Goal: Task Accomplishment & Management: Complete application form

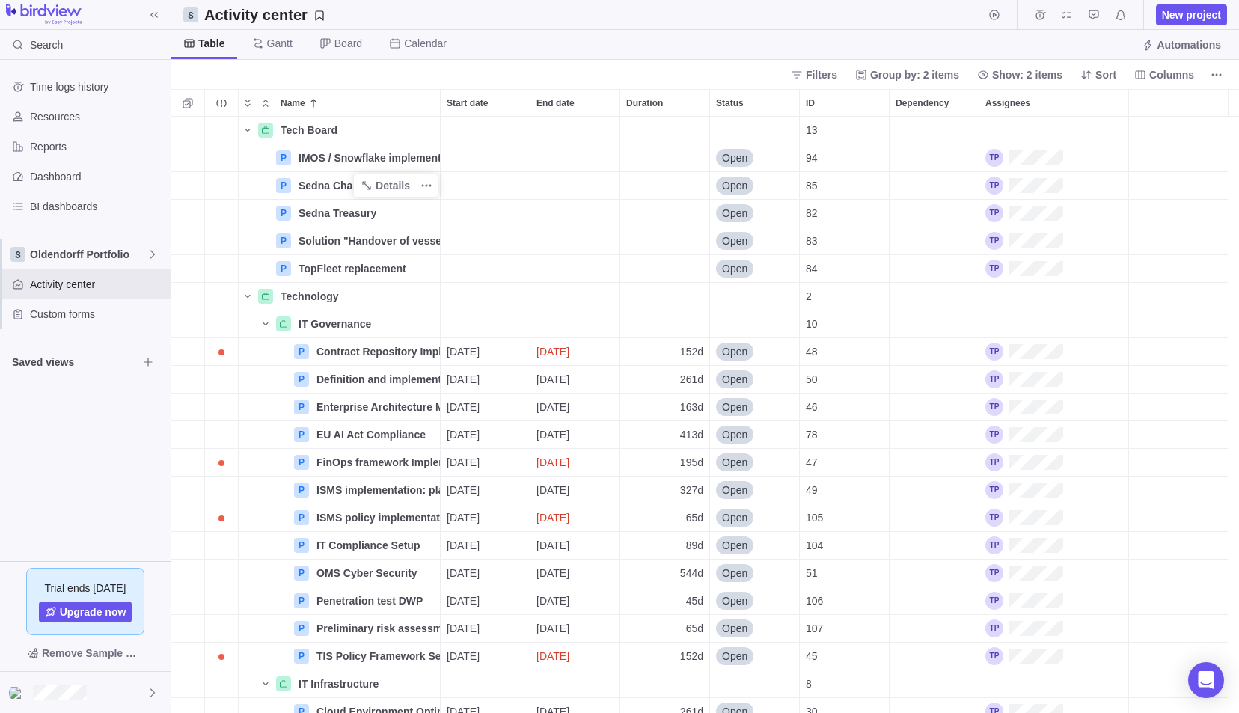
scroll to position [585, 1056]
click at [70, 257] on span "Oldendorff Portfolio" at bounding box center [88, 254] width 117 height 15
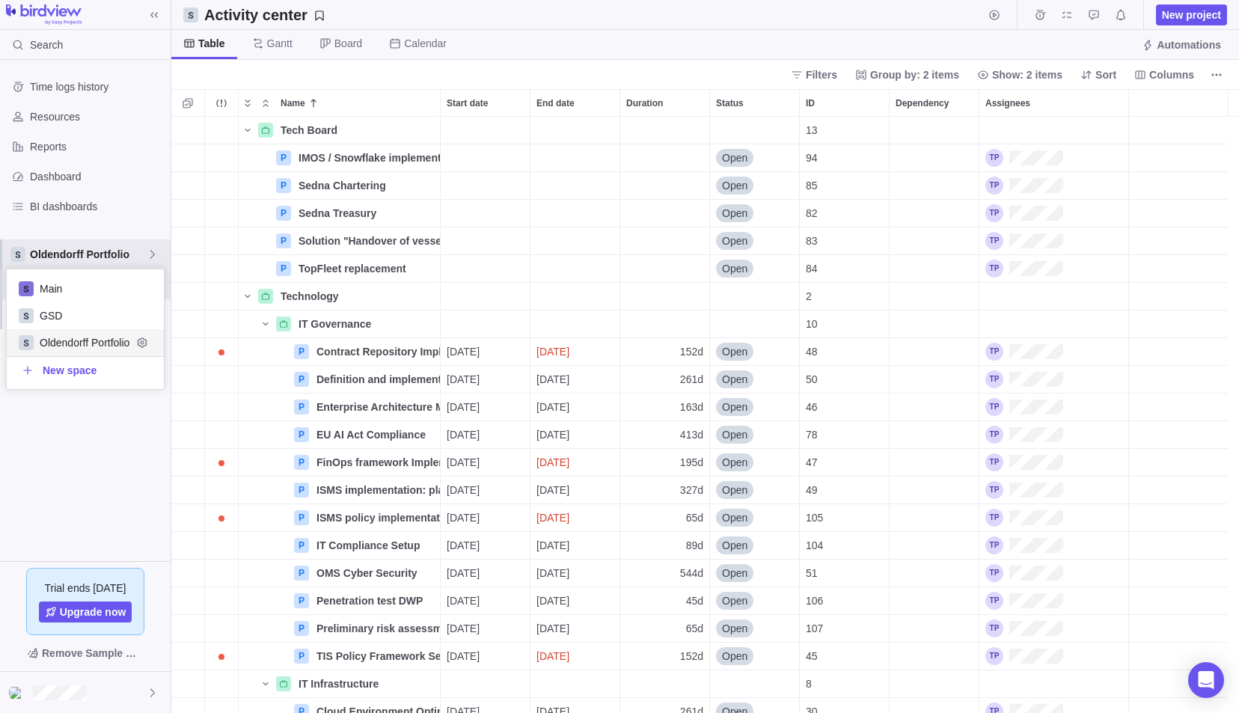
click at [61, 337] on span "Oldendorff Portfolio" at bounding box center [86, 342] width 92 height 15
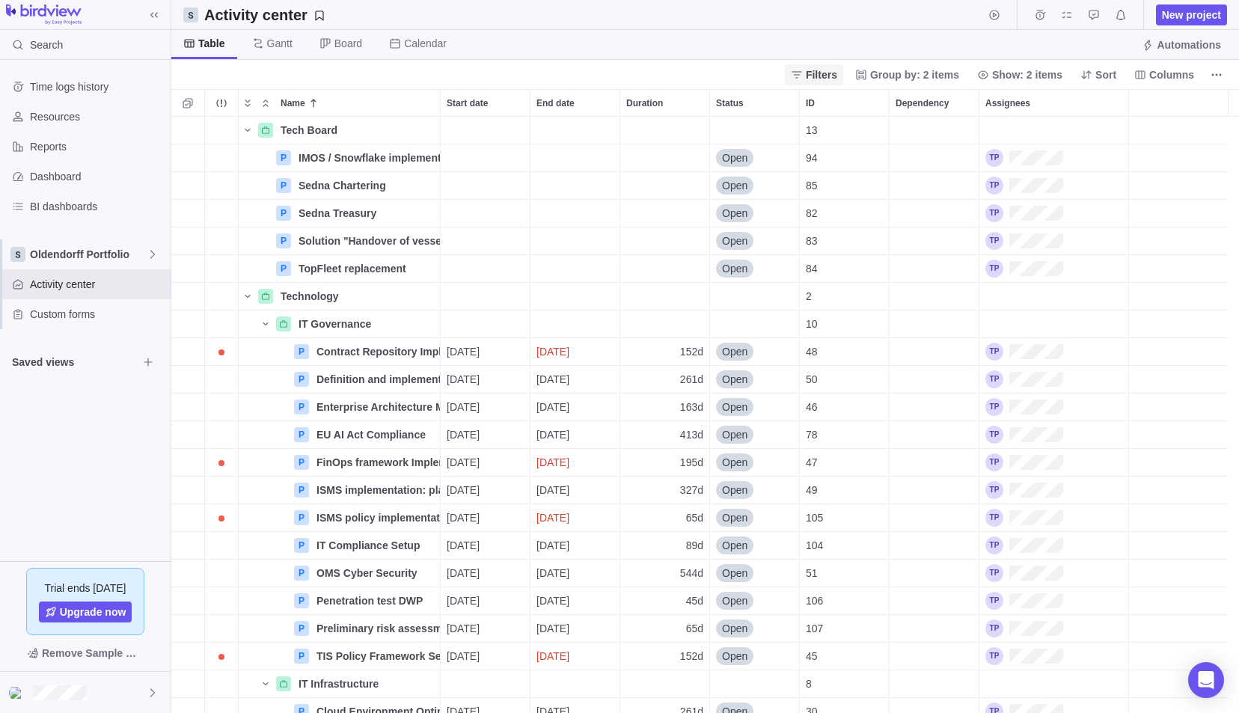
click at [827, 67] on span "Filters" at bounding box center [821, 74] width 31 height 15
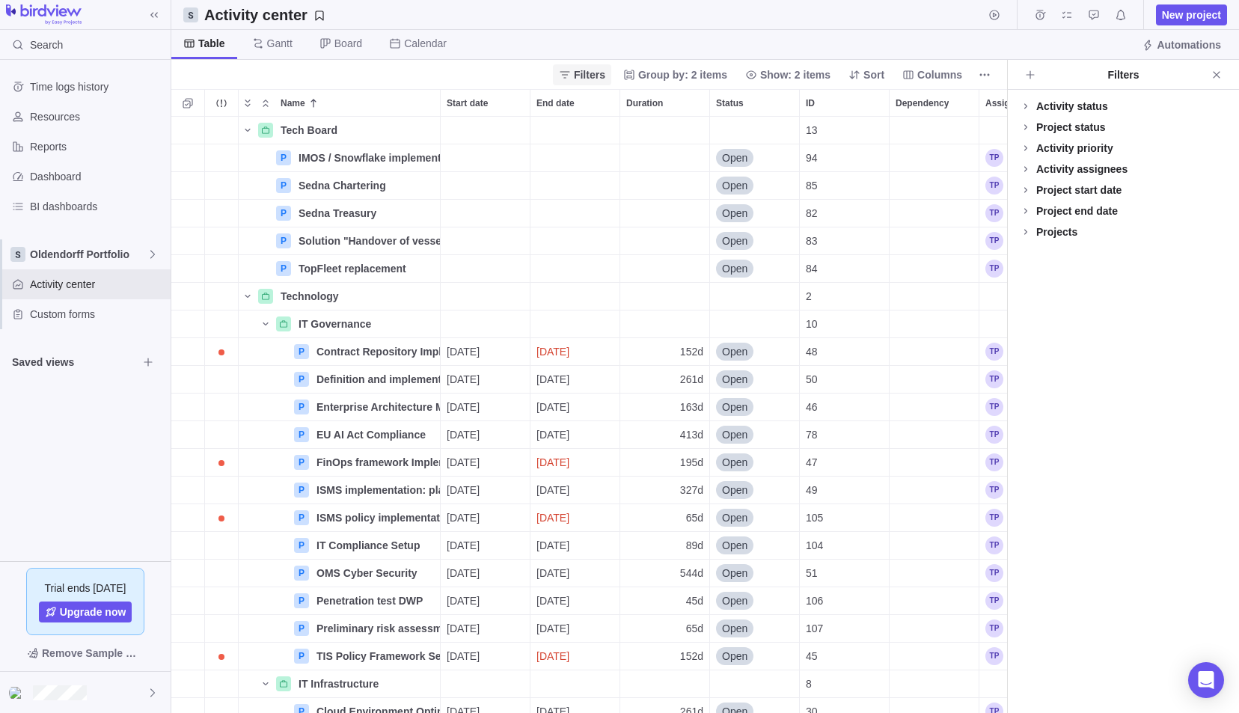
scroll to position [585, 824]
click at [1214, 69] on icon "Close" at bounding box center [1216, 75] width 12 height 12
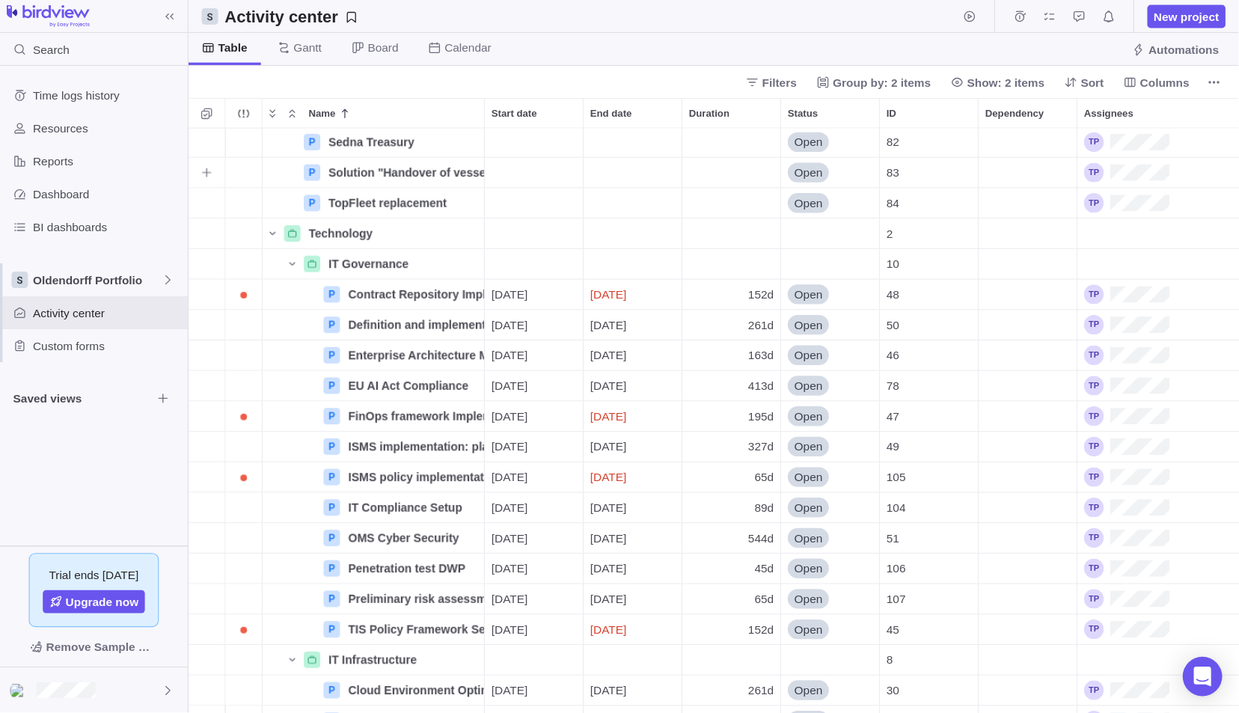
scroll to position [585, 1056]
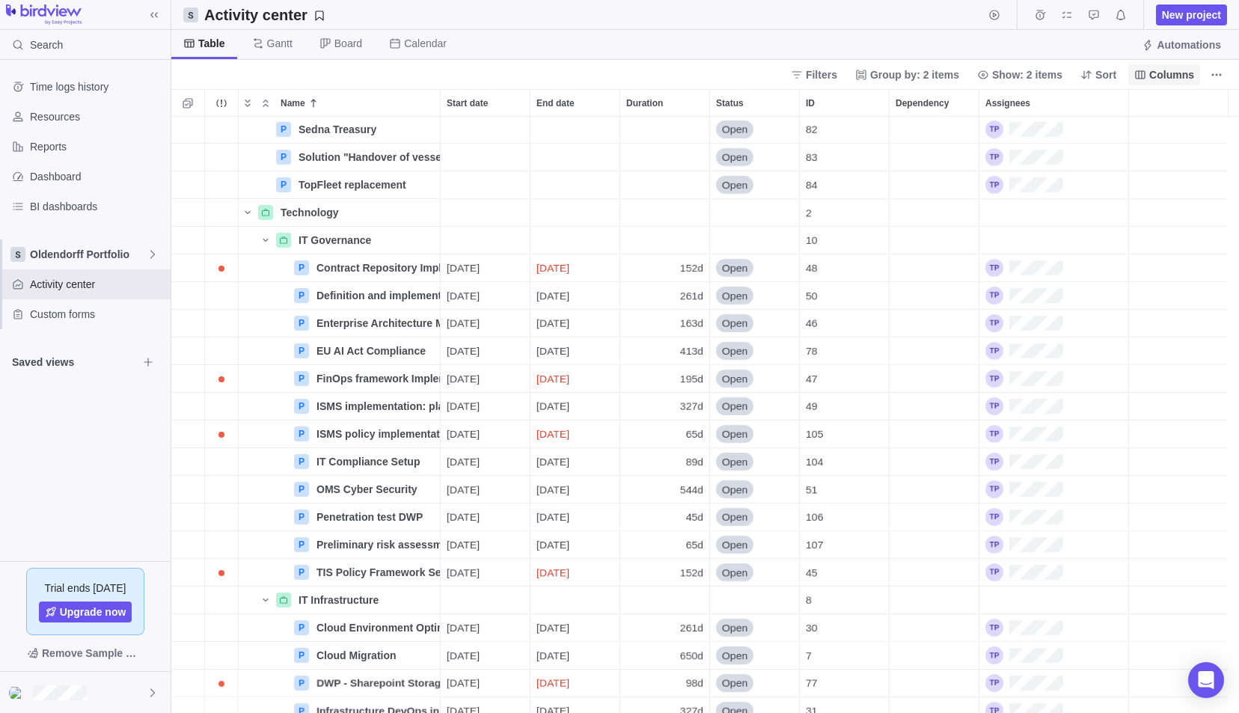
click at [1181, 73] on span "Columns" at bounding box center [1171, 74] width 45 height 15
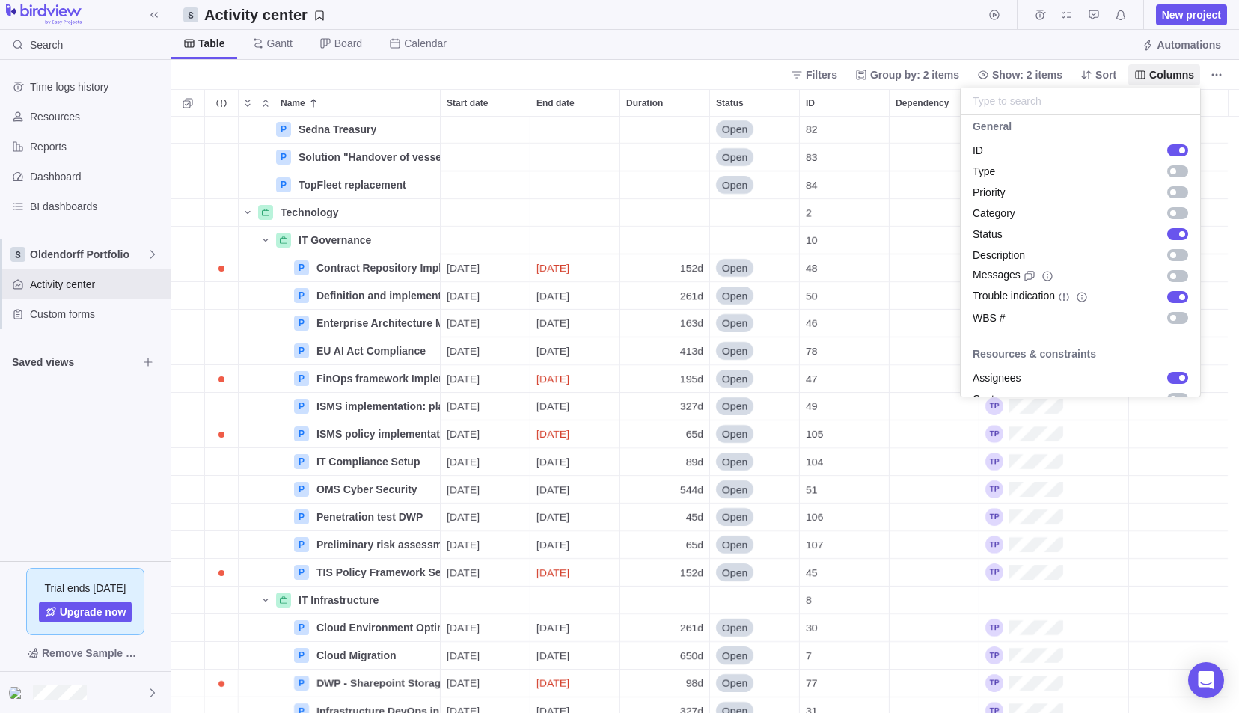
scroll to position [0, 0]
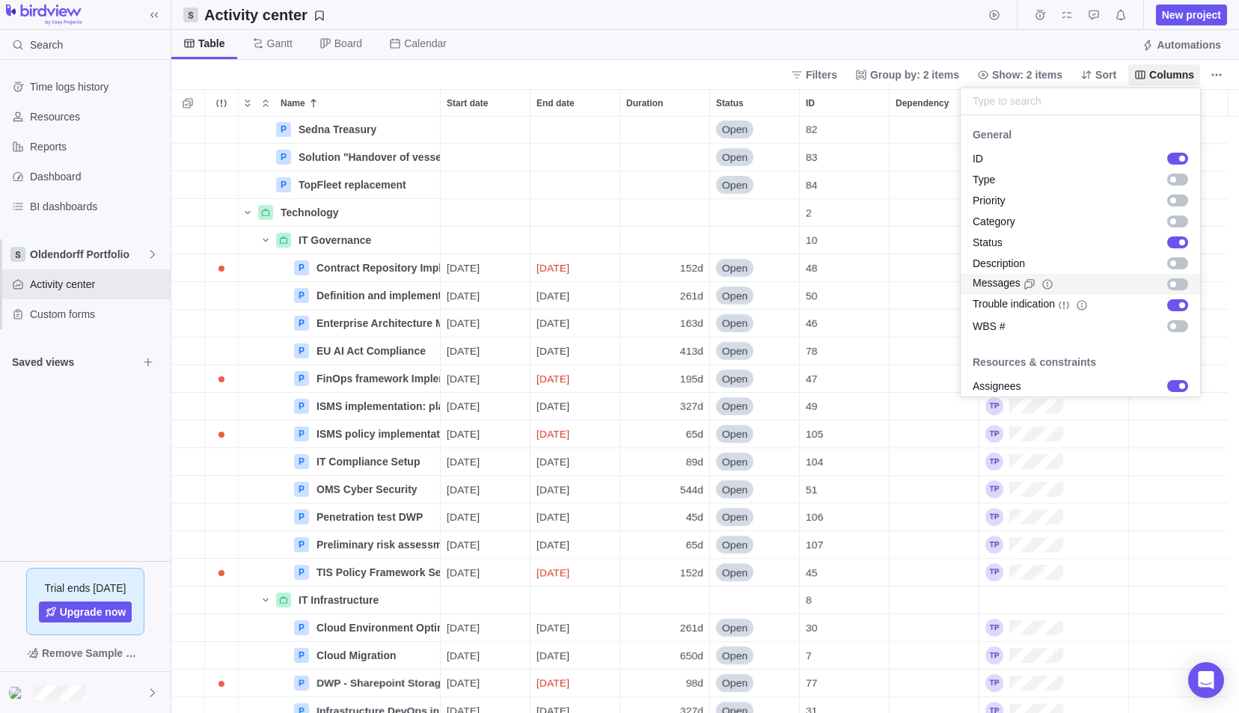
click at [114, 286] on body "Search Time logs history Resources Reports Dashboard BI dashboards Oldendorff P…" at bounding box center [619, 356] width 1239 height 713
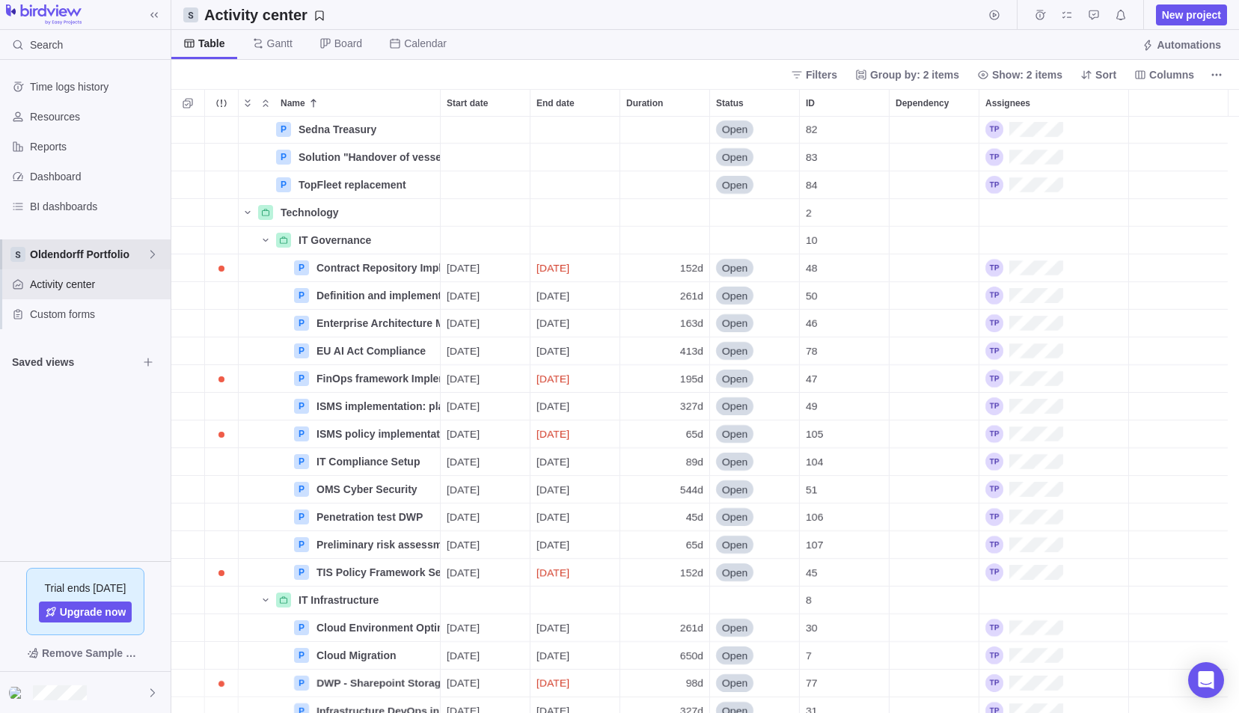
click at [148, 253] on icon at bounding box center [153, 254] width 12 height 12
click at [149, 342] on span "Edit space settings" at bounding box center [142, 342] width 21 height 21
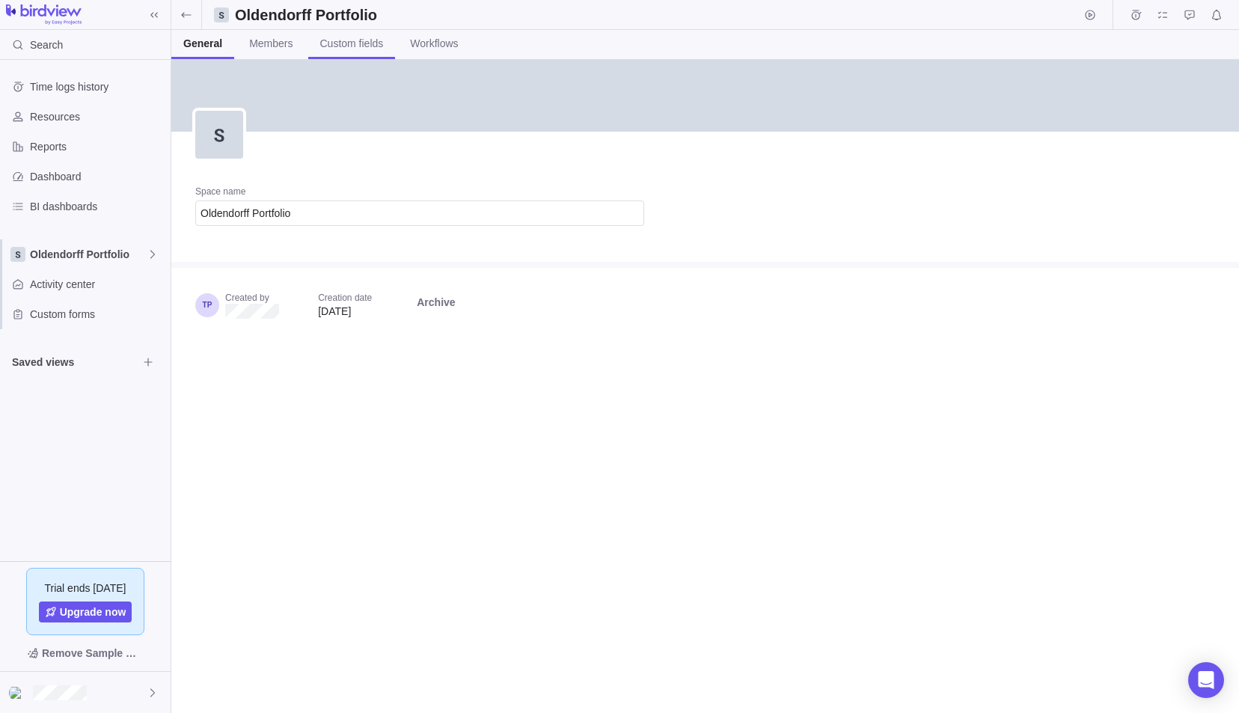
click at [353, 30] on link "Custom fields" at bounding box center [352, 44] width 88 height 29
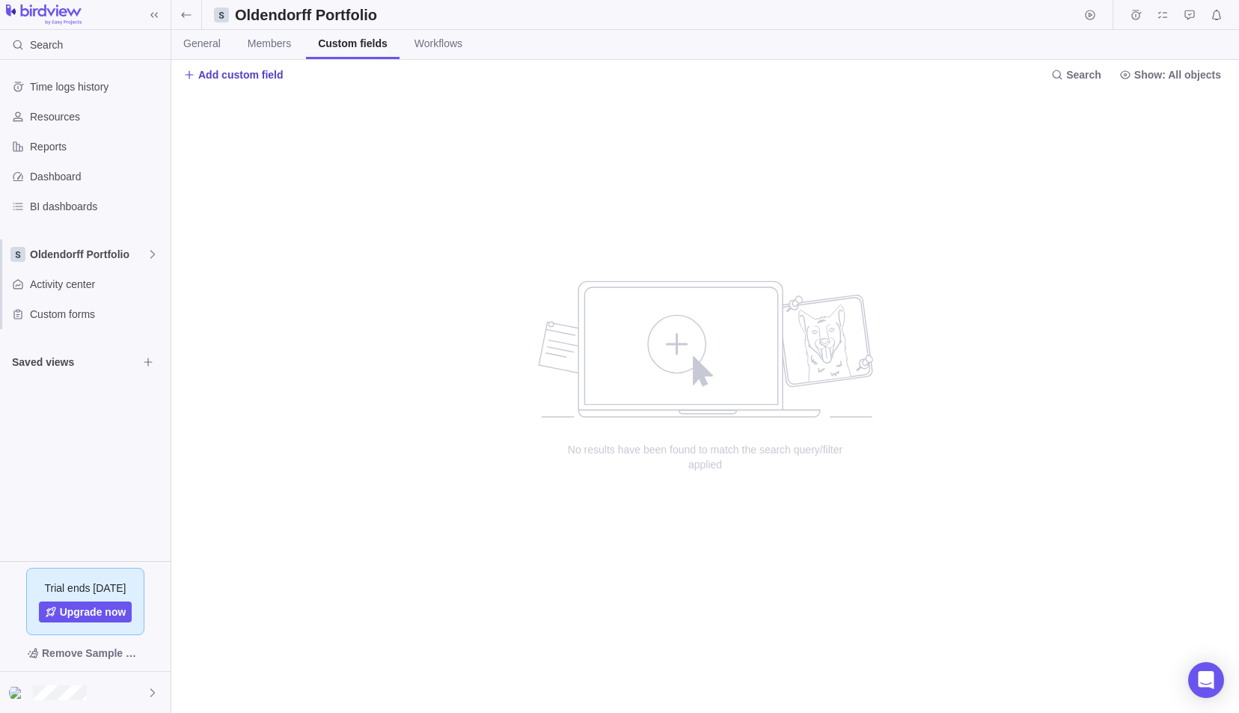
click at [227, 80] on span "Add custom field" at bounding box center [240, 74] width 85 height 15
click at [280, 130] on span "Create custom field" at bounding box center [265, 134] width 91 height 15
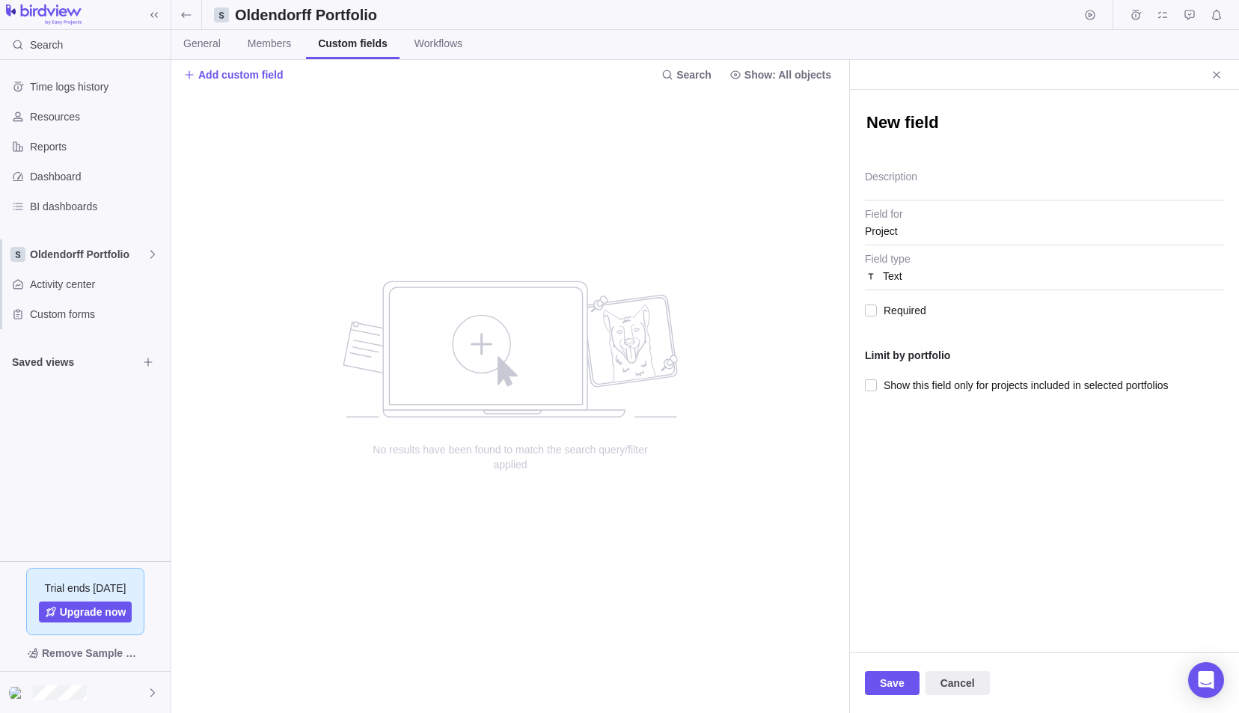
type textarea "x"
type textarea "T"
type textarea "x"
type textarea "Te"
type textarea "x"
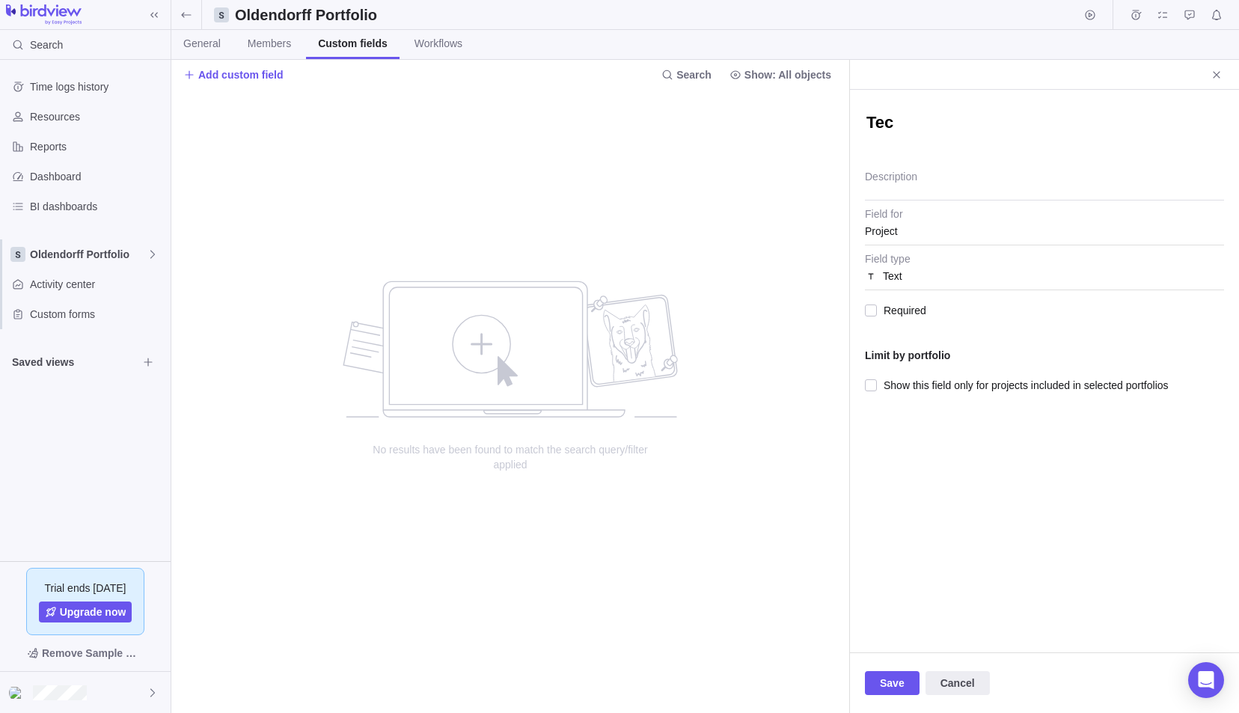
type textarea "Tech"
type textarea "x"
type textarea "Tech"
type textarea "x"
type textarea "Tech B"
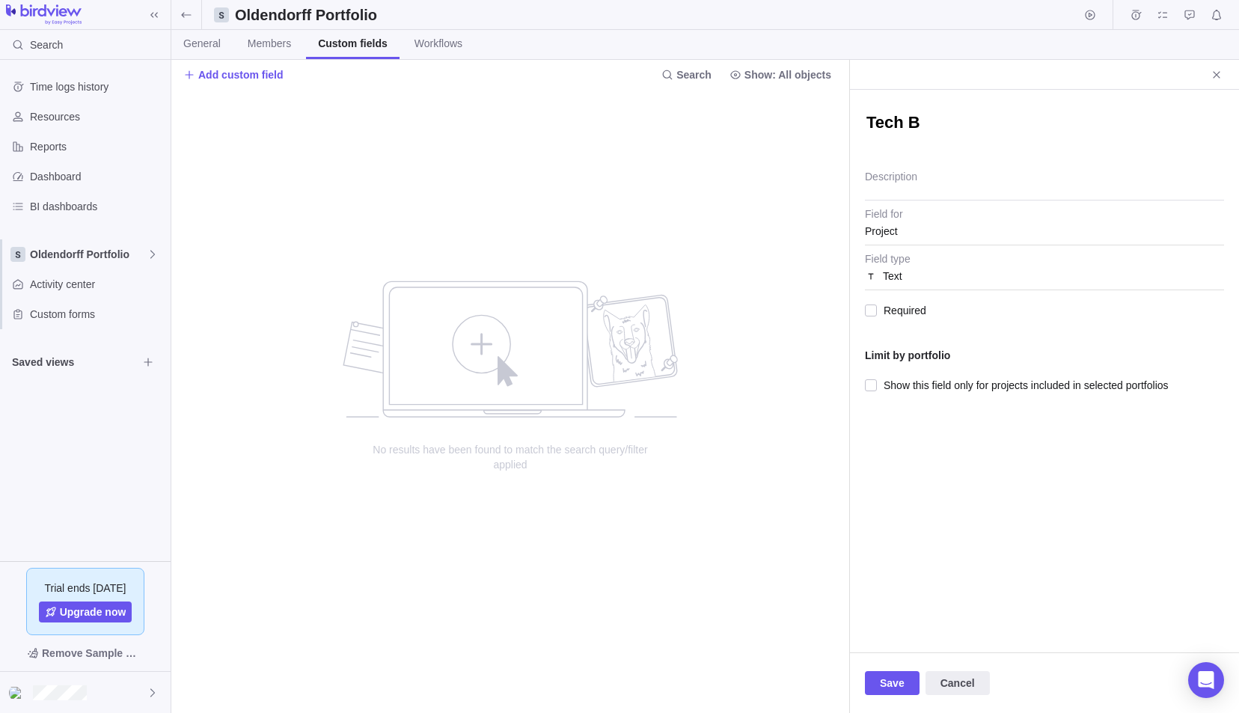
type textarea "x"
type textarea "Tech Bo"
type textarea "x"
type textarea "Tech Boa"
type textarea "x"
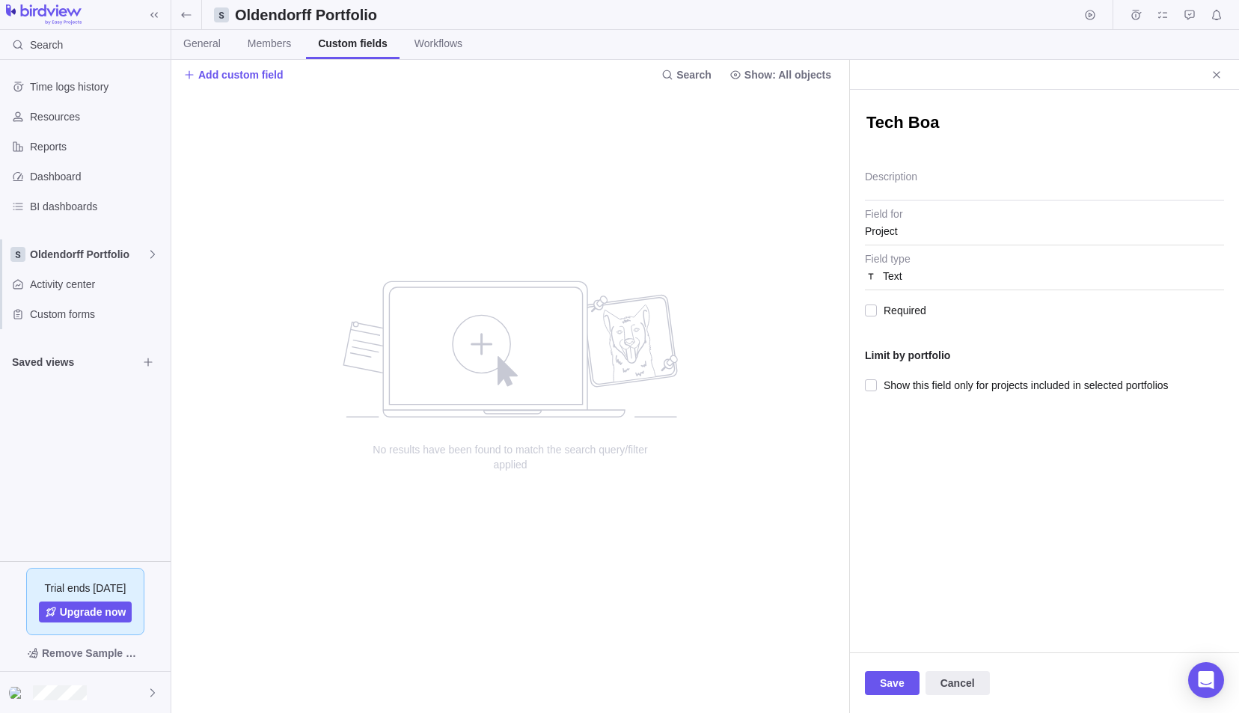
type textarea "Tech Boar"
type textarea "x"
type textarea "Tech Board"
click at [925, 272] on div "Text" at bounding box center [1044, 276] width 359 height 27
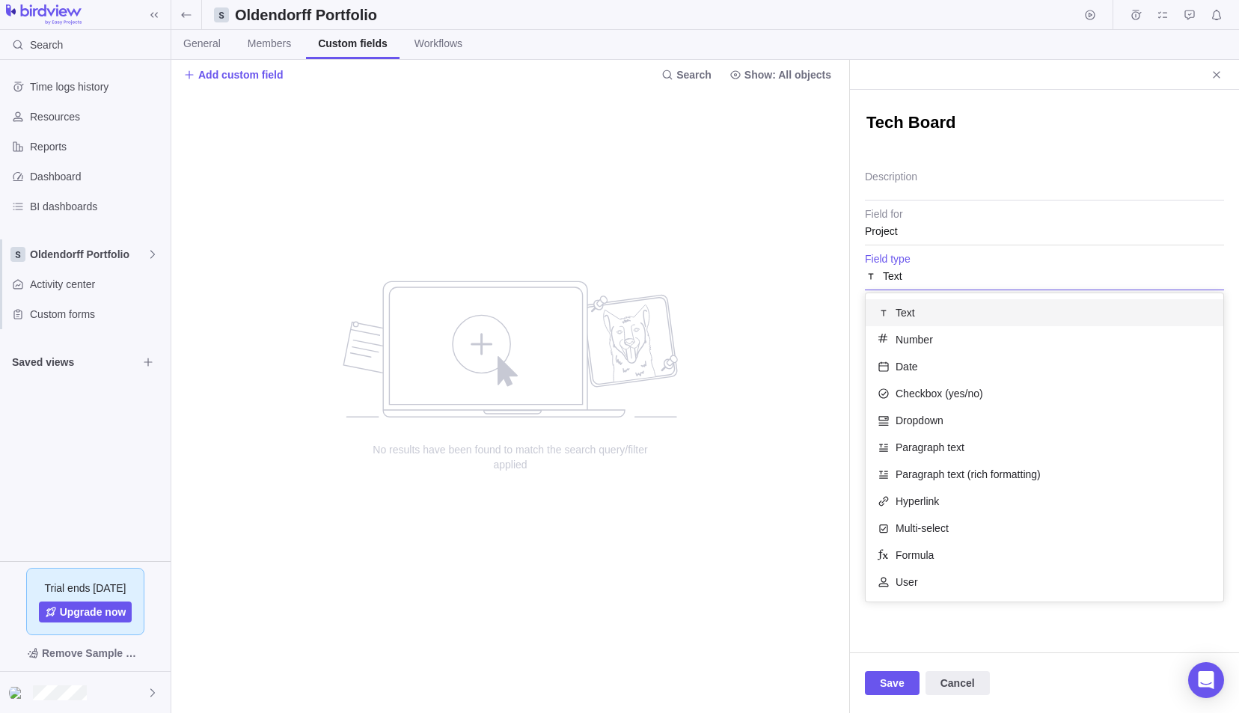
click at [910, 222] on div "Tech Board Description Project Field for Text Text Number Date Checkbox (yes/no…" at bounding box center [1044, 371] width 389 height 563
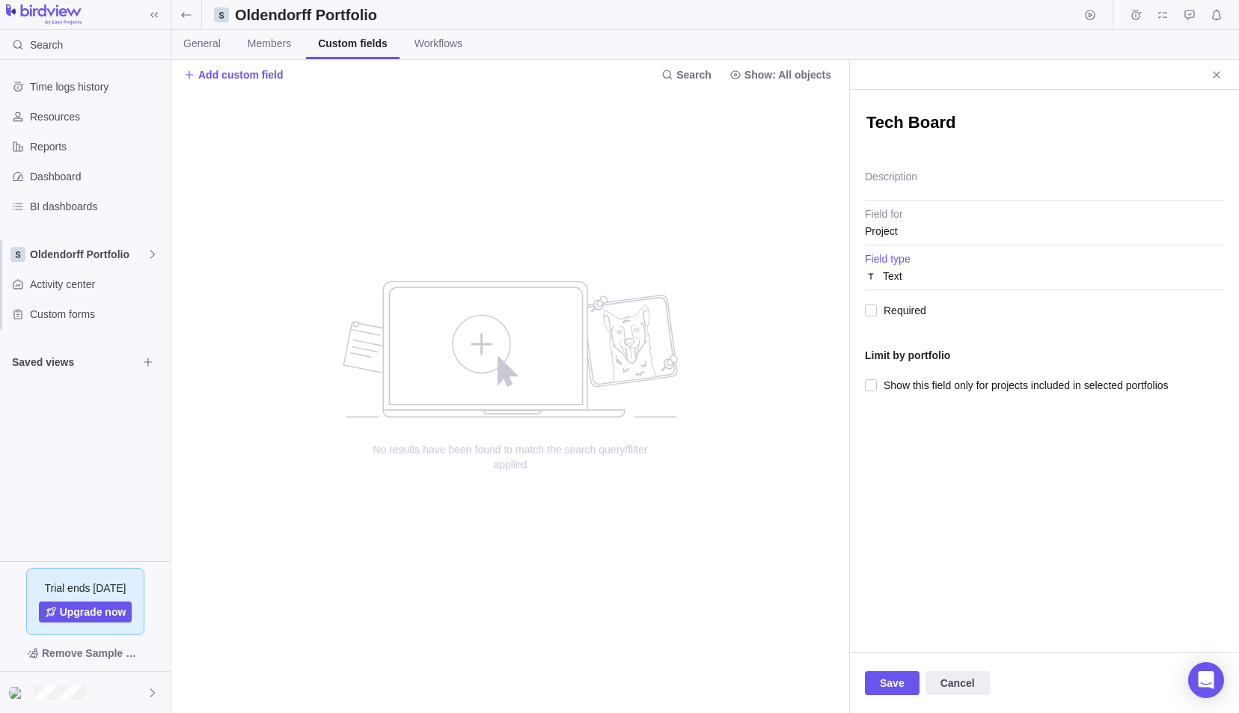
click at [912, 255] on div "Text" at bounding box center [1044, 271] width 359 height 37
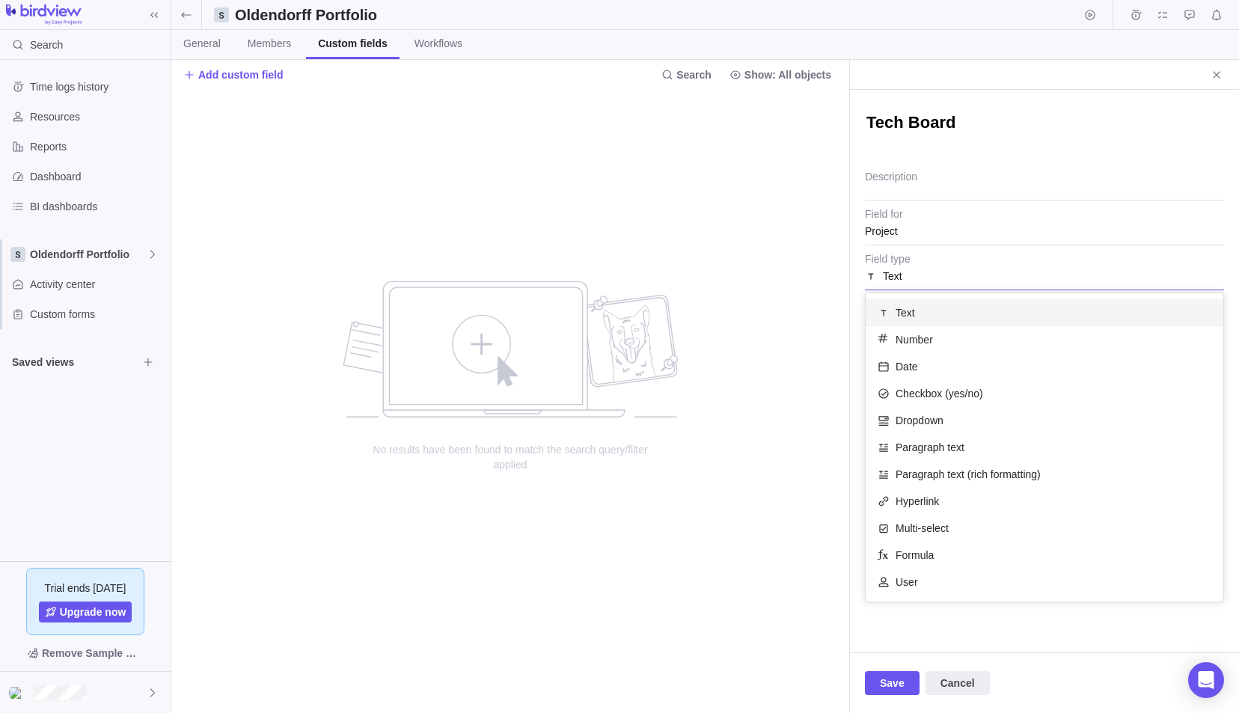
click at [913, 218] on div "Tech Board Description Project Field for Text Text Number Date Checkbox (yes/no…" at bounding box center [1044, 371] width 389 height 563
click at [916, 228] on div "Project" at bounding box center [1044, 231] width 359 height 27
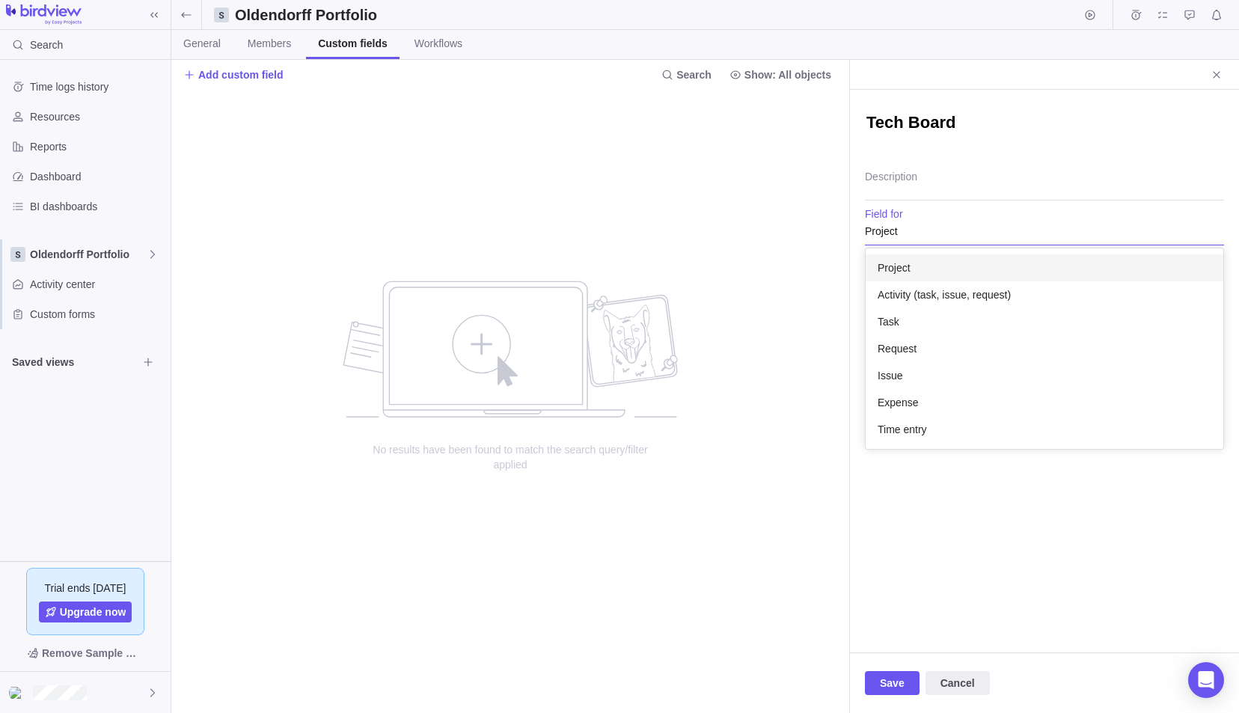
click at [916, 228] on div "Project" at bounding box center [1044, 231] width 359 height 27
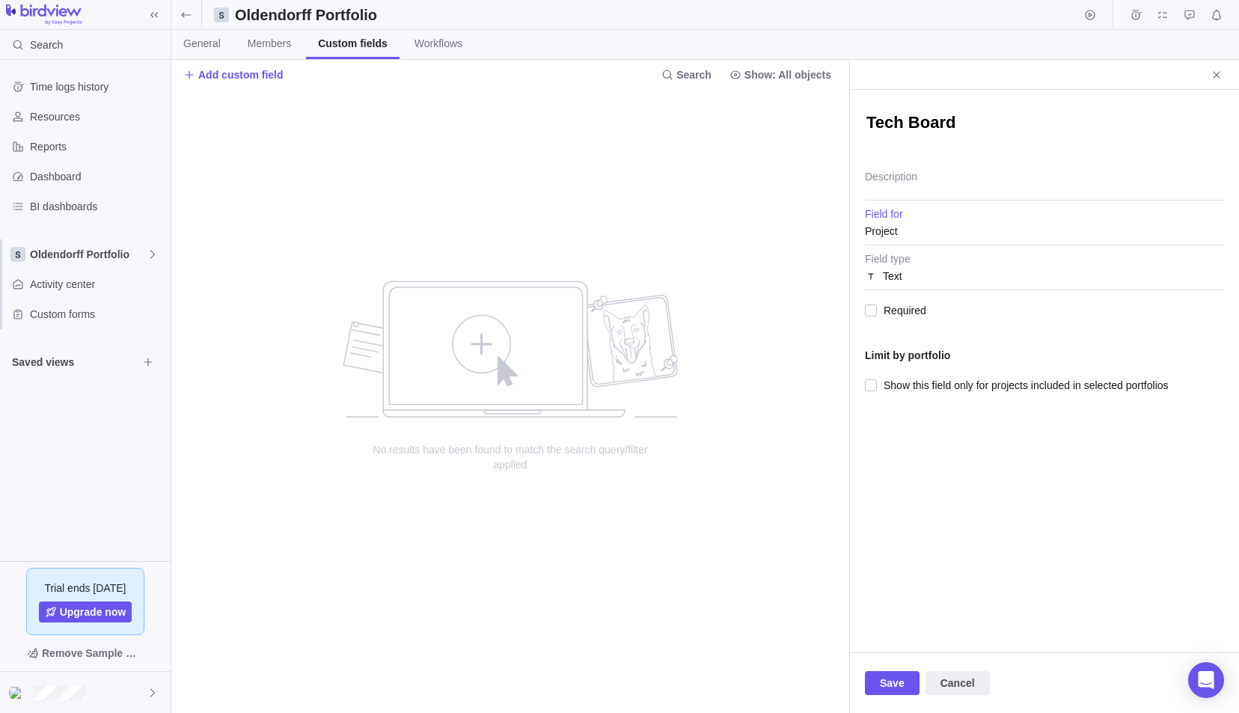
click at [919, 223] on div "Project" at bounding box center [1044, 231] width 359 height 27
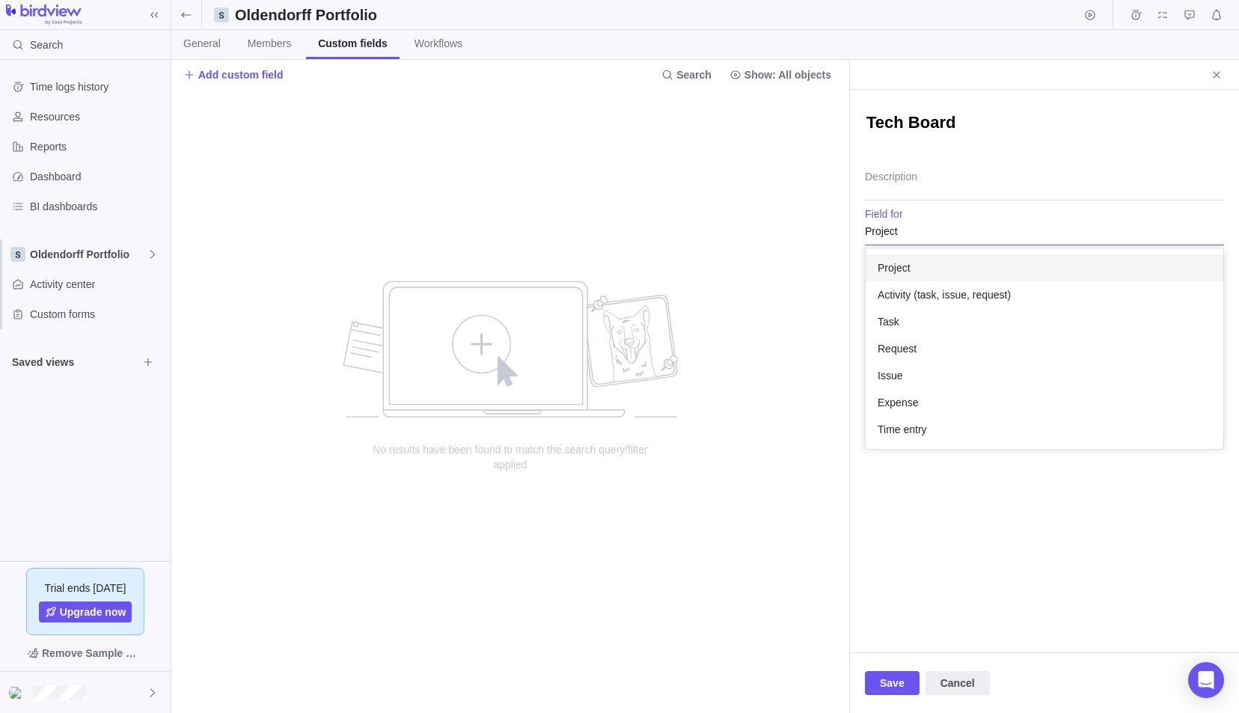
click at [920, 218] on div "Project" at bounding box center [1044, 231] width 359 height 27
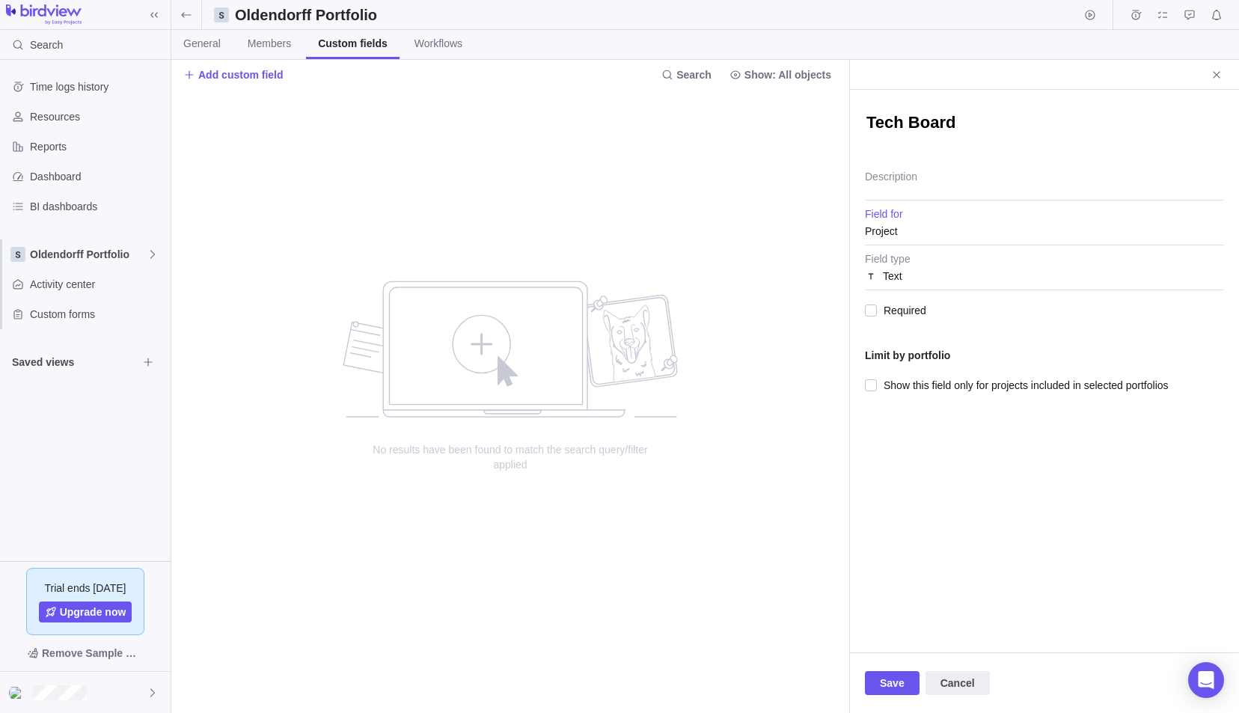
click at [910, 230] on div "Project" at bounding box center [1044, 231] width 359 height 27
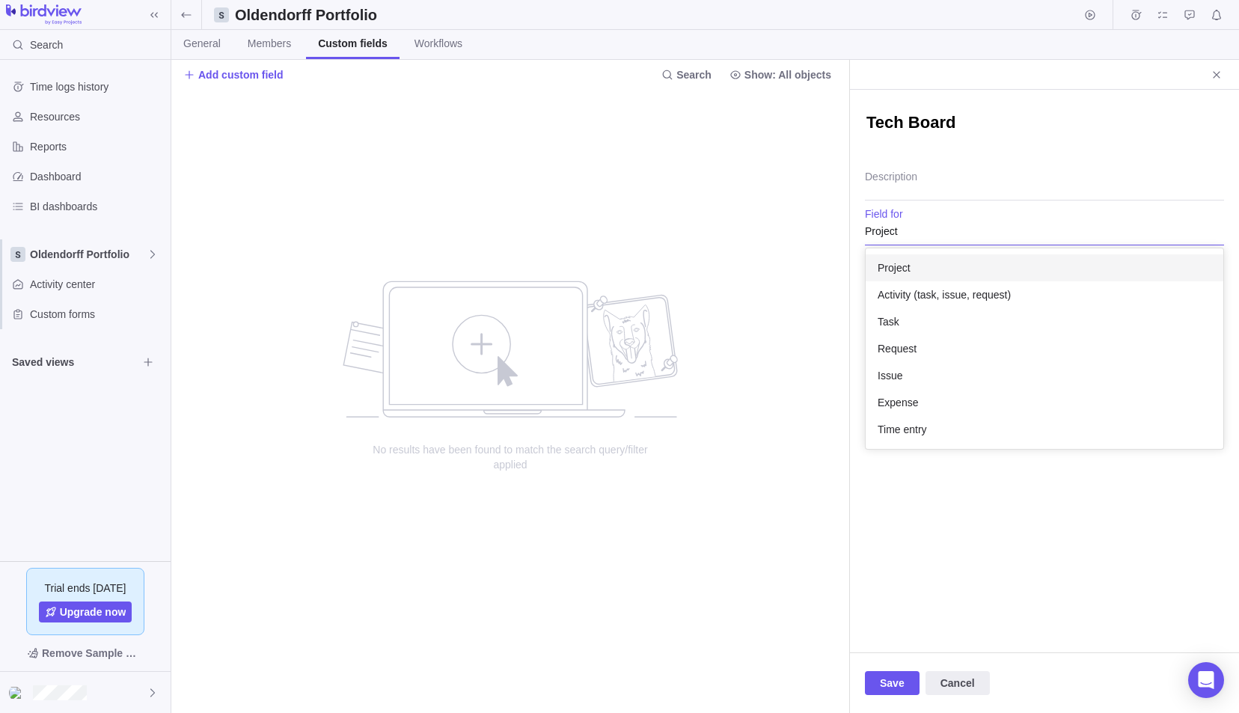
click at [911, 226] on div "Project" at bounding box center [1044, 231] width 359 height 27
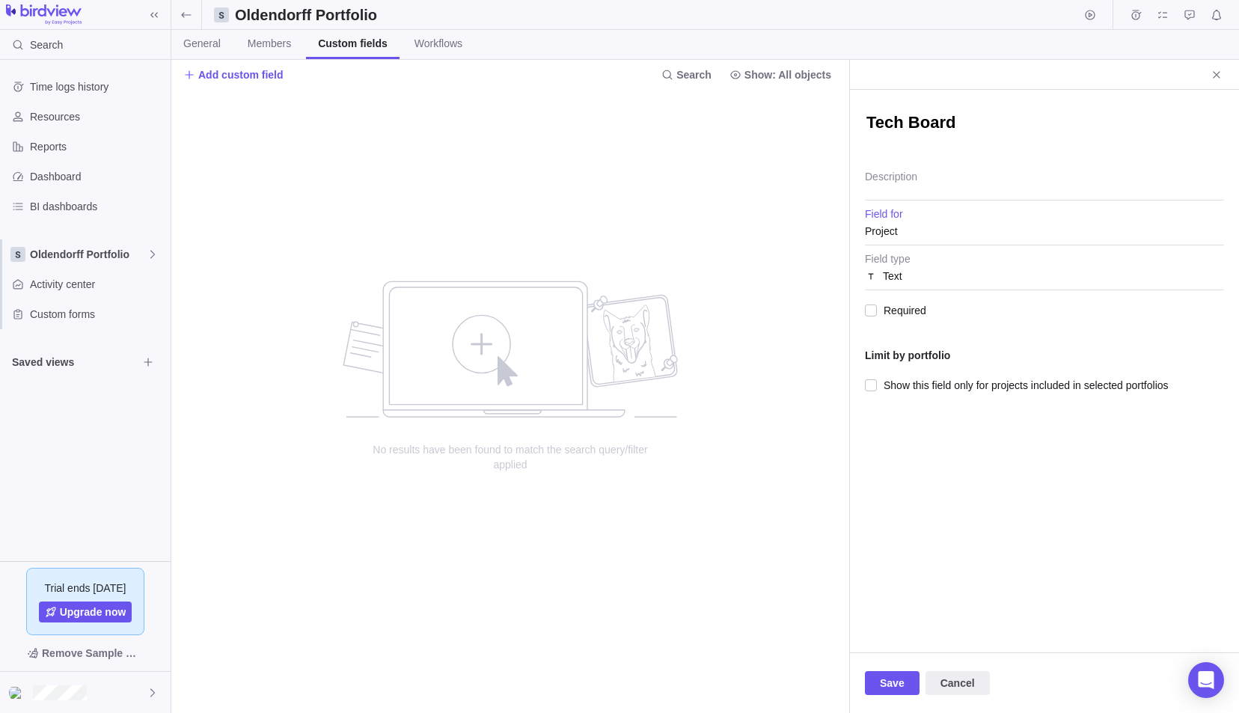
click at [909, 270] on div "Text" at bounding box center [1044, 276] width 359 height 27
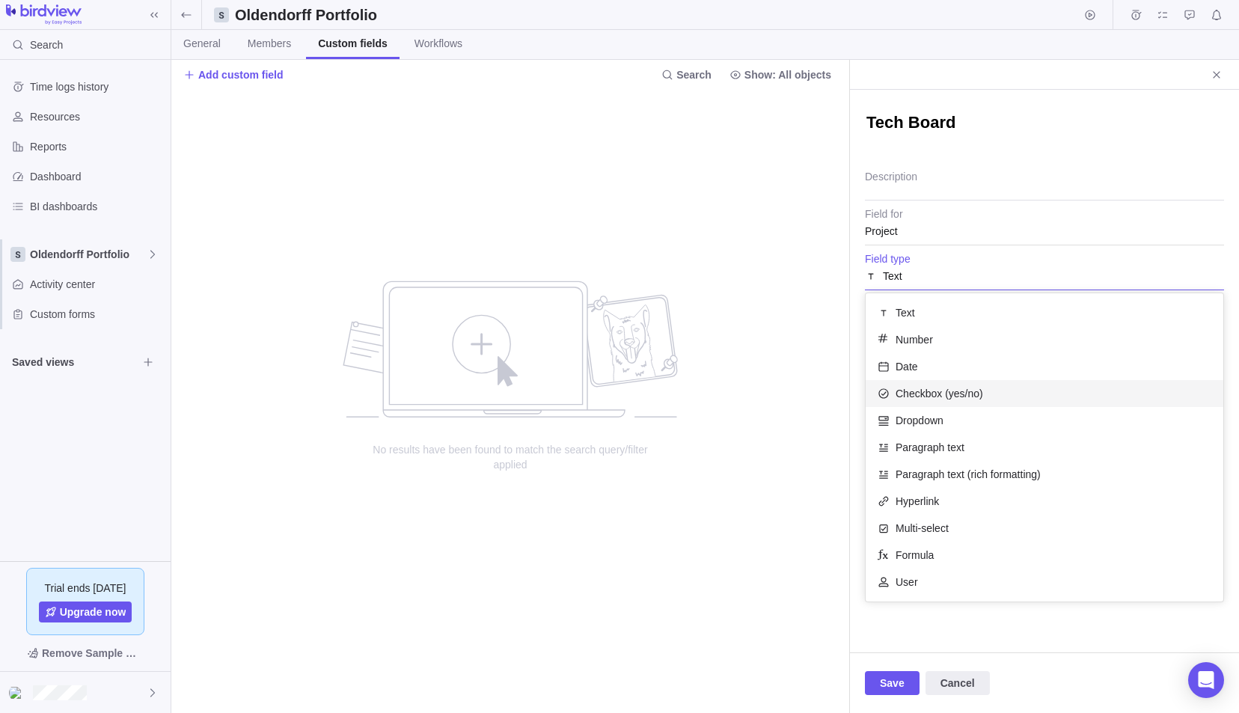
click at [952, 399] on span "Checkbox (yes/no)" at bounding box center [940, 393] width 88 height 15
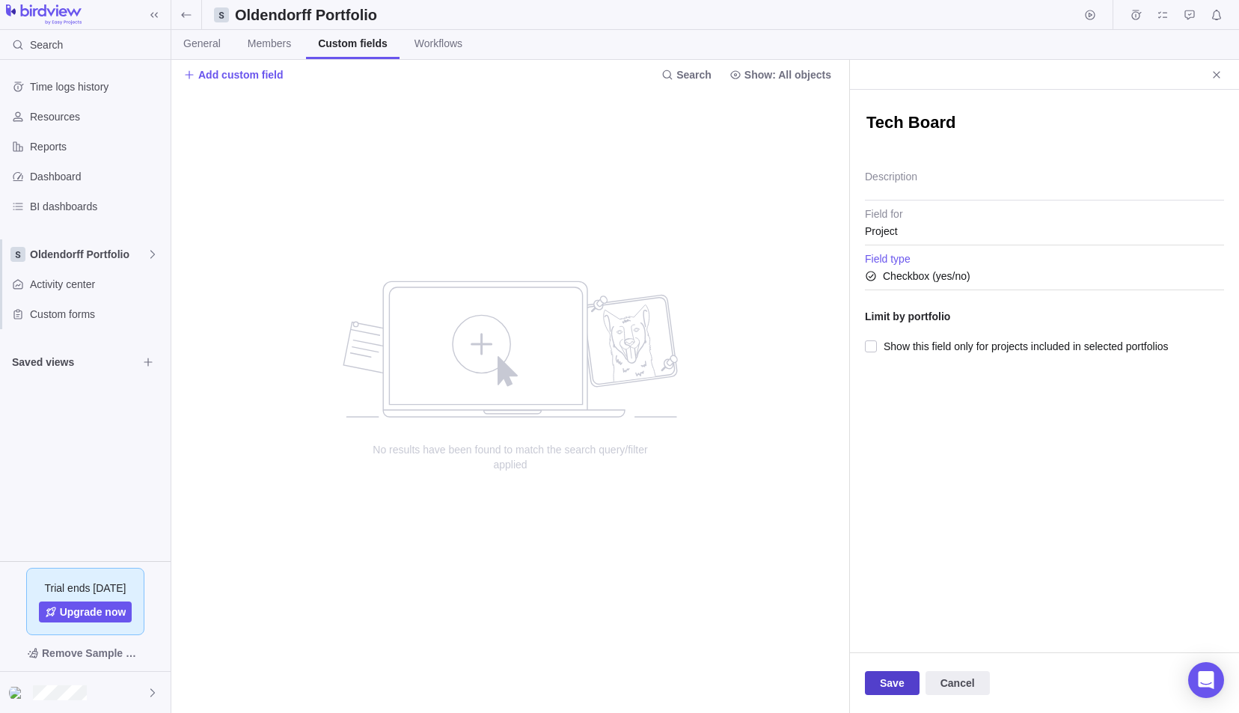
click at [897, 681] on span "Save" at bounding box center [892, 683] width 25 height 18
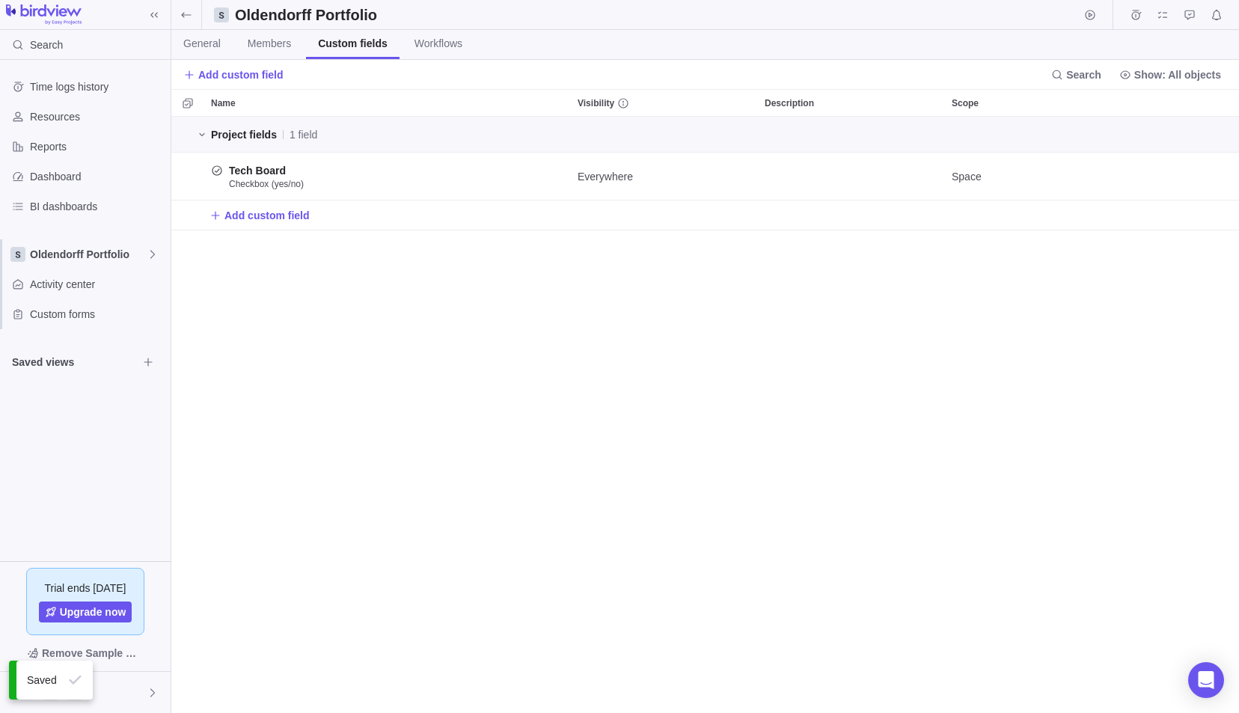
scroll to position [585, 1056]
click at [66, 261] on div "Oldendorff Portfolio" at bounding box center [85, 254] width 171 height 30
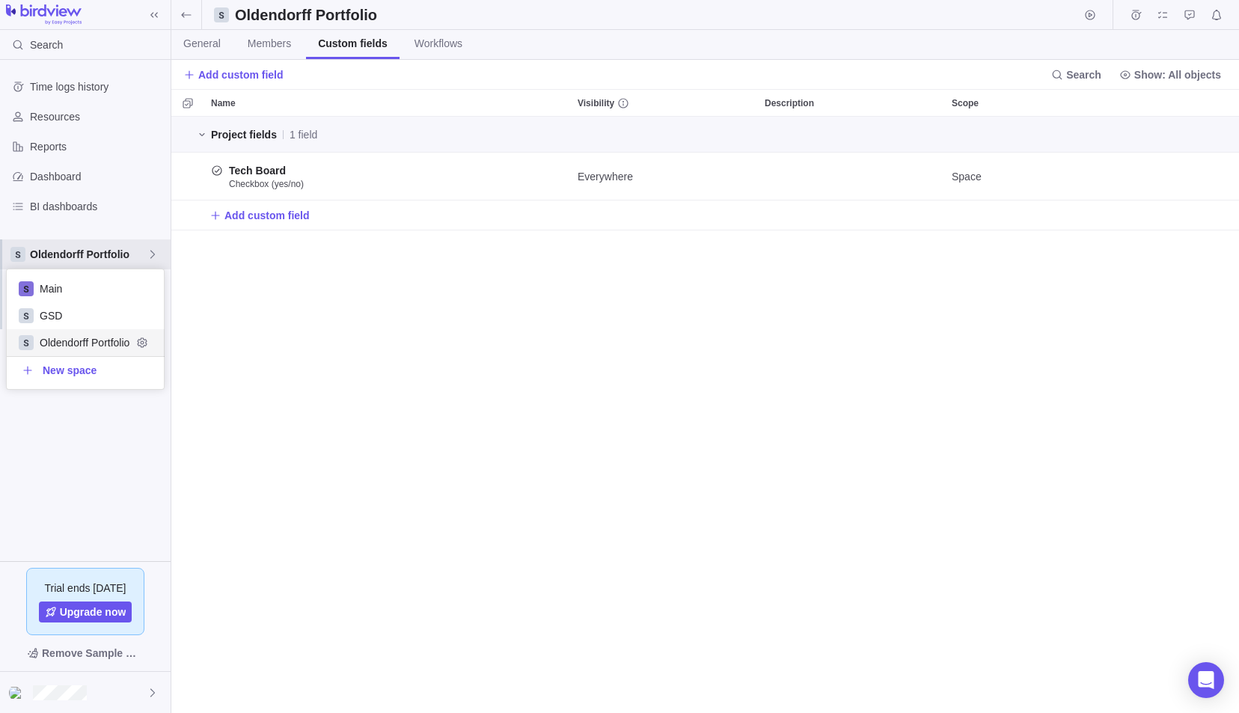
scroll to position [0, 0]
click at [61, 337] on span "Oldendorff Portfolio" at bounding box center [86, 342] width 92 height 15
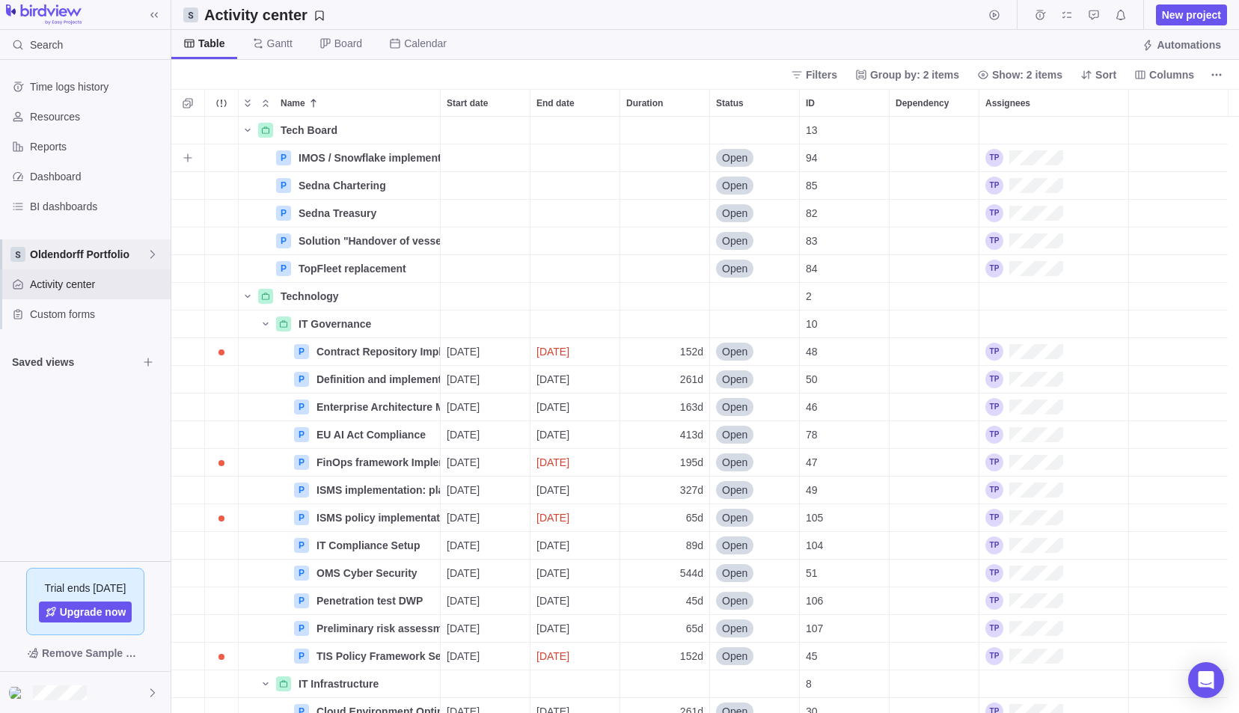
scroll to position [585, 1056]
click at [1163, 69] on span "Columns" at bounding box center [1171, 74] width 45 height 15
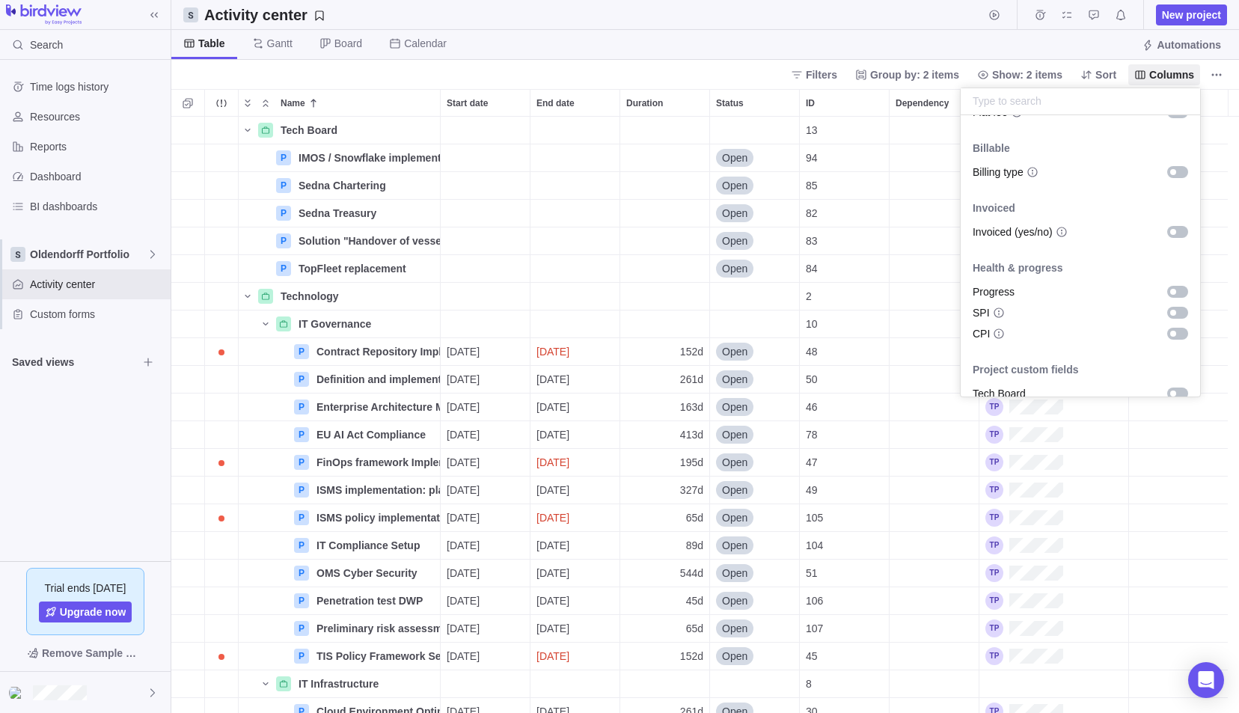
scroll to position [910, 0]
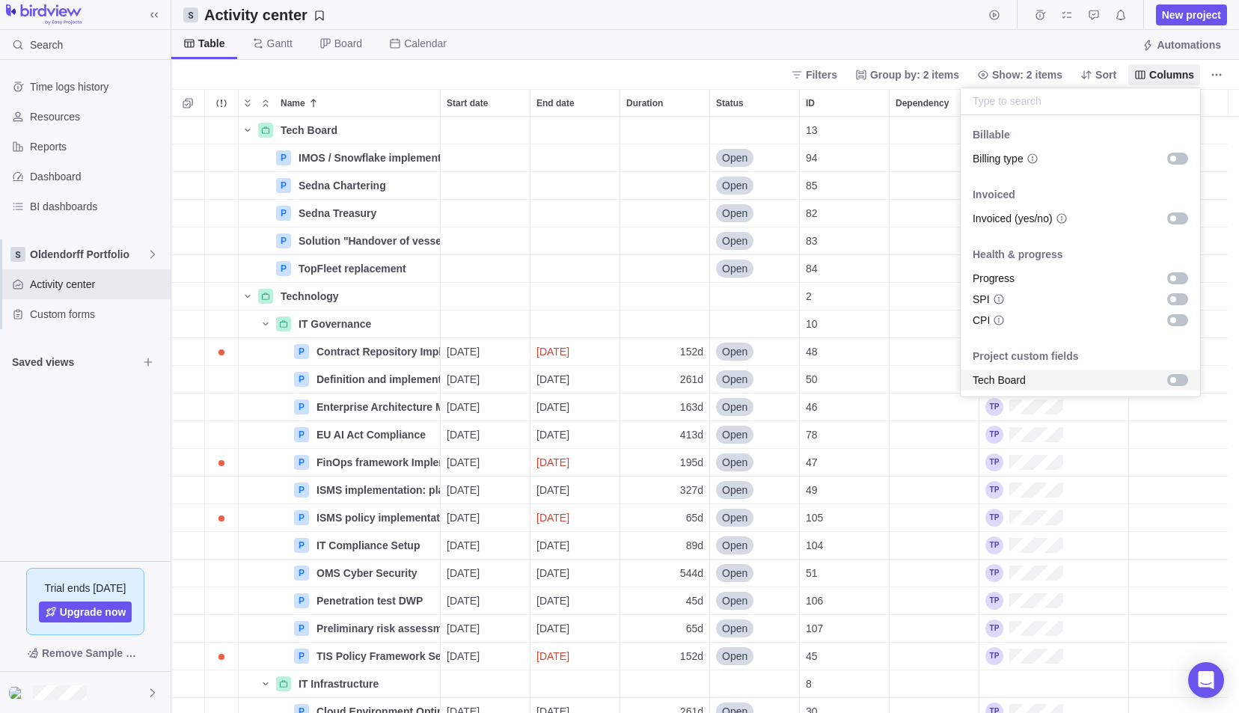
drag, startPoint x: 1166, startPoint y: 383, endPoint x: 1163, endPoint y: 394, distance: 10.7
click at [1167, 383] on div "grid" at bounding box center [1177, 380] width 21 height 12
drag, startPoint x: 1098, startPoint y: 480, endPoint x: 1101, endPoint y: 472, distance: 8.5
click at [1098, 480] on body "Search Time logs history Resources Reports Dashboard BI dashboards Oldendorff P…" at bounding box center [619, 356] width 1239 height 713
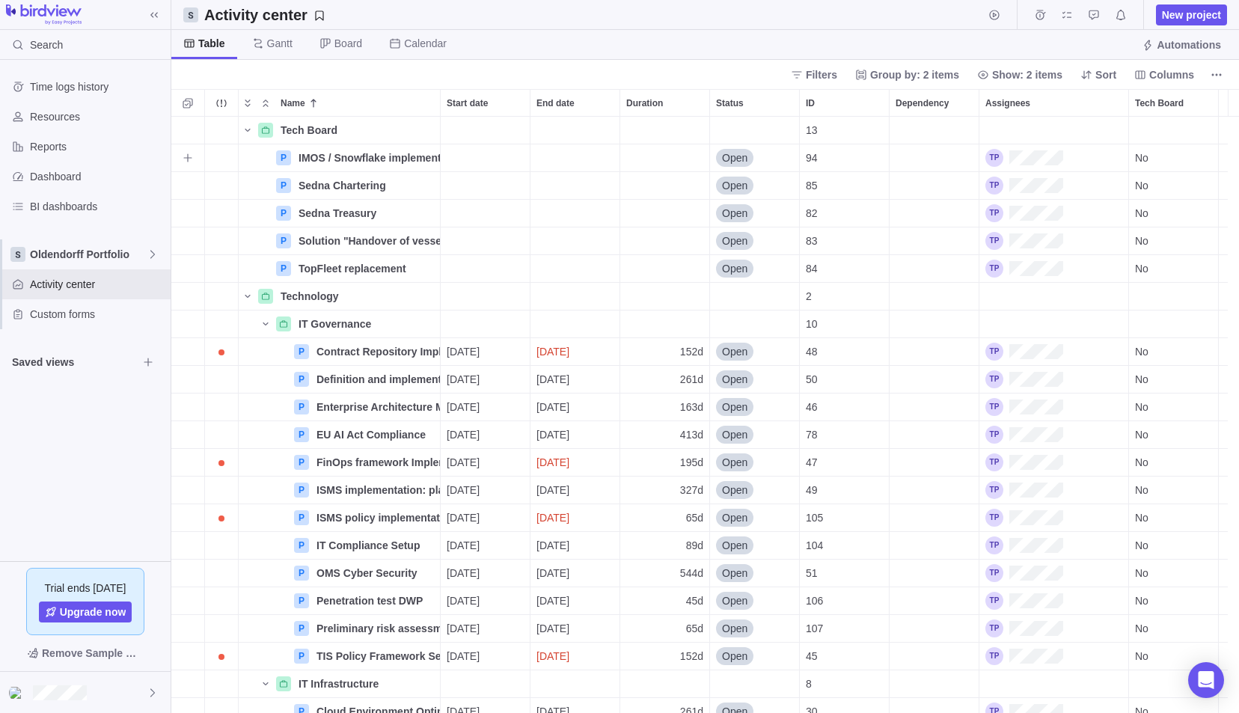
click at [1159, 155] on div "No" at bounding box center [1173, 157] width 89 height 27
click at [1160, 202] on div "Yes" at bounding box center [1173, 192] width 89 height 27
click at [1153, 177] on div "No" at bounding box center [1173, 185] width 89 height 27
click at [1156, 214] on div "Yes" at bounding box center [1173, 219] width 89 height 27
click at [1158, 206] on div "No" at bounding box center [1173, 213] width 89 height 27
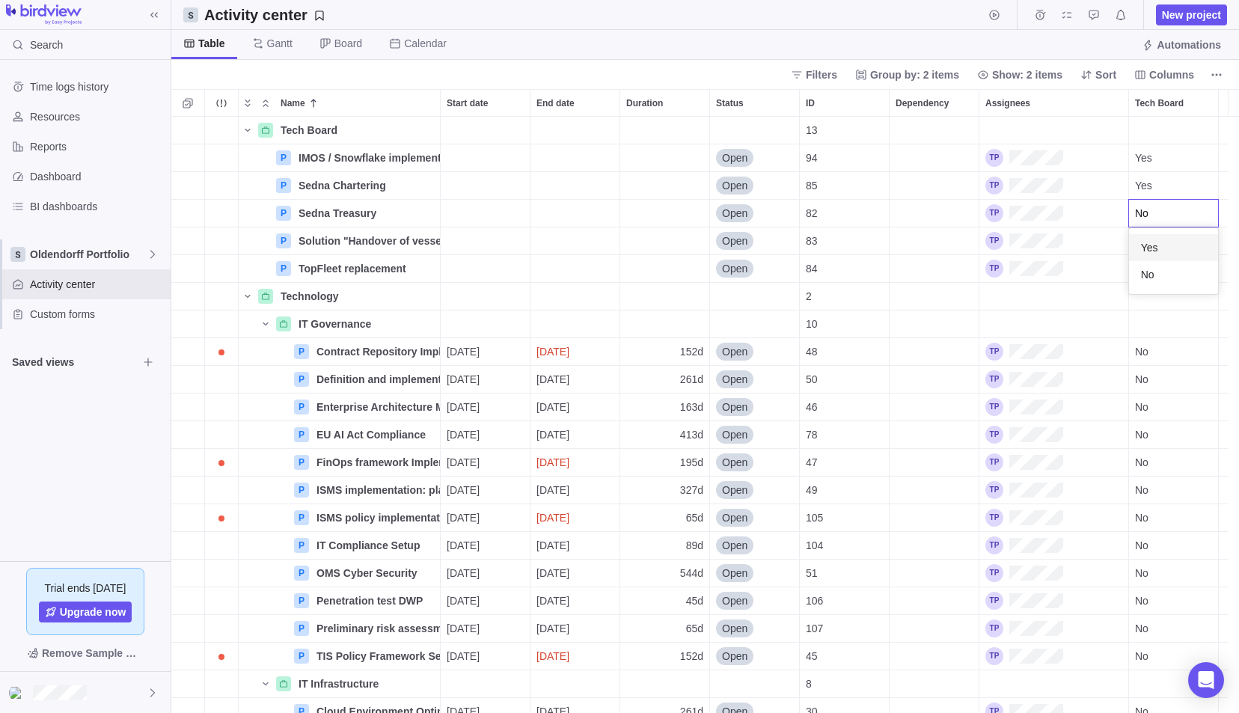
click at [1153, 250] on span "Yes" at bounding box center [1149, 247] width 17 height 15
click at [1158, 242] on div "No" at bounding box center [1173, 240] width 89 height 27
click at [1155, 270] on div "Yes" at bounding box center [1173, 275] width 89 height 27
click at [1157, 260] on div "No" at bounding box center [1173, 268] width 89 height 27
click at [1160, 301] on div "Yes" at bounding box center [1173, 303] width 89 height 27
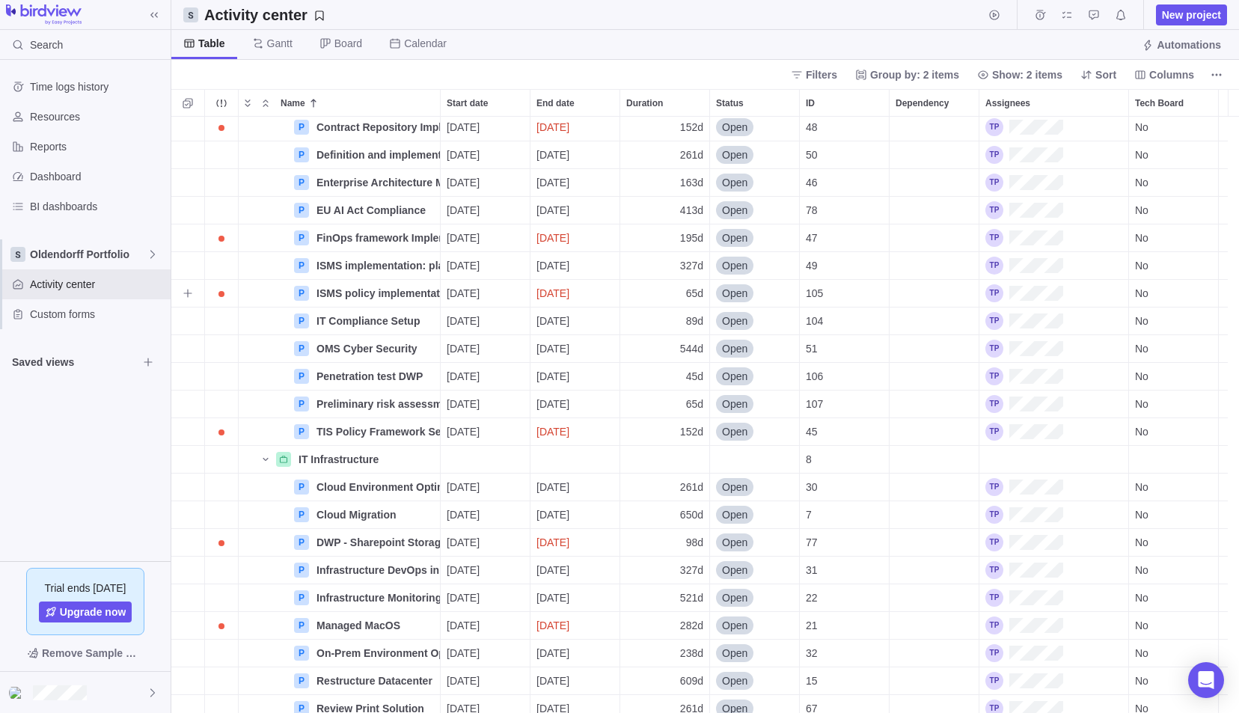
click at [1109, 284] on div "P Contract Repository Implementation Details [DATE] [DATE] 152d Open 48 No P De…" at bounding box center [705, 415] width 1068 height 597
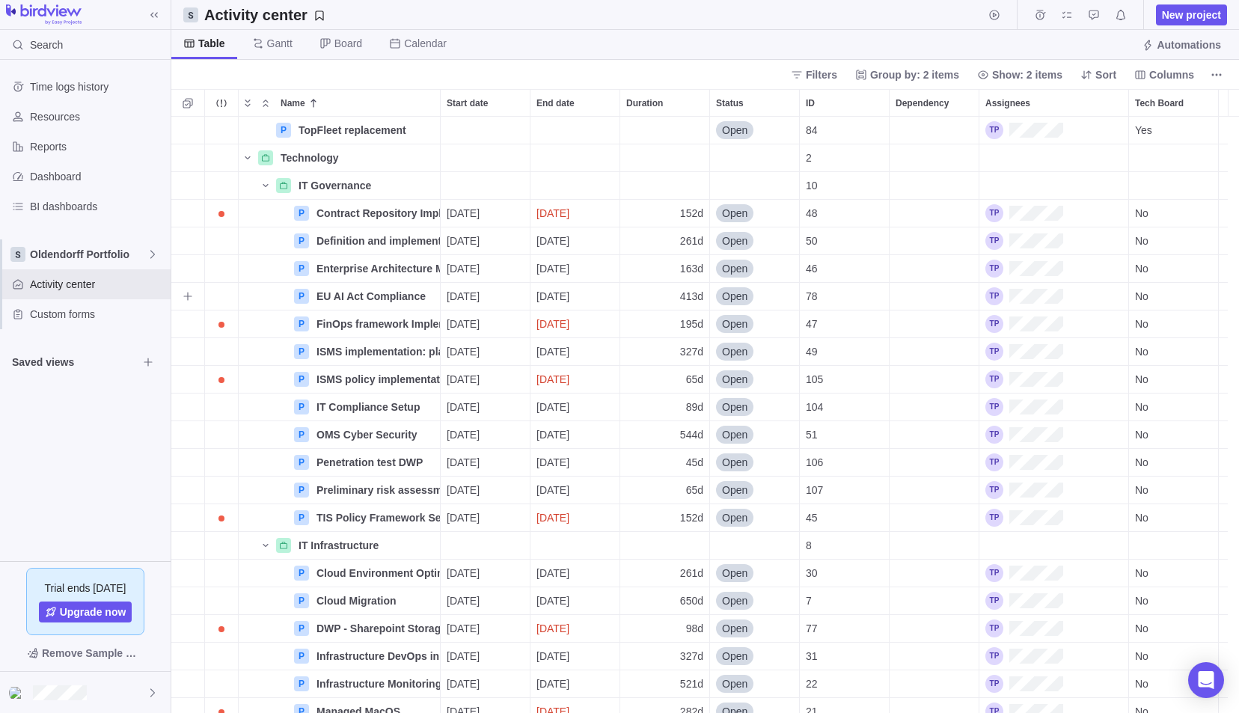
click at [1157, 287] on div "No" at bounding box center [1173, 296] width 89 height 27
click at [1143, 323] on span "Yes" at bounding box center [1149, 329] width 17 height 15
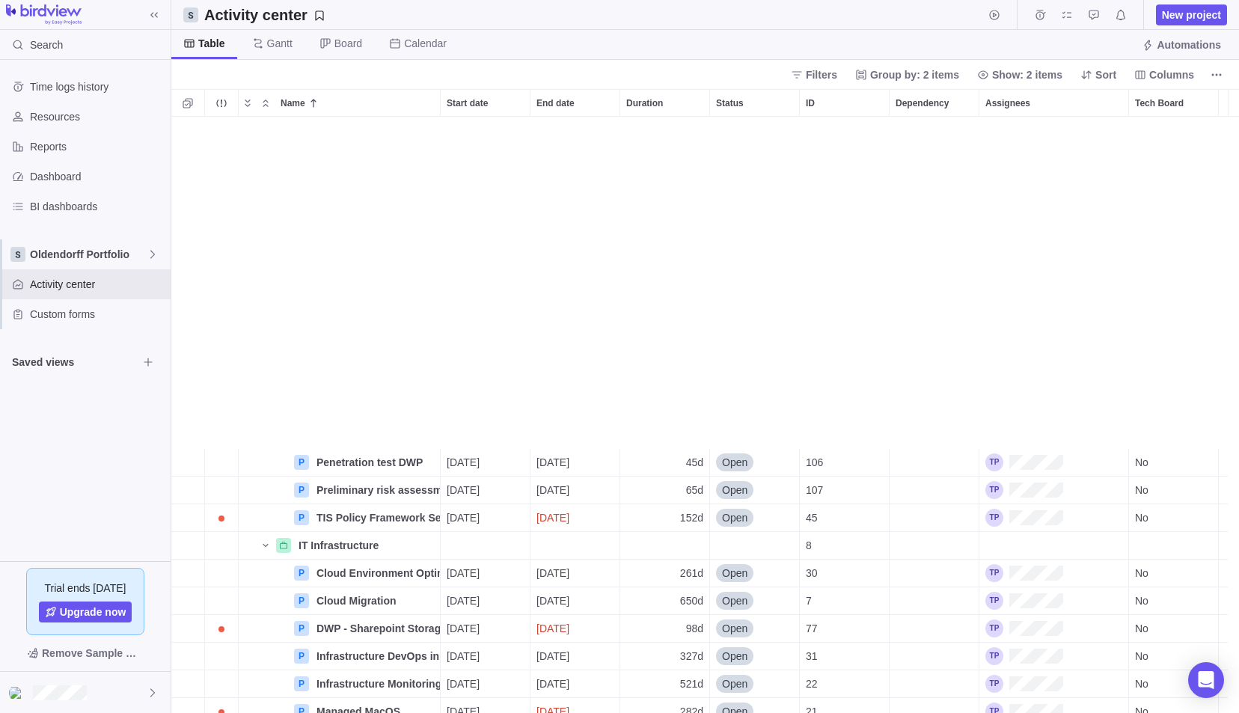
scroll to position [492, 0]
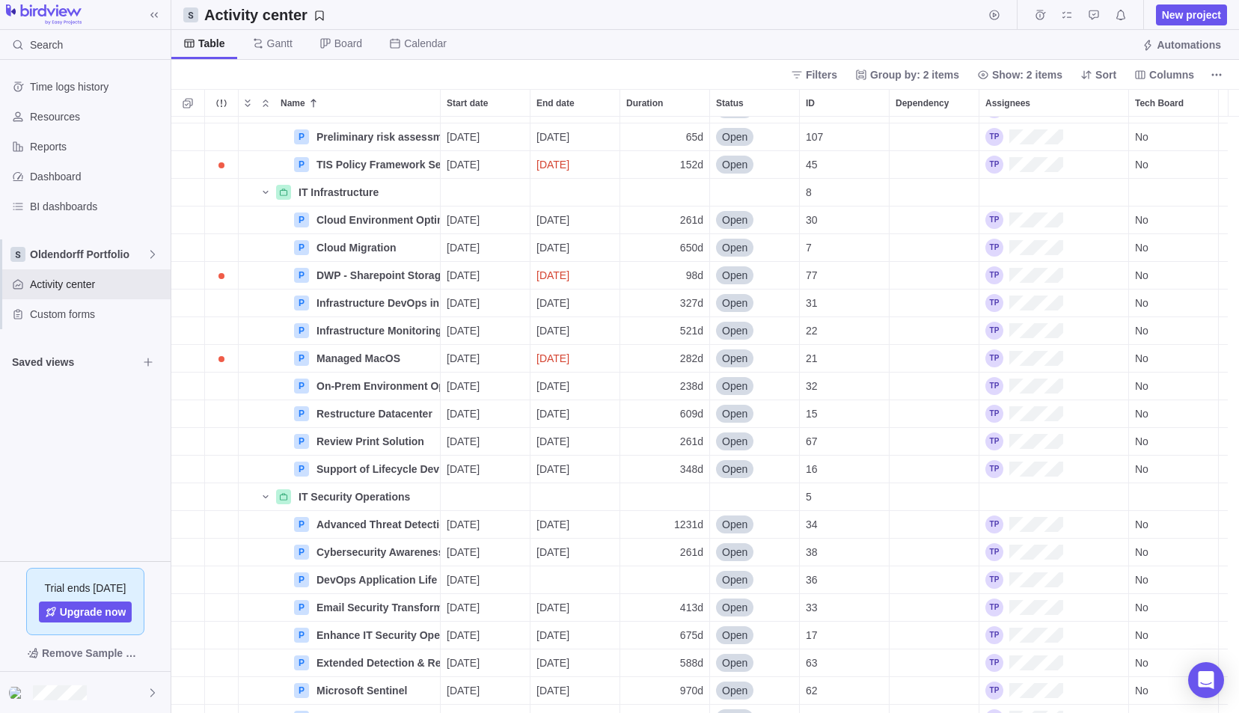
click at [1151, 340] on div "No" at bounding box center [1173, 330] width 89 height 27
click at [1154, 365] on span "Yes" at bounding box center [1149, 364] width 17 height 15
click at [1158, 557] on div "No" at bounding box center [1173, 552] width 89 height 27
drag, startPoint x: 1155, startPoint y: 587, endPoint x: 1148, endPoint y: 579, distance: 10.6
click at [1155, 587] on div "Yes" at bounding box center [1173, 585] width 89 height 27
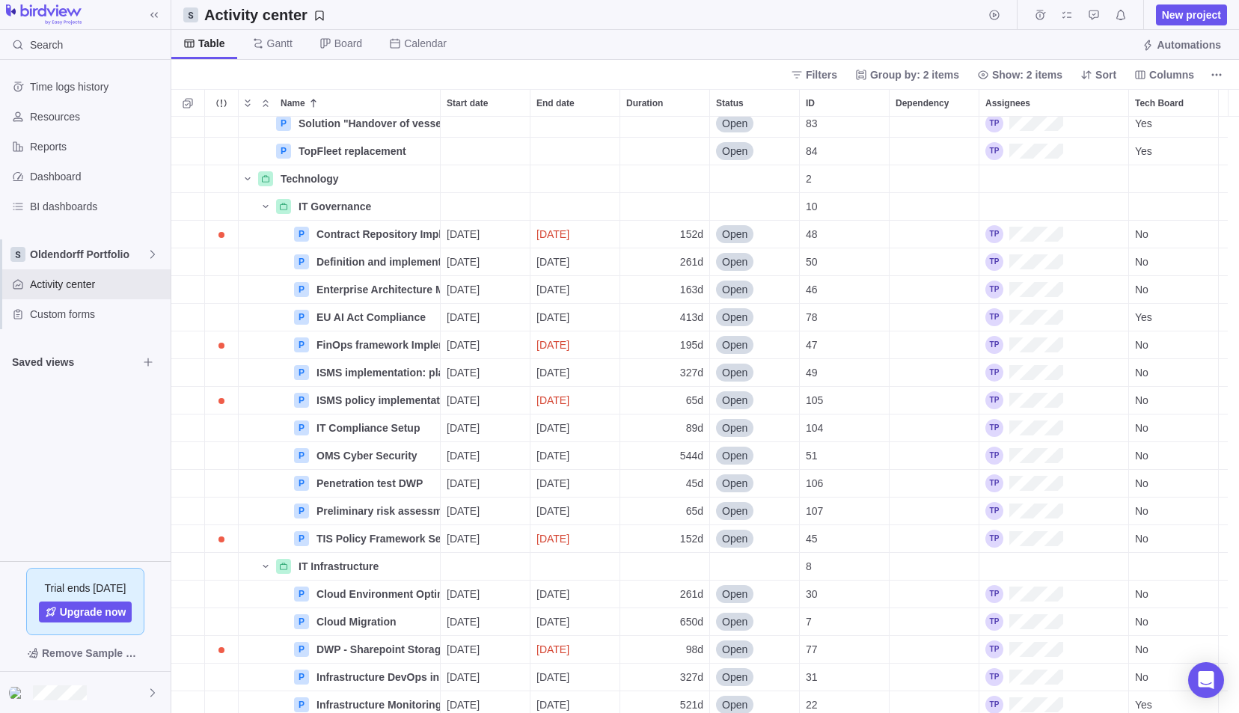
scroll to position [0, 0]
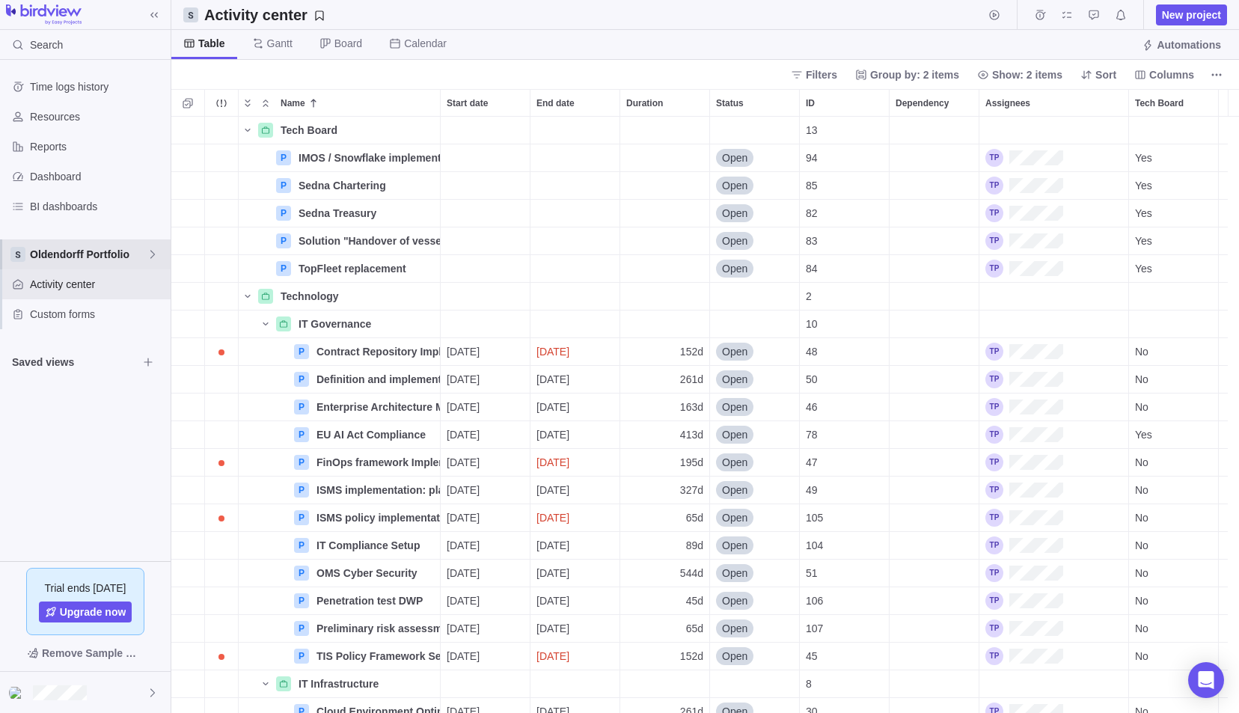
click at [81, 251] on span "Oldendorff Portfolio" at bounding box center [88, 254] width 117 height 15
click at [138, 340] on icon "Edit space settings" at bounding box center [142, 343] width 12 height 12
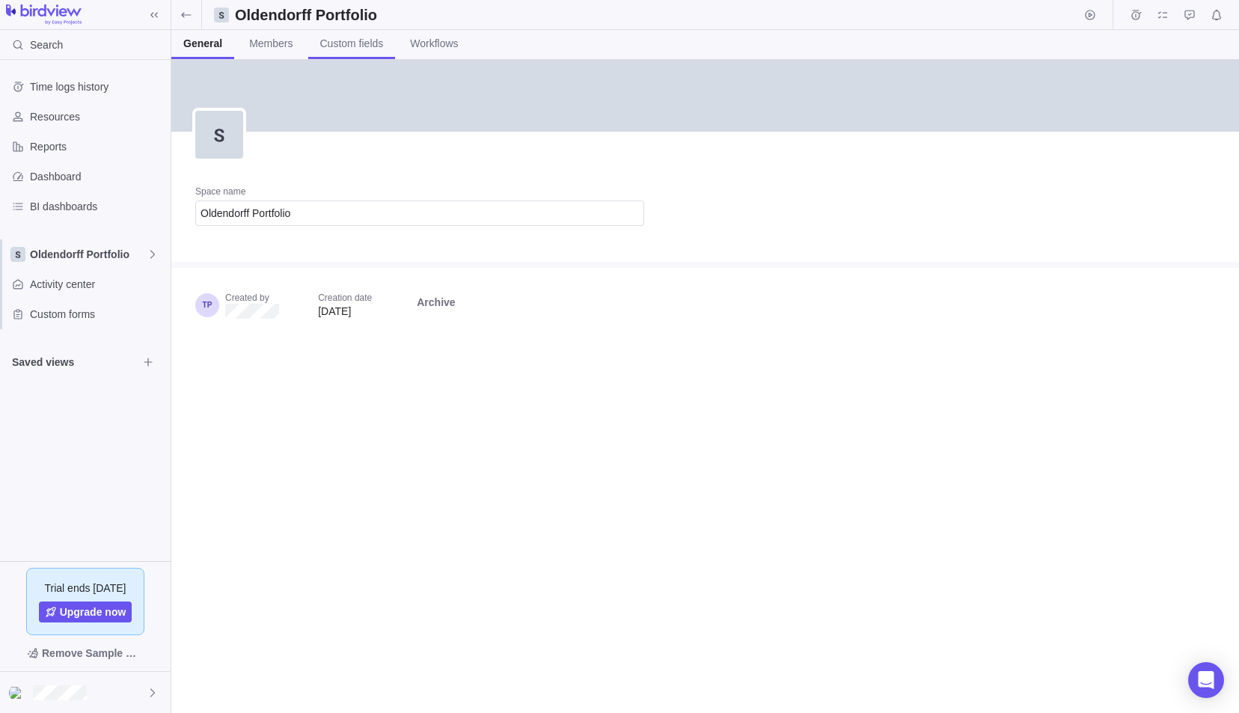
click at [344, 58] on link "Custom fields" at bounding box center [352, 44] width 88 height 29
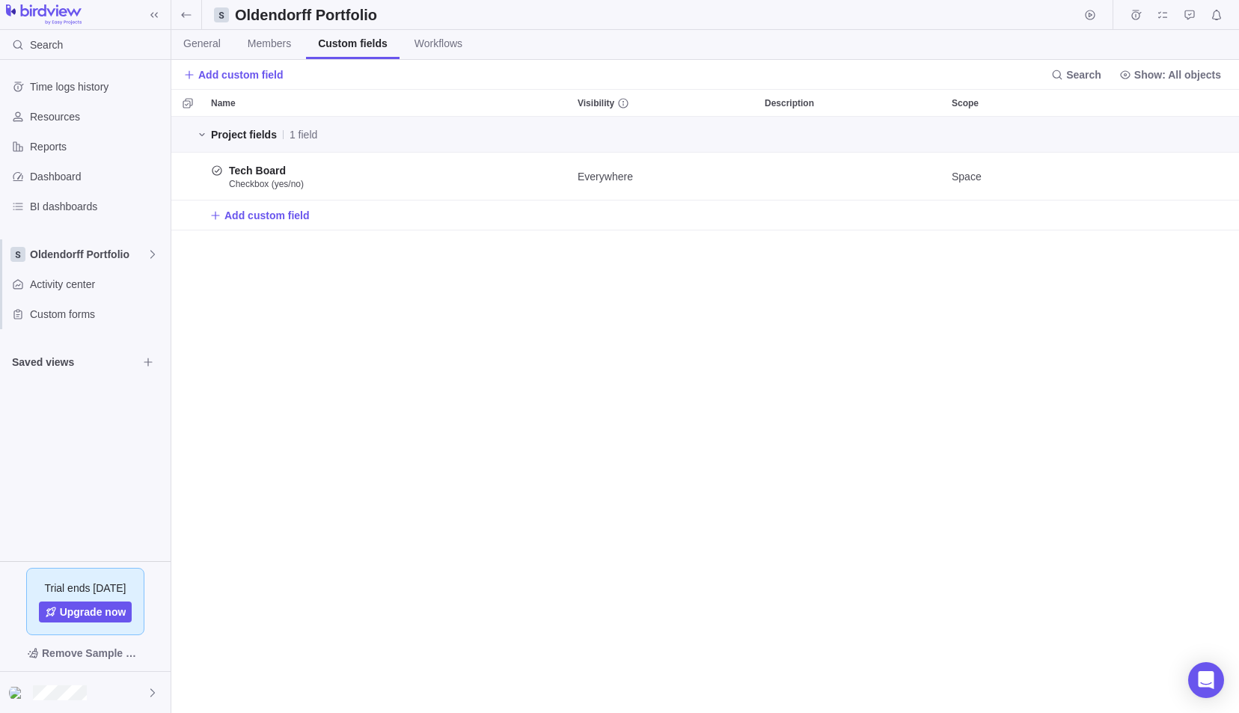
scroll to position [585, 1056]
click at [240, 82] on span "Add custom field" at bounding box center [233, 74] width 100 height 21
click at [273, 137] on span "Create custom field" at bounding box center [265, 134] width 91 height 15
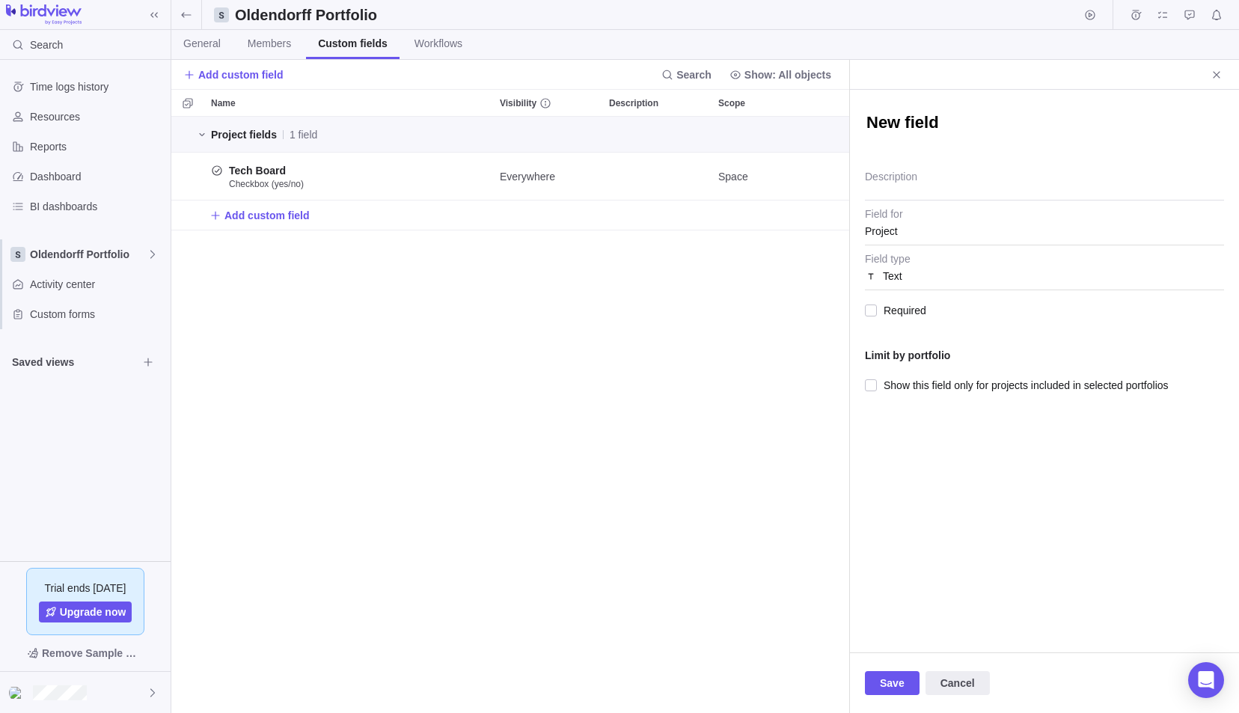
type textarea "x"
type textarea "S"
type textarea "x"
type textarea "Sh"
type textarea "x"
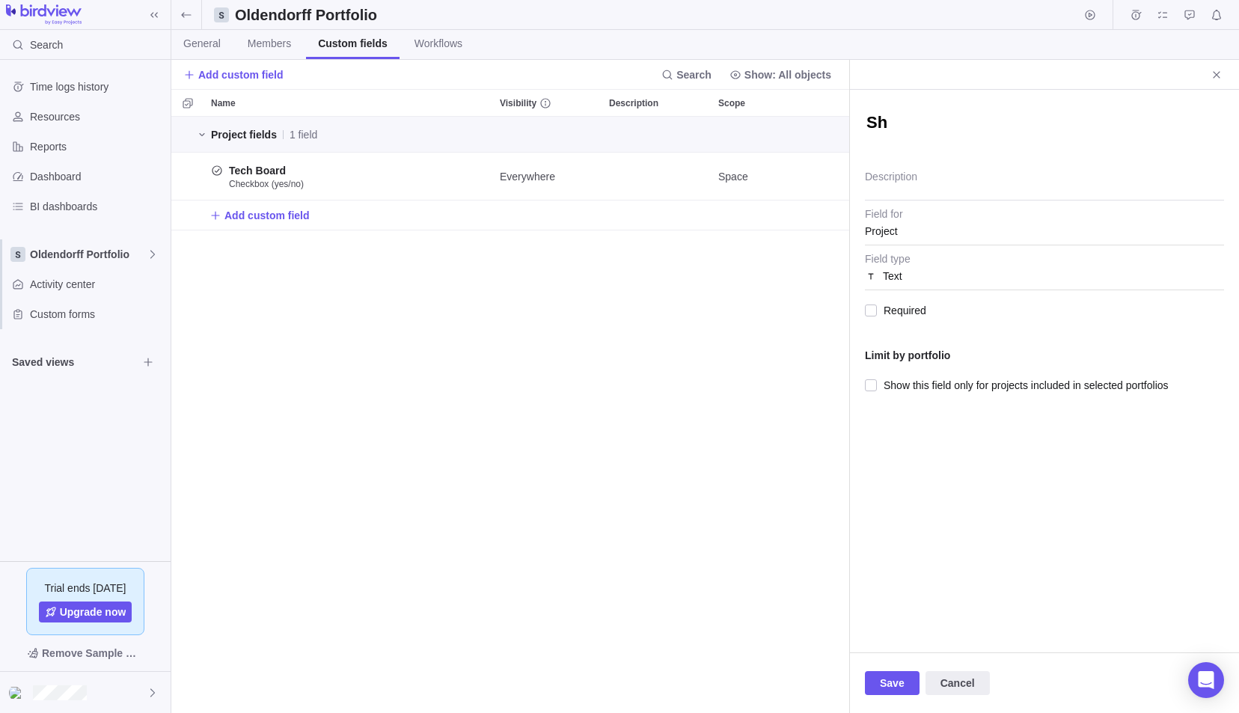
type textarea "Shi"
type textarea "x"
type textarea "Shir"
type textarea "x"
type textarea "Shirt"
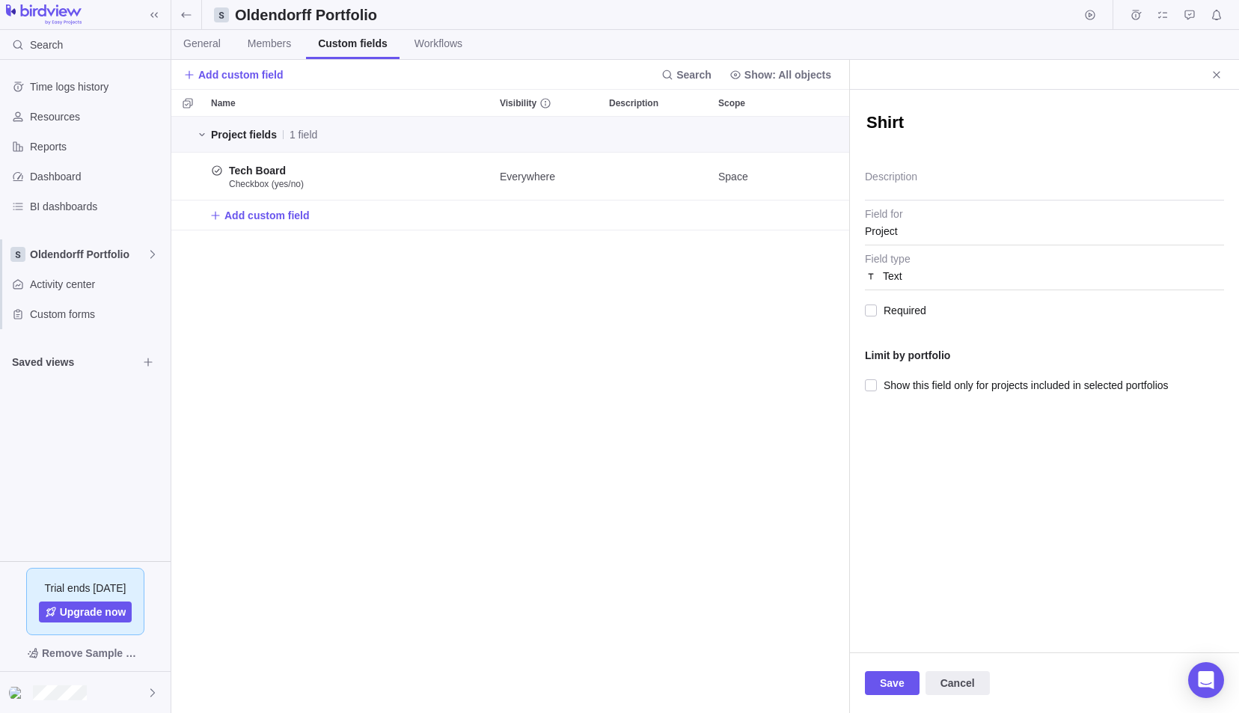
type textarea "x"
type textarea "Shirt"
type textarea "x"
type textarea "Shirt s"
type textarea "x"
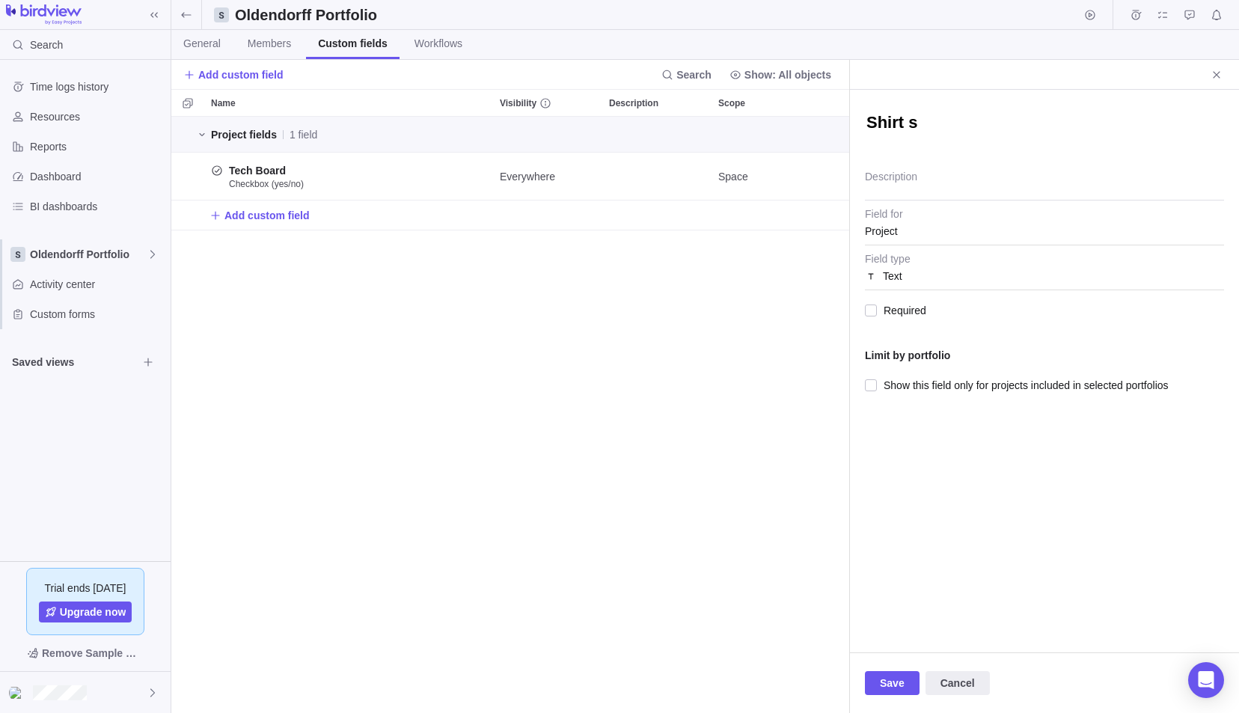
type textarea "Shirt si"
type textarea "x"
type textarea "Shirt siz"
type textarea "x"
type textarea "Shirt size"
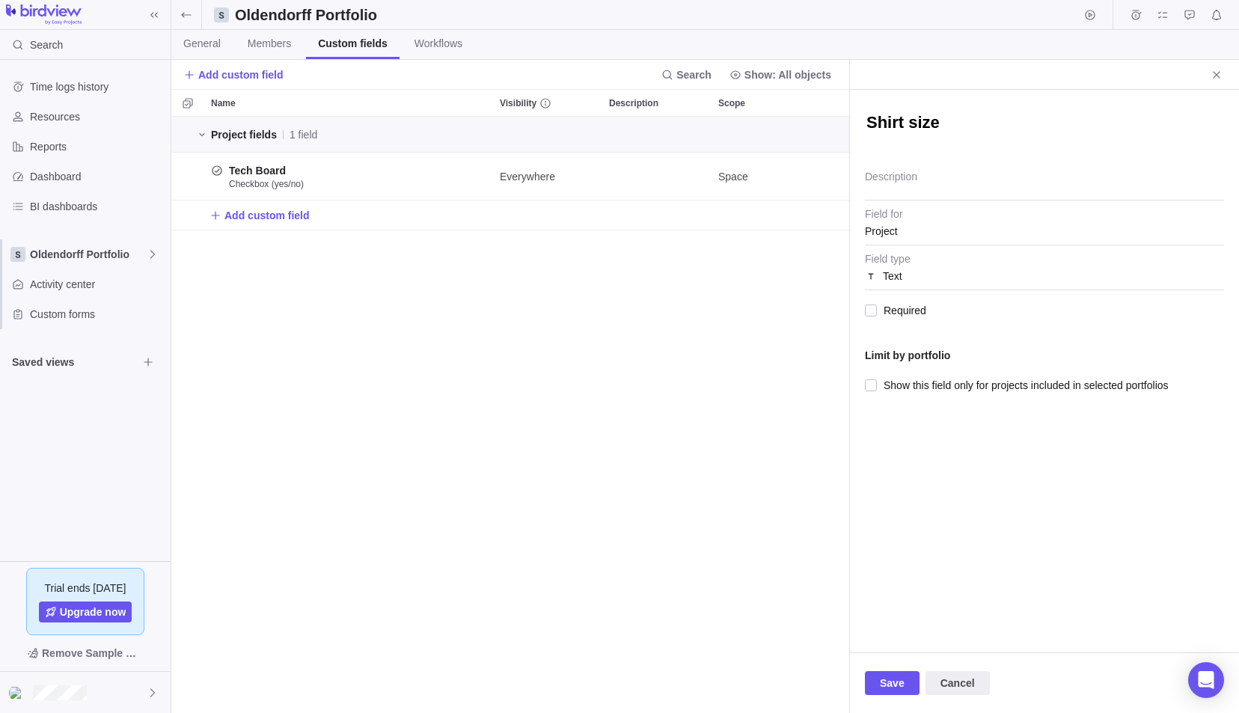
type textarea "x"
click at [935, 238] on div "Project" at bounding box center [1044, 231] width 359 height 27
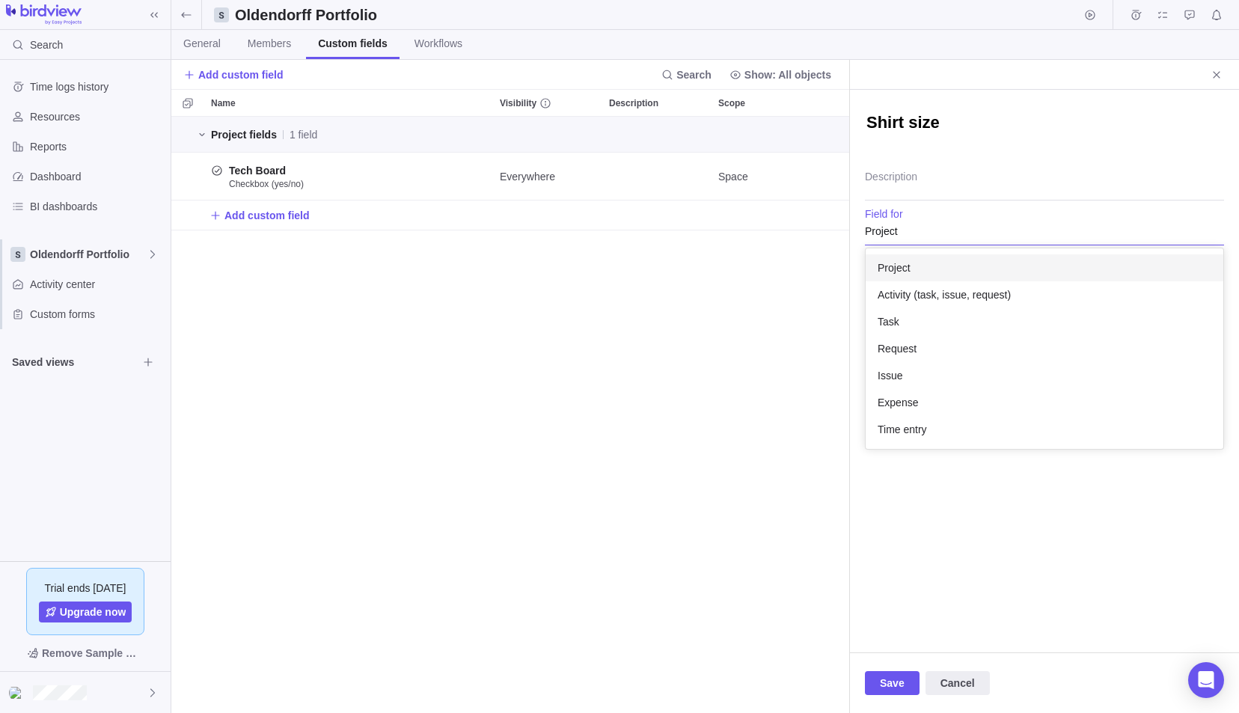
click at [913, 224] on div "Project" at bounding box center [1044, 231] width 359 height 27
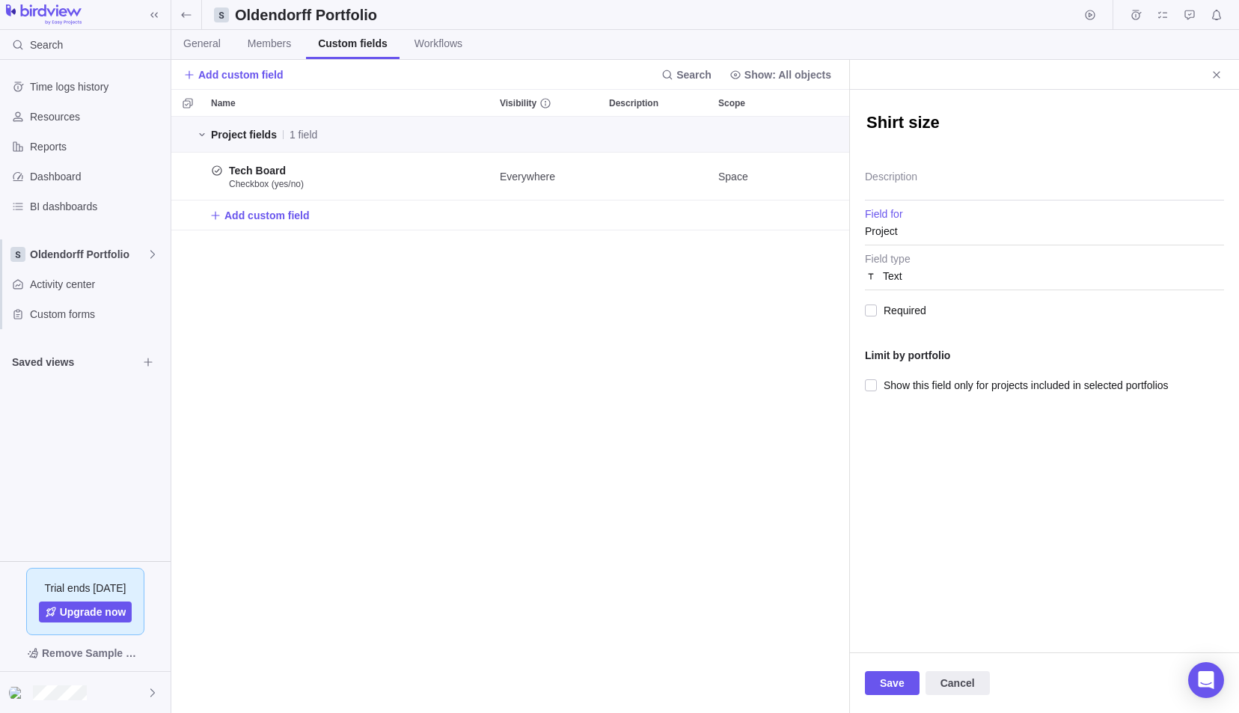
click at [919, 265] on div "Text" at bounding box center [1044, 276] width 359 height 27
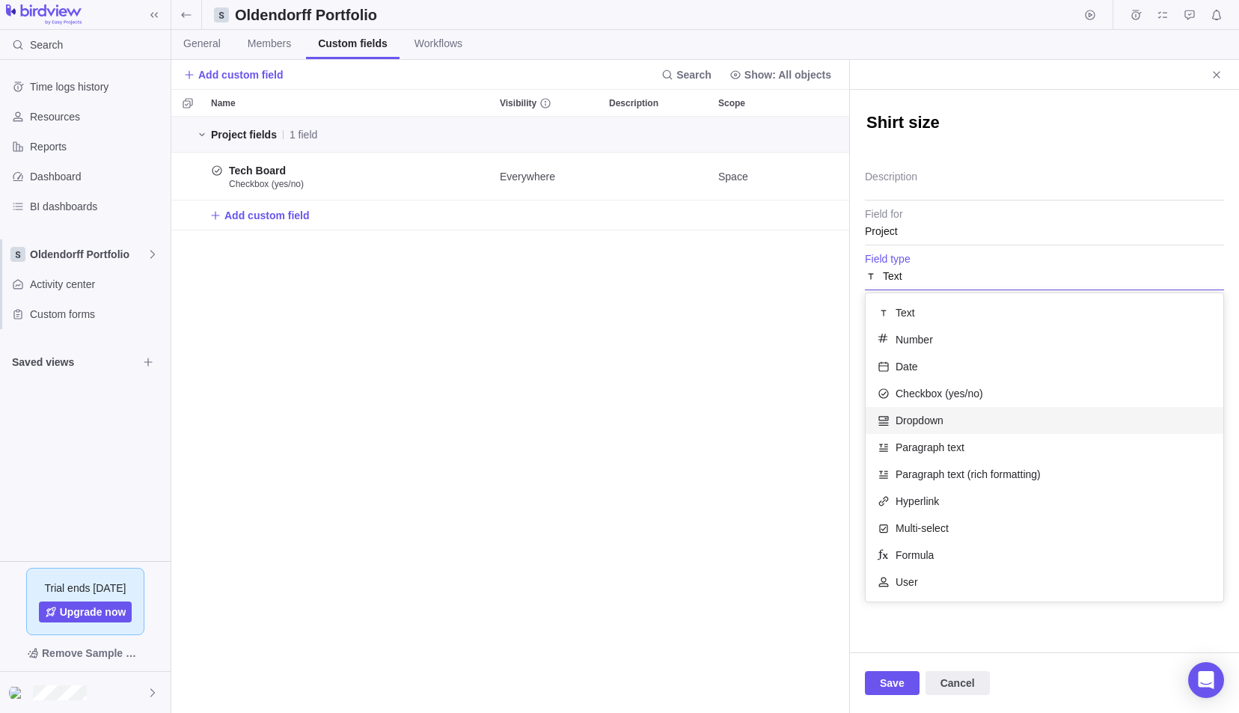
click at [958, 412] on div "Dropdown" at bounding box center [1045, 420] width 358 height 27
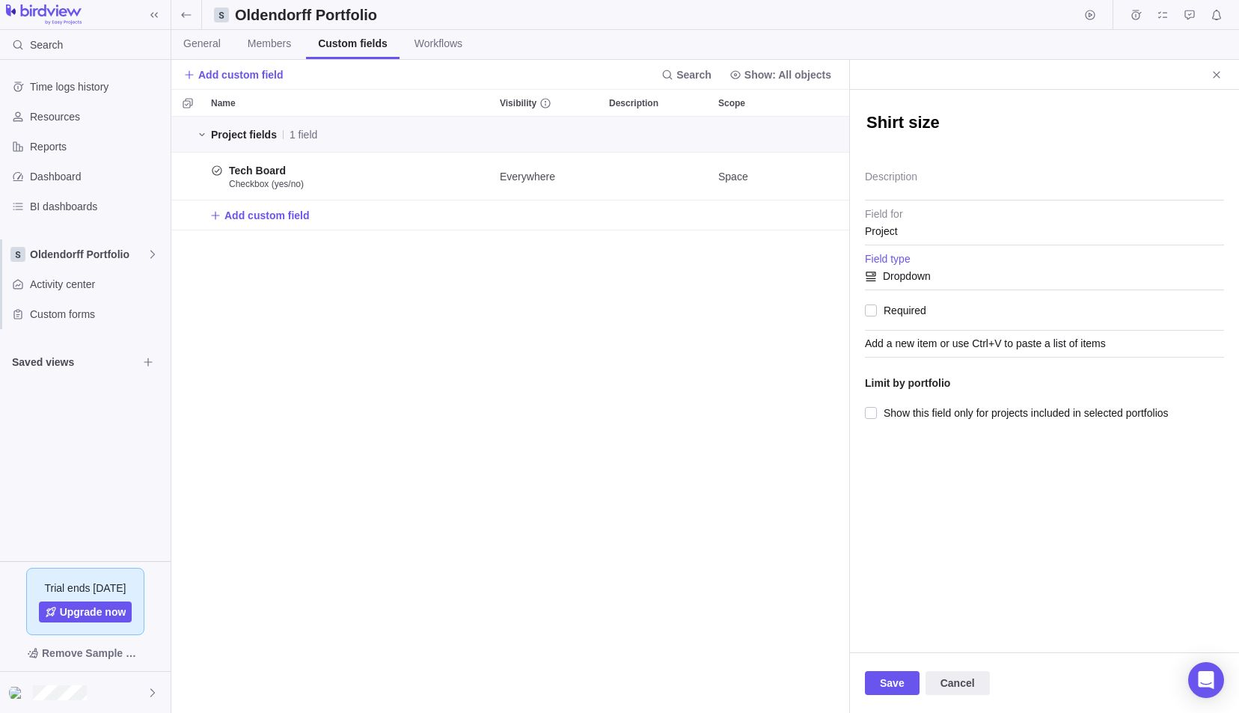
click at [918, 338] on div "Add a new item or use Ctrl+V to paste a list of items" at bounding box center [1044, 344] width 359 height 27
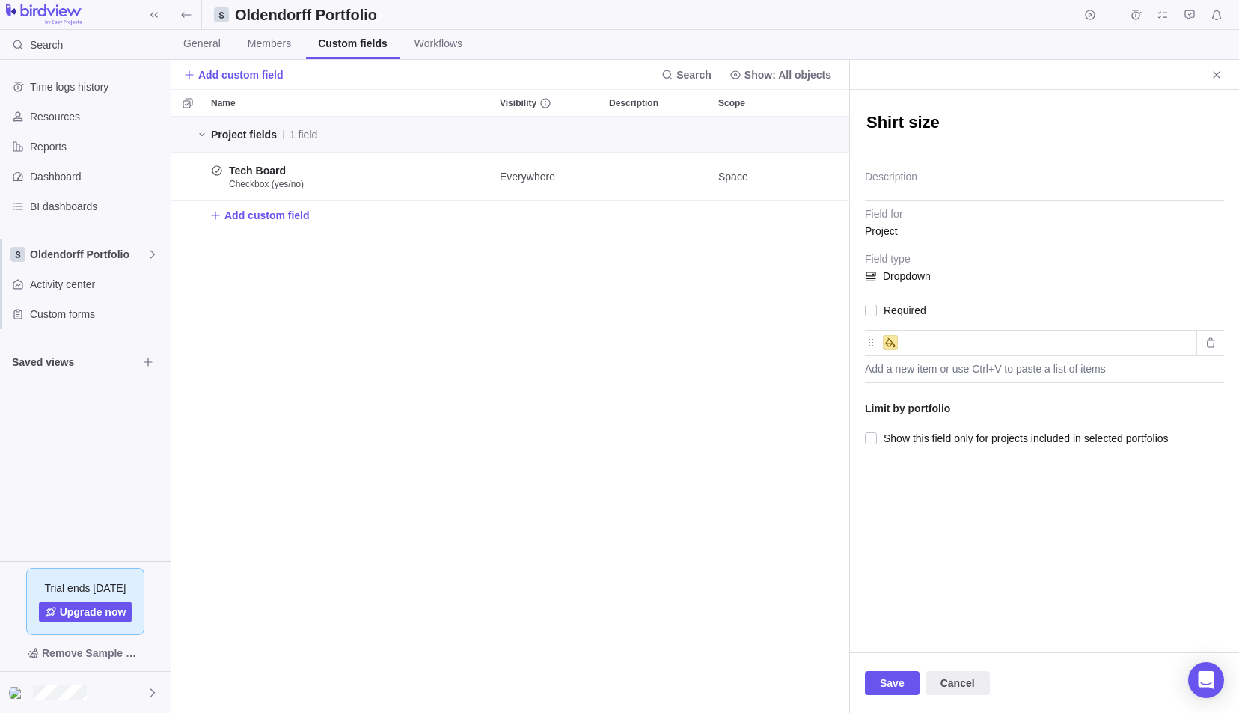
click at [925, 343] on input "text" at bounding box center [1047, 343] width 287 height 18
type input "S"
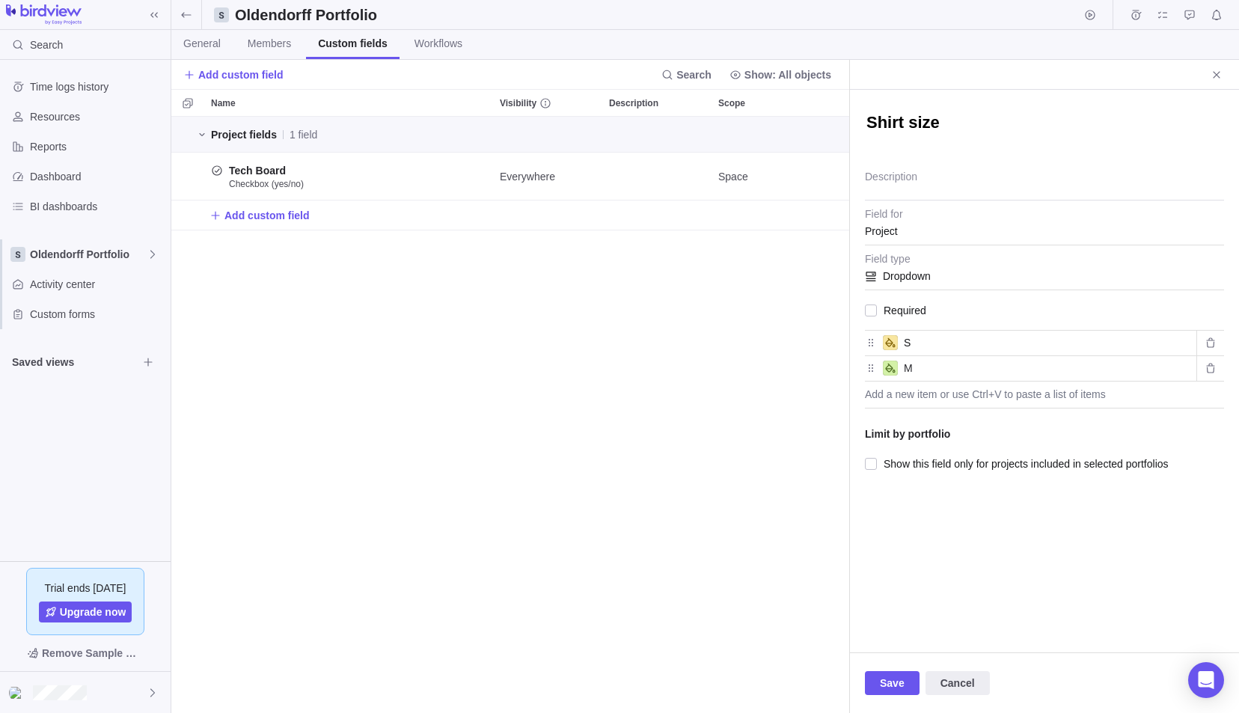
type input "M"
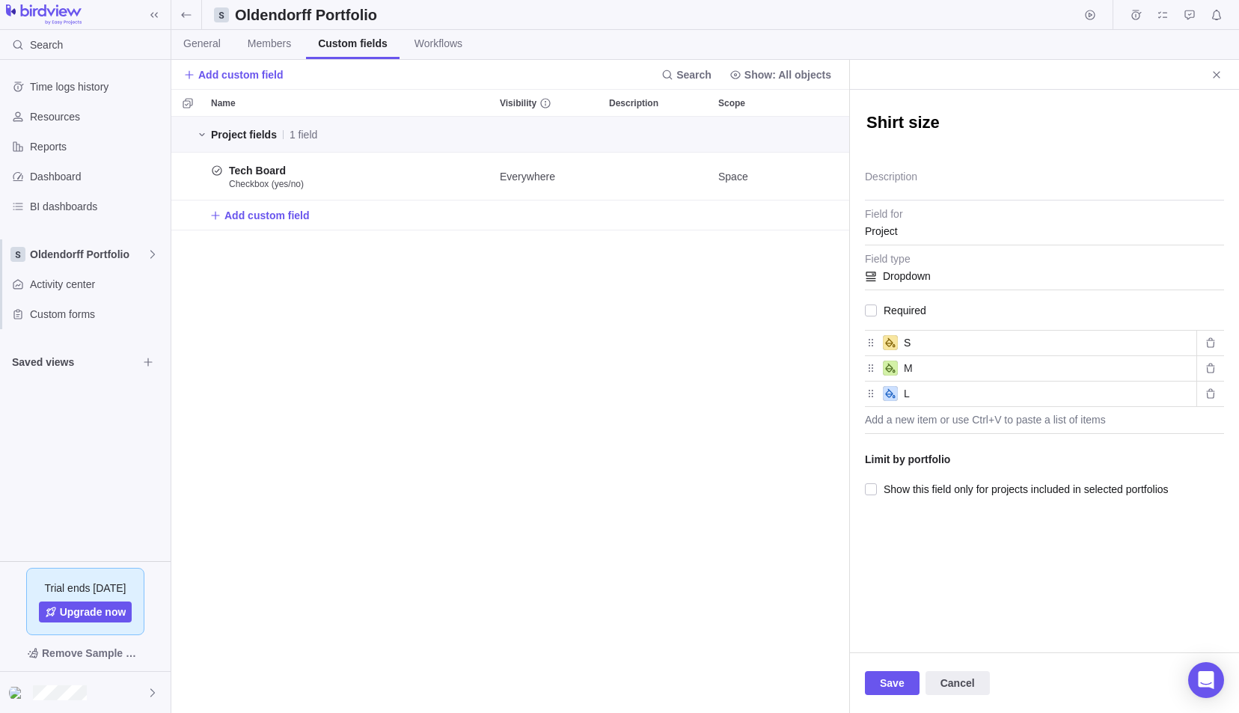
type input "L"
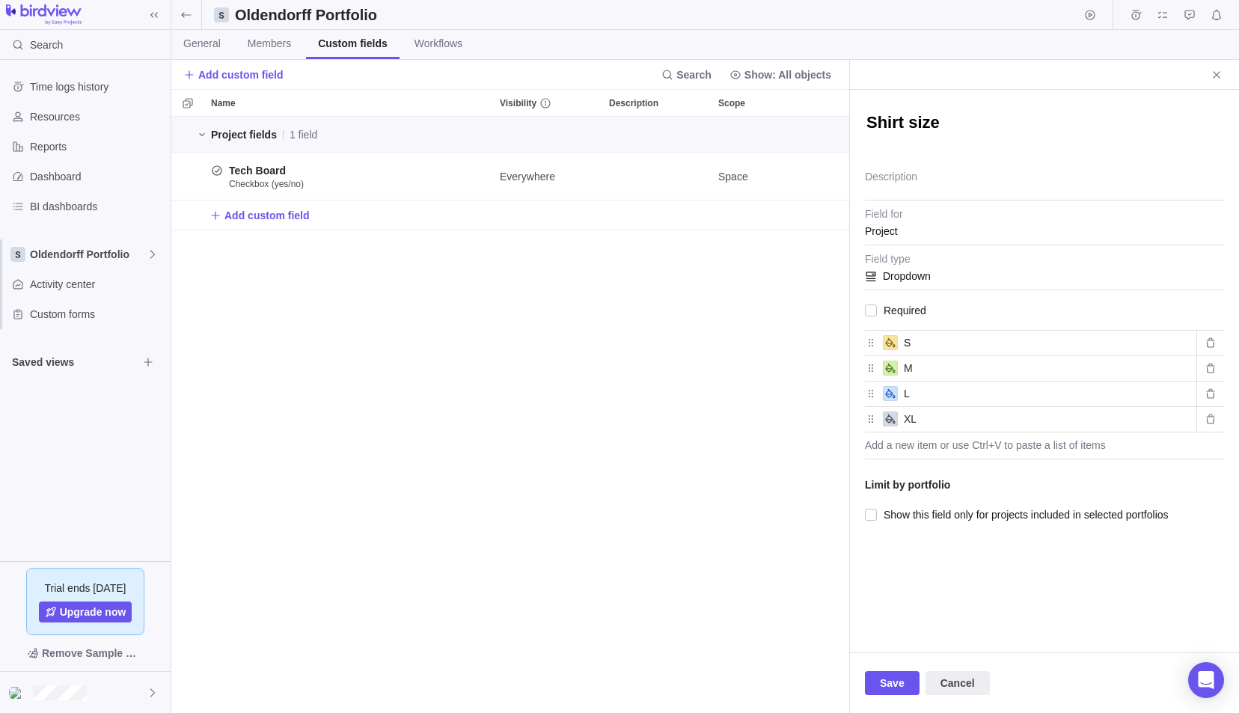
type input "XL"
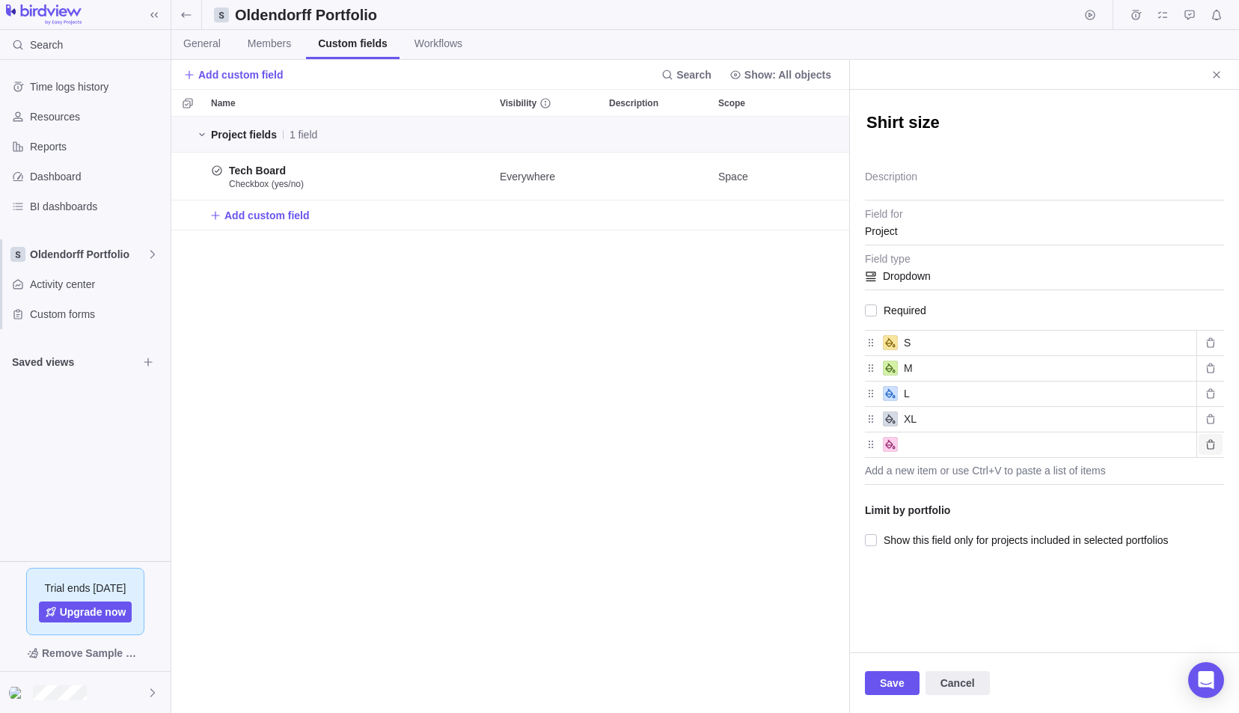
click at [1205, 443] on icon "Delete value" at bounding box center [1211, 444] width 12 height 12
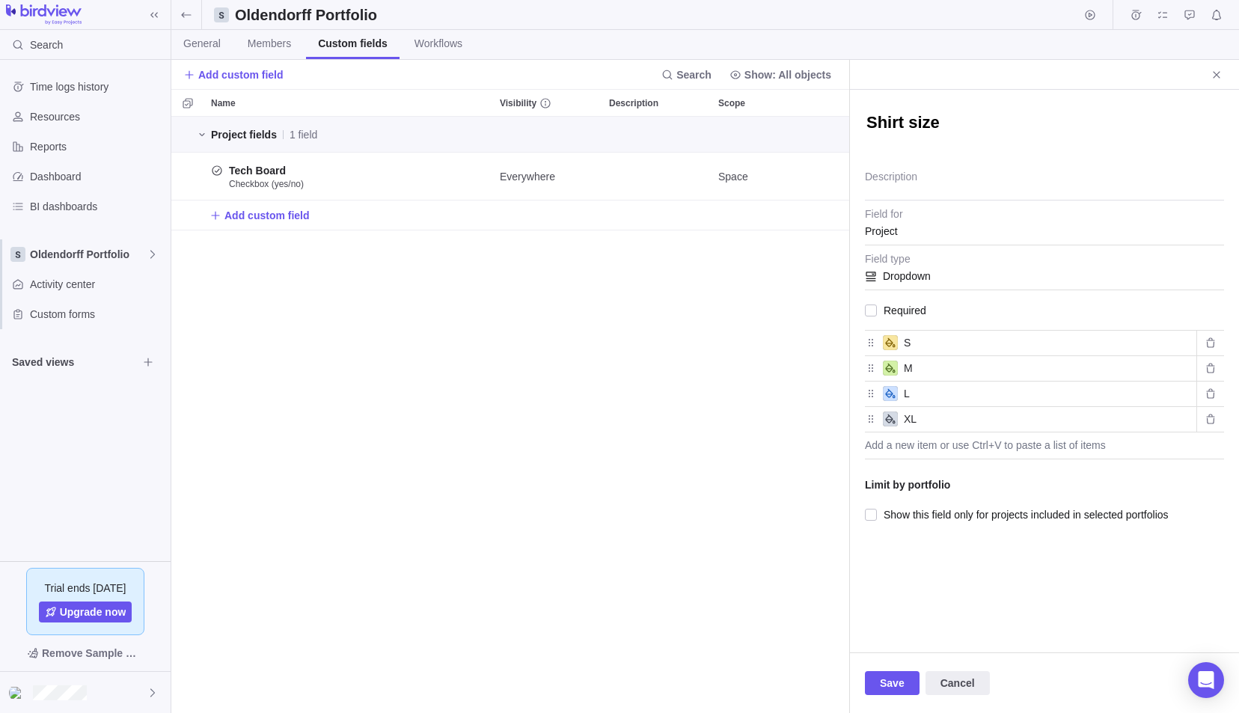
click at [887, 420] on icon at bounding box center [890, 419] width 10 height 10
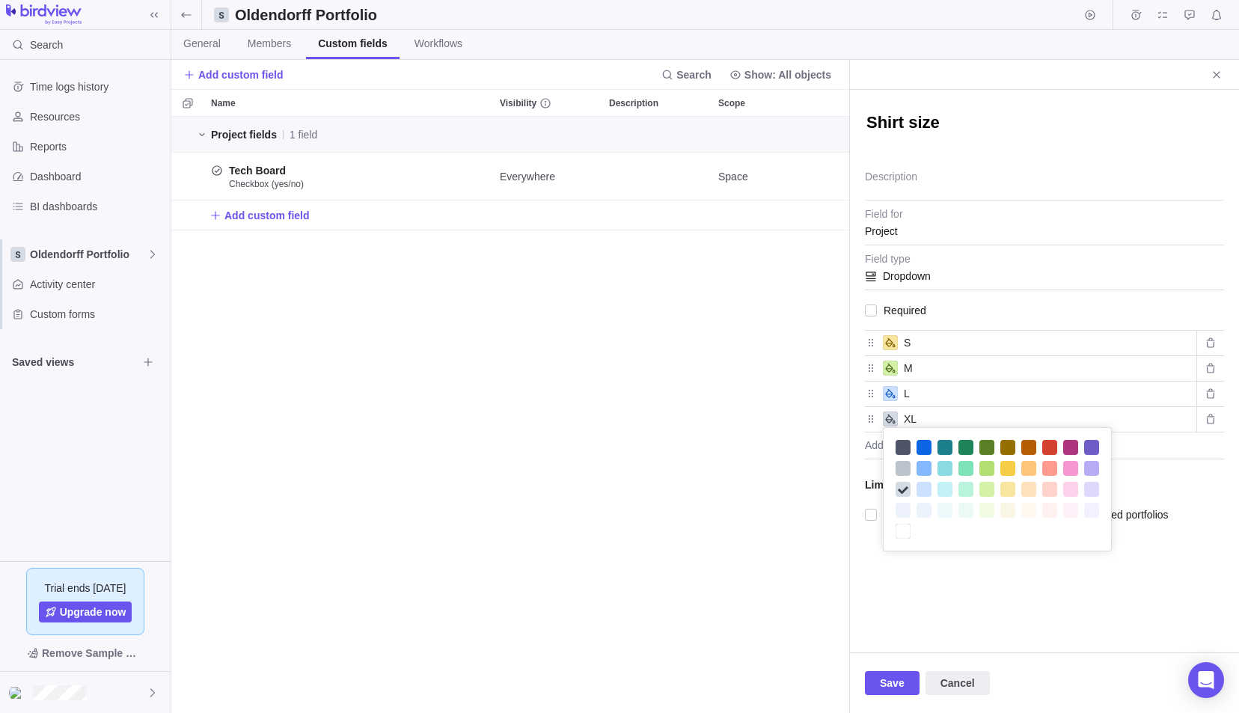
click at [1045, 453] on div at bounding box center [1049, 447] width 15 height 15
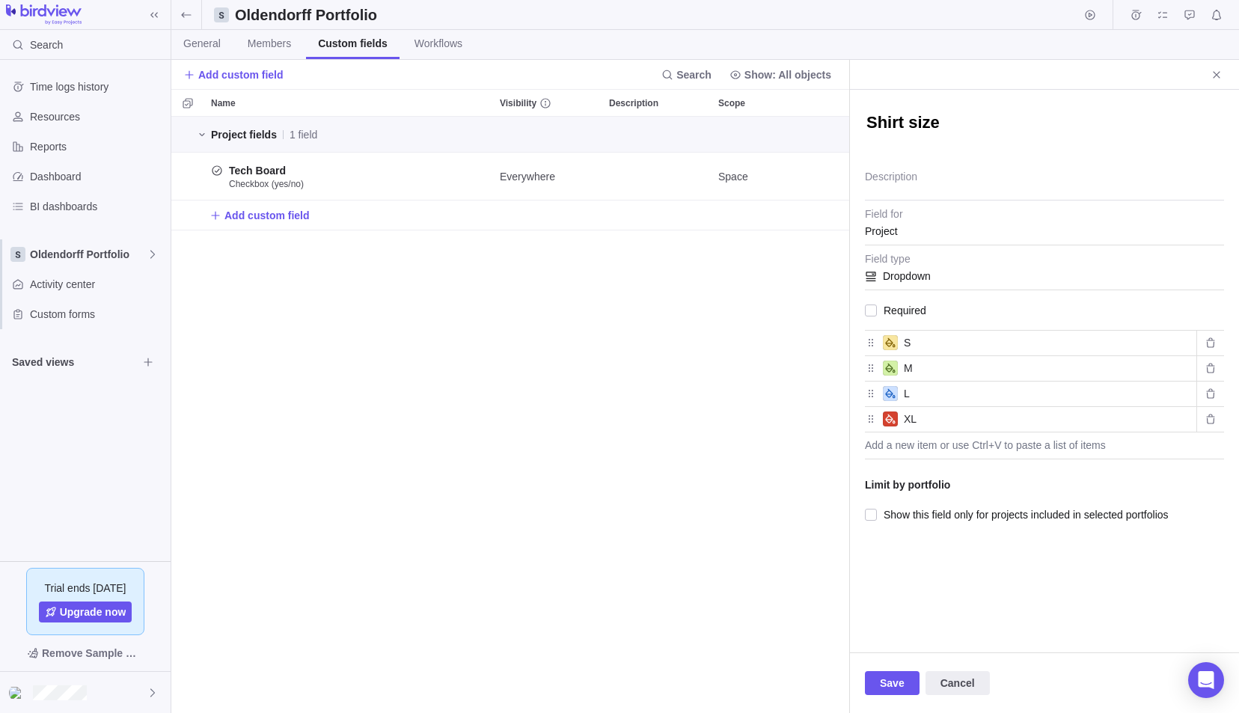
click at [886, 392] on icon at bounding box center [890, 394] width 10 height 10
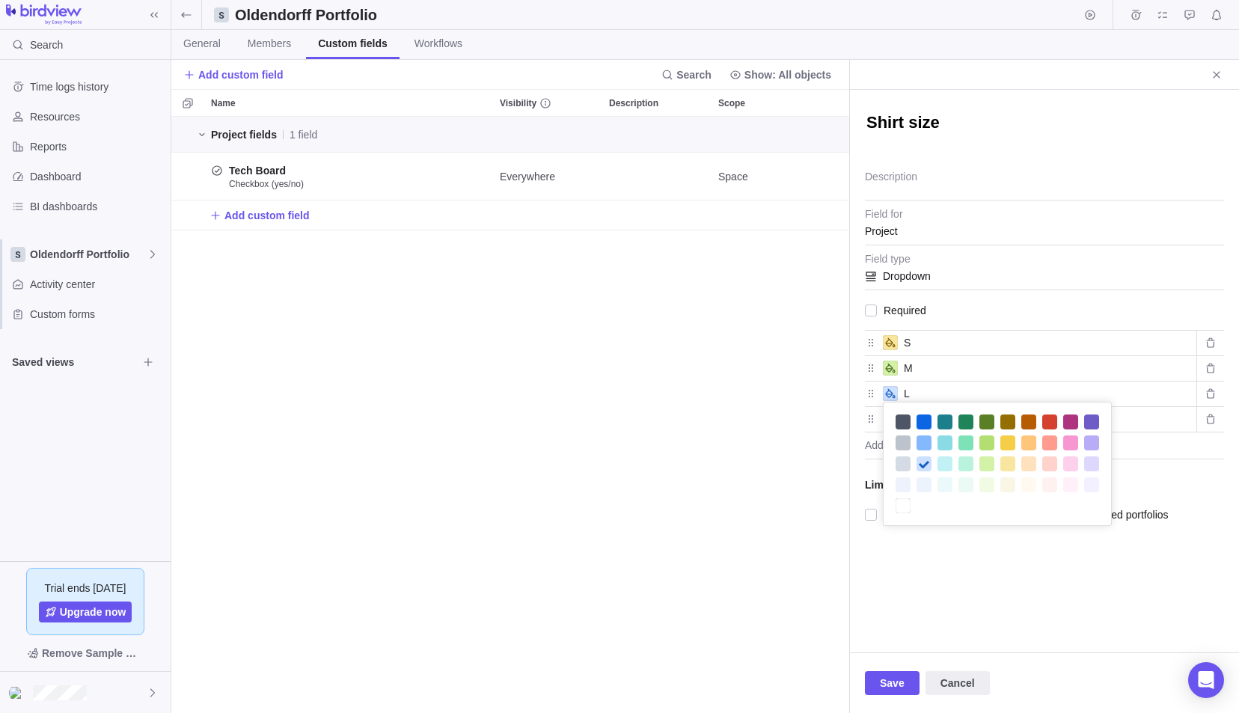
click at [1008, 444] on div at bounding box center [1007, 442] width 15 height 15
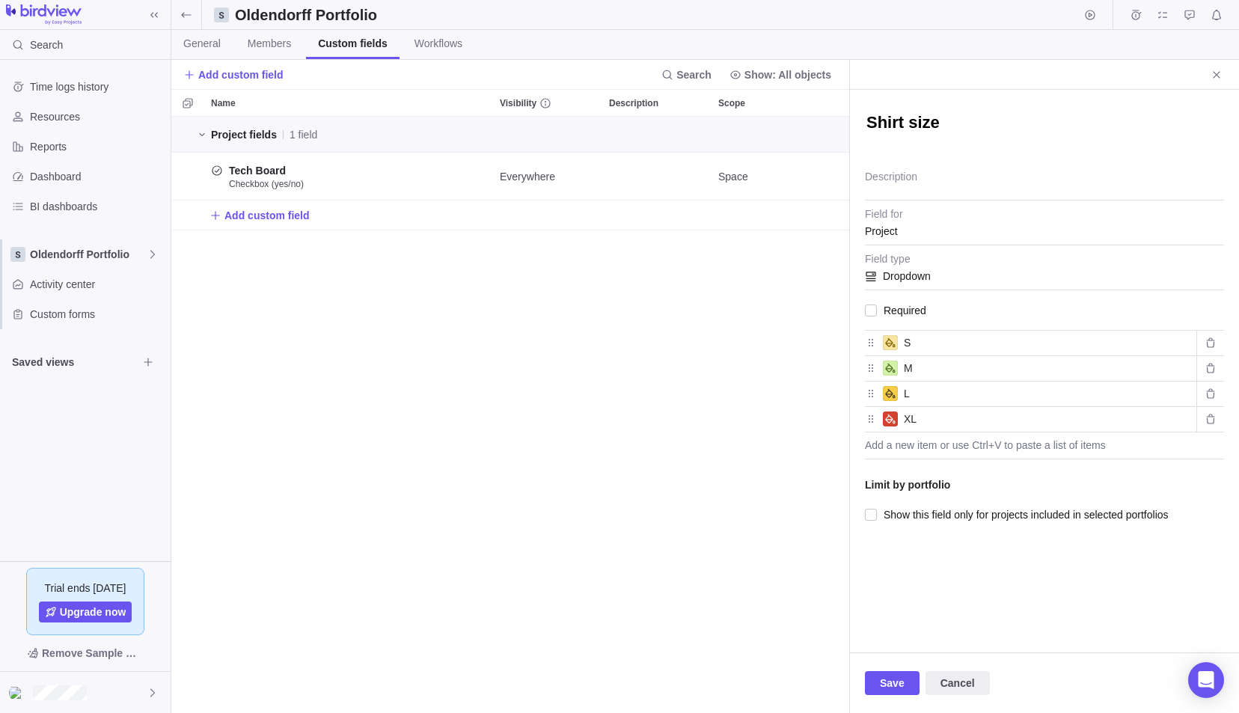
click at [890, 367] on icon at bounding box center [890, 368] width 12 height 12
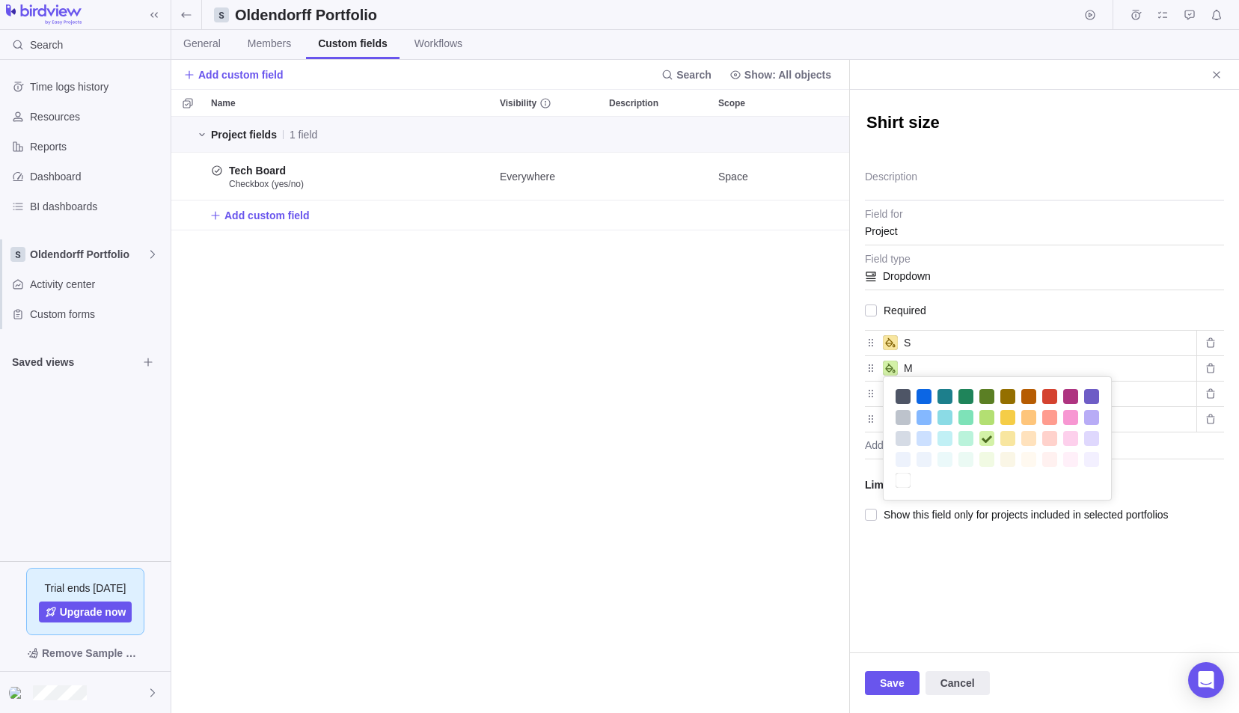
click at [983, 440] on polyline at bounding box center [986, 439] width 9 height 6
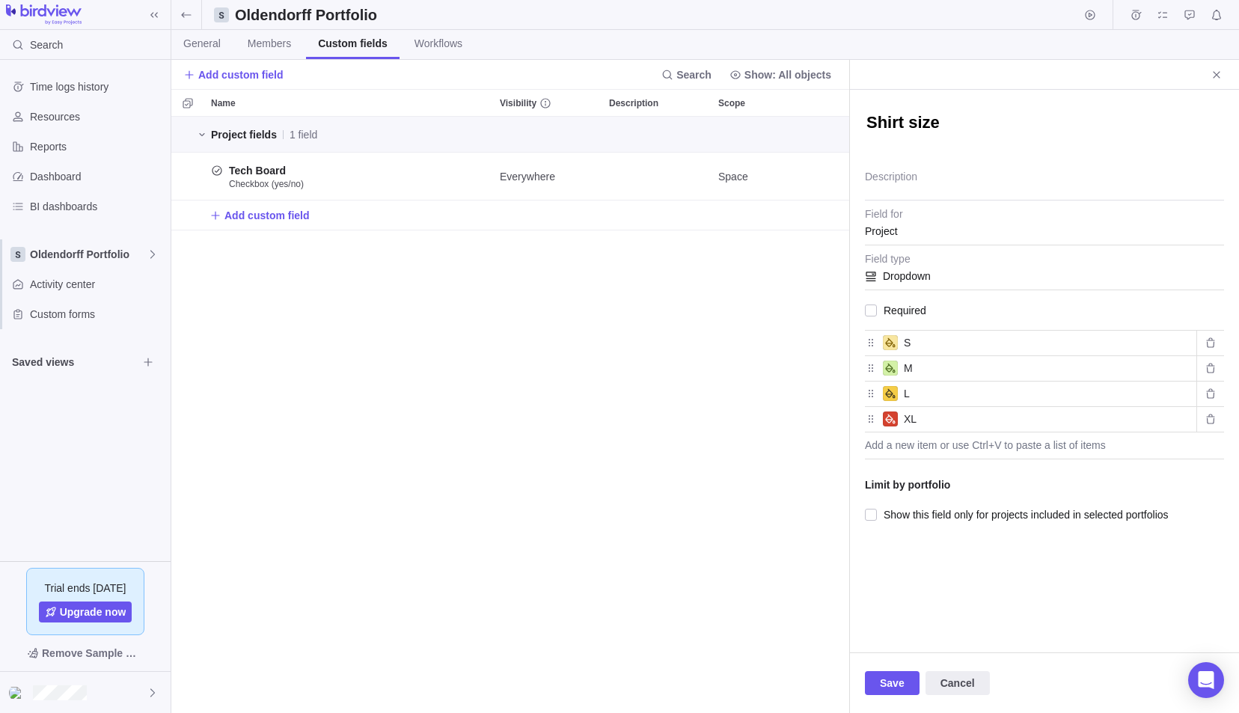
click at [893, 341] on icon at bounding box center [890, 343] width 12 height 12
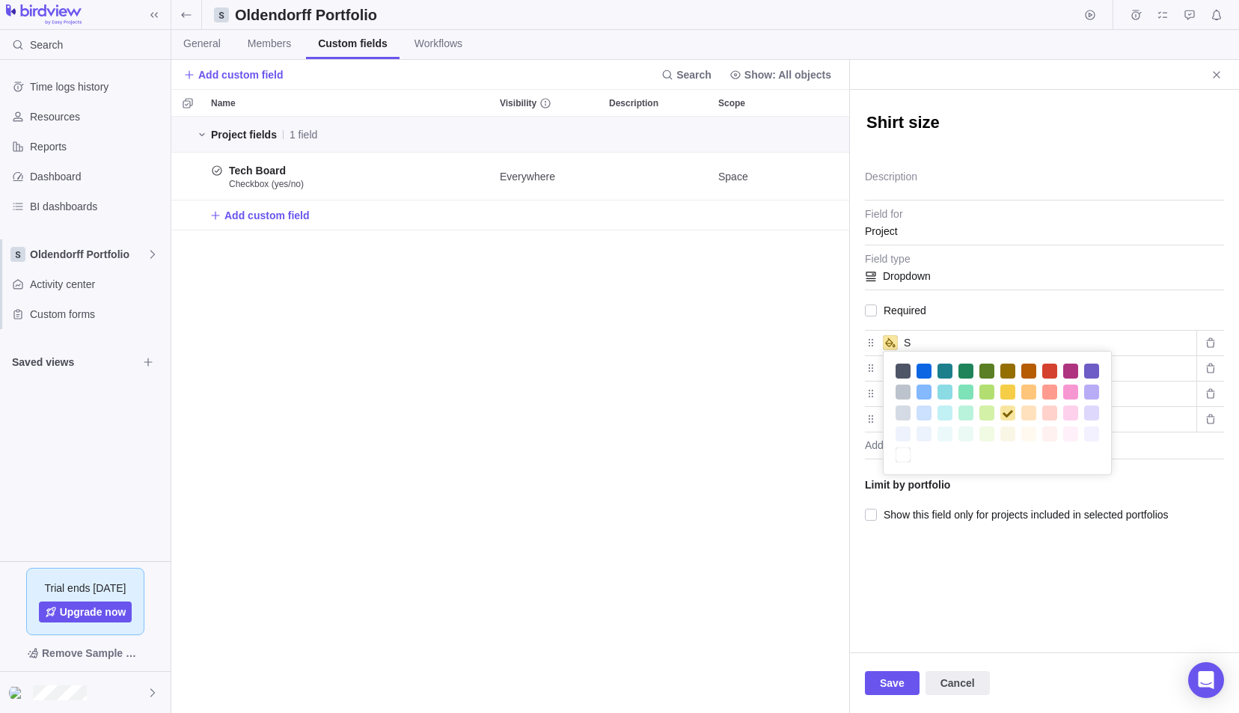
click at [927, 414] on div at bounding box center [923, 412] width 15 height 15
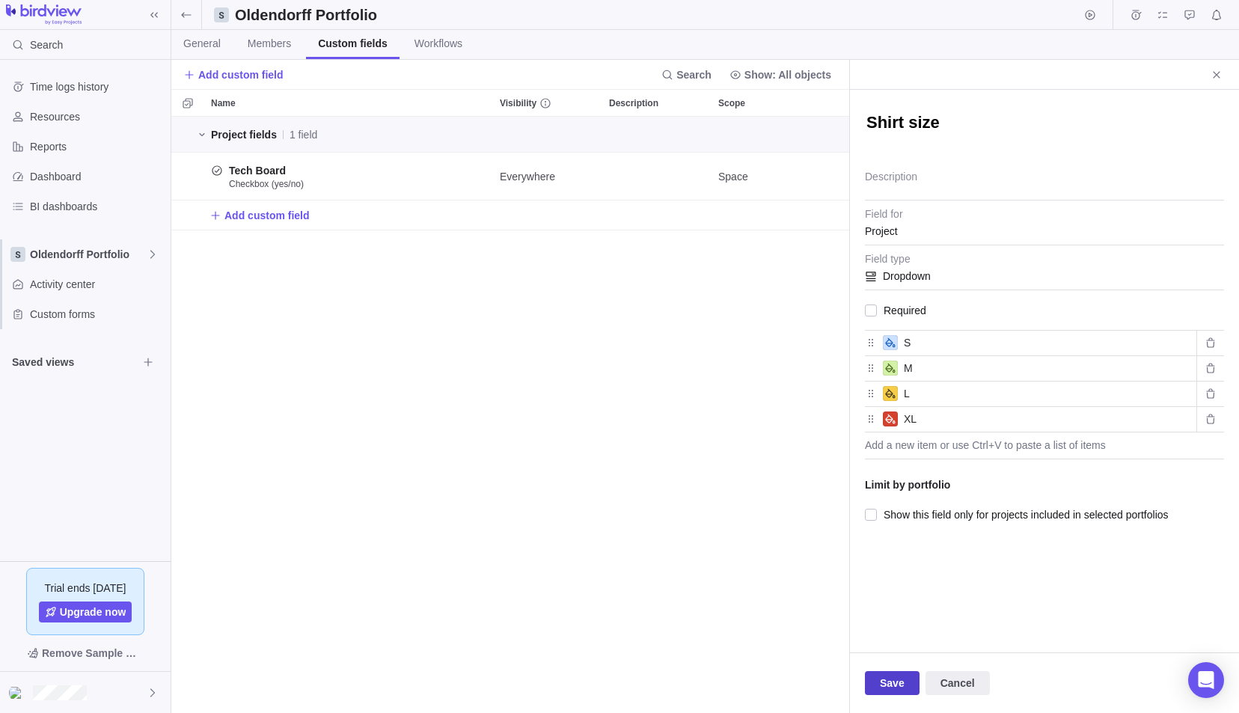
click at [893, 681] on span "Save" at bounding box center [892, 683] width 25 height 18
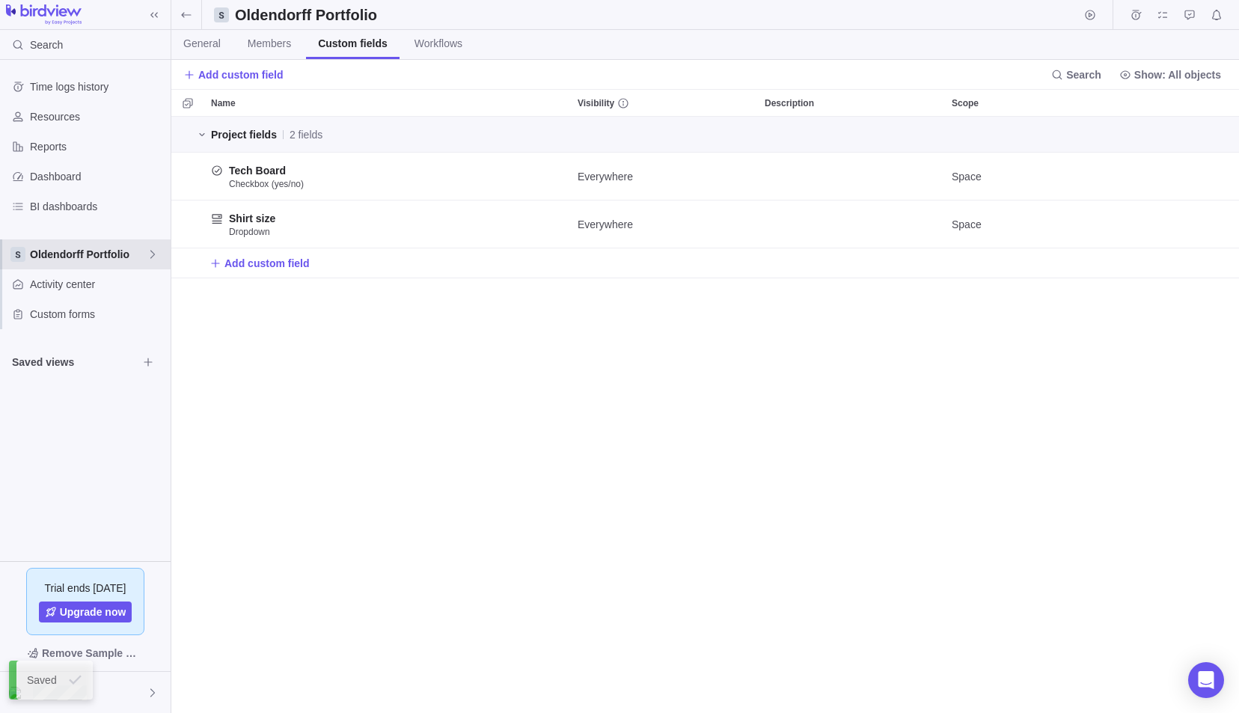
click at [76, 251] on span "Oldendorff Portfolio" at bounding box center [88, 254] width 117 height 15
click at [67, 350] on div "Oldendorff Portfolio" at bounding box center [86, 342] width 158 height 27
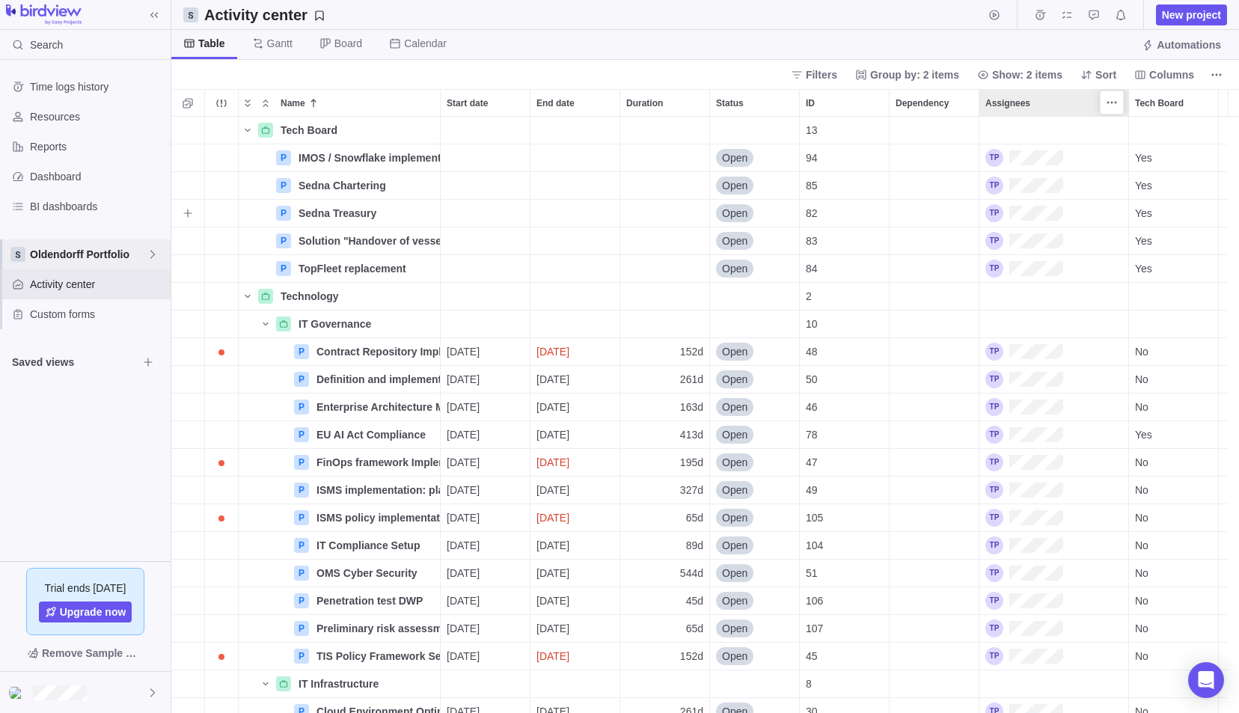
scroll to position [585, 1056]
click at [1166, 67] on span "Columns" at bounding box center [1171, 74] width 45 height 15
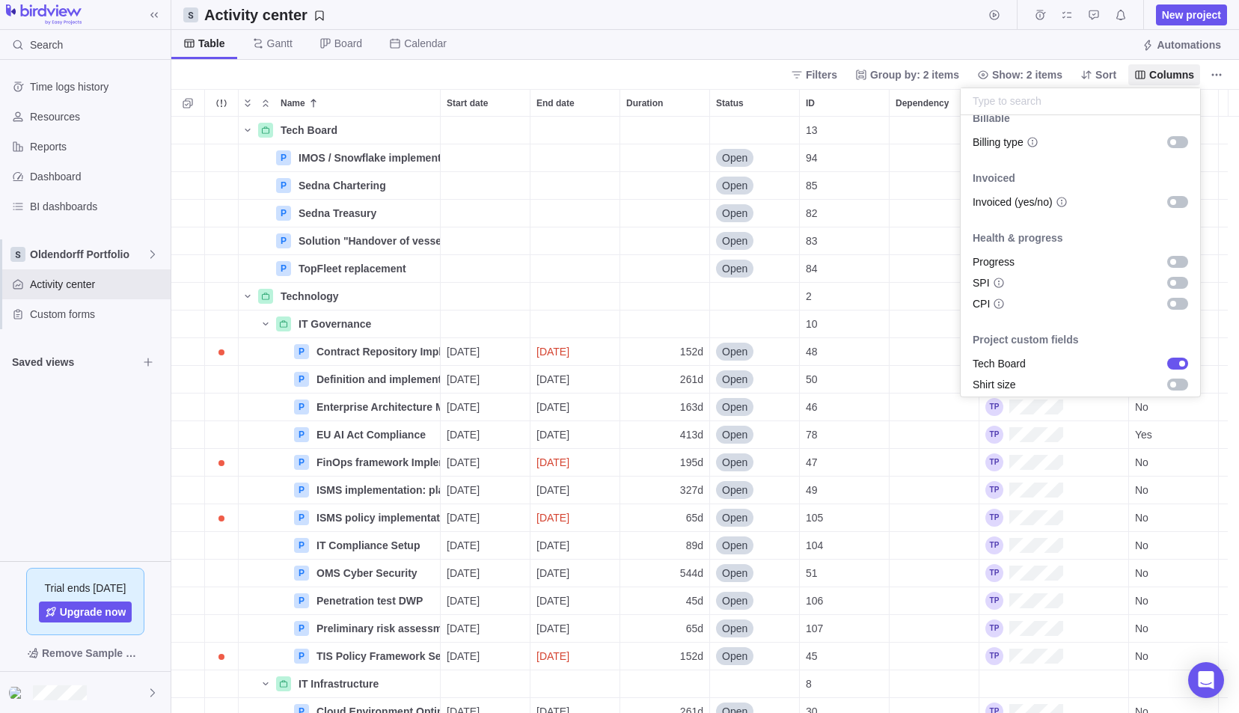
scroll to position [931, 0]
click at [1168, 374] on div "grid" at bounding box center [1177, 380] width 21 height 12
click at [877, 27] on body "Search Time logs history Resources Reports Dashboard BI dashboards Oldendorff P…" at bounding box center [619, 356] width 1239 height 713
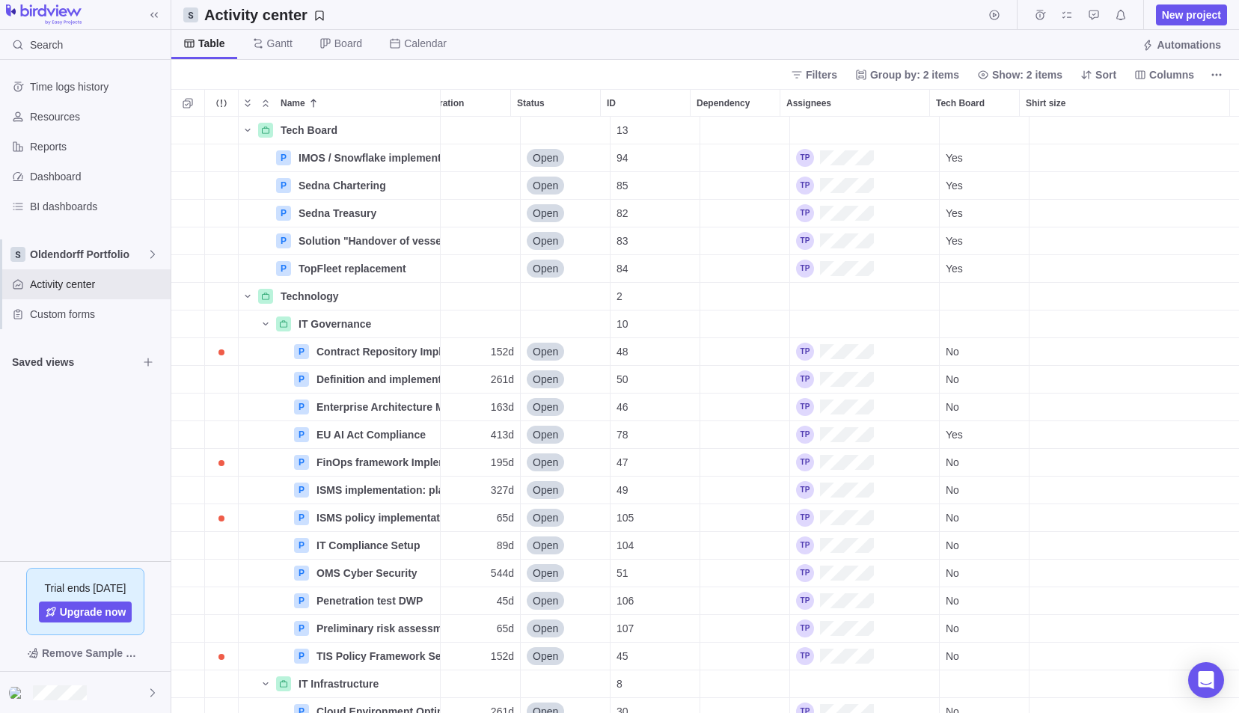
scroll to position [0, 201]
click at [1048, 162] on div "Shirt size" at bounding box center [1133, 157] width 209 height 27
click at [1061, 245] on div "S" at bounding box center [1048, 246] width 36 height 18
click at [1055, 211] on div "Shirt size" at bounding box center [1133, 213] width 209 height 27
click at [1057, 334] on div "M" at bounding box center [1048, 328] width 36 height 18
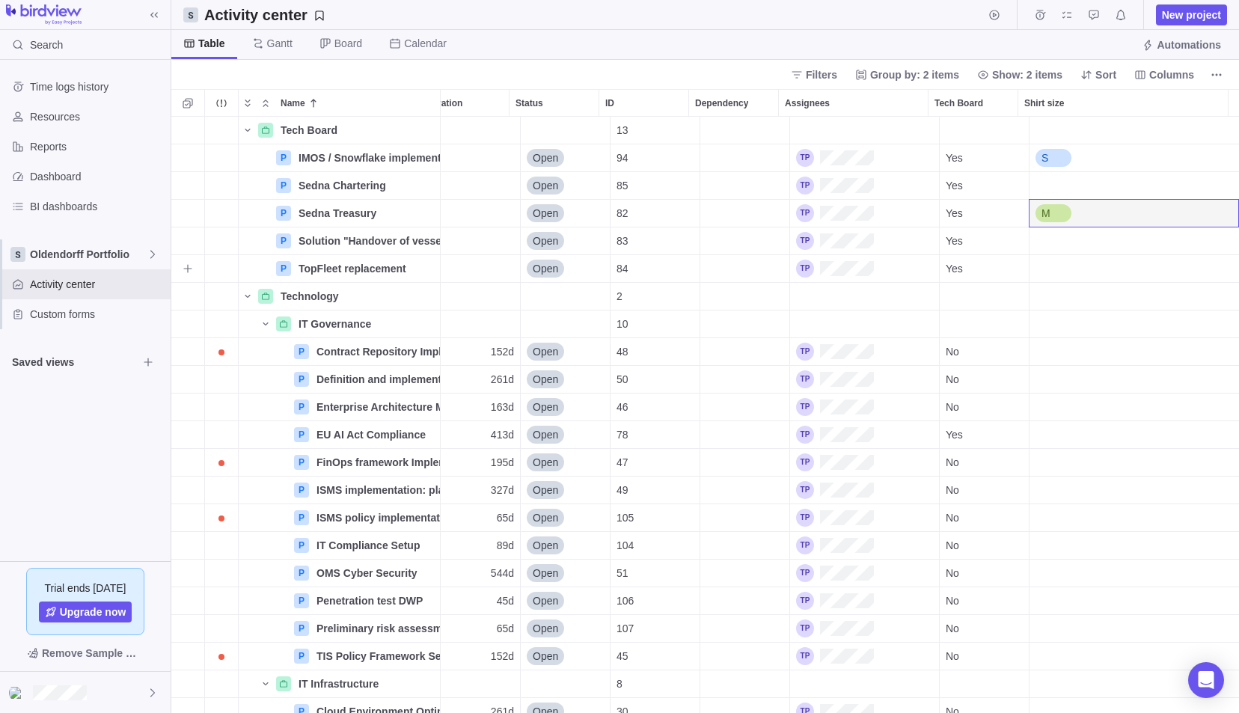
click at [1063, 262] on div "Shirt size" at bounding box center [1133, 268] width 209 height 27
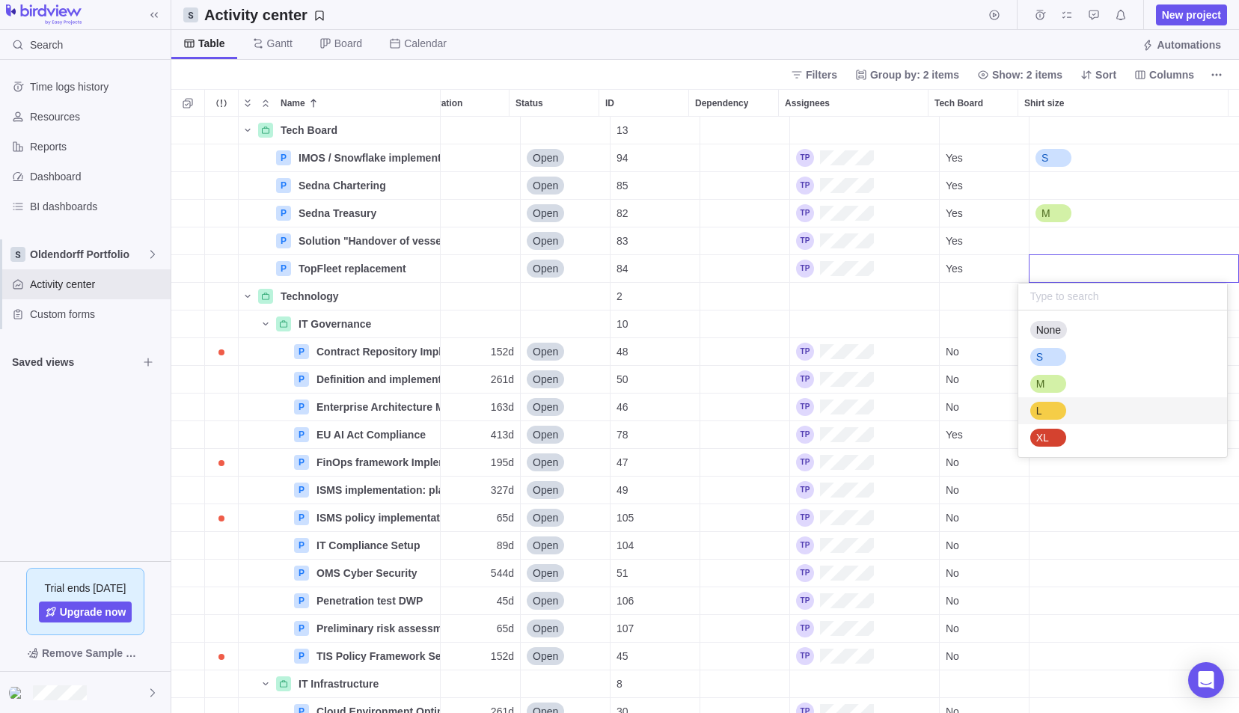
click at [1067, 405] on div "L" at bounding box center [1122, 410] width 209 height 27
click at [1064, 355] on div "Shirt size" at bounding box center [1133, 351] width 209 height 27
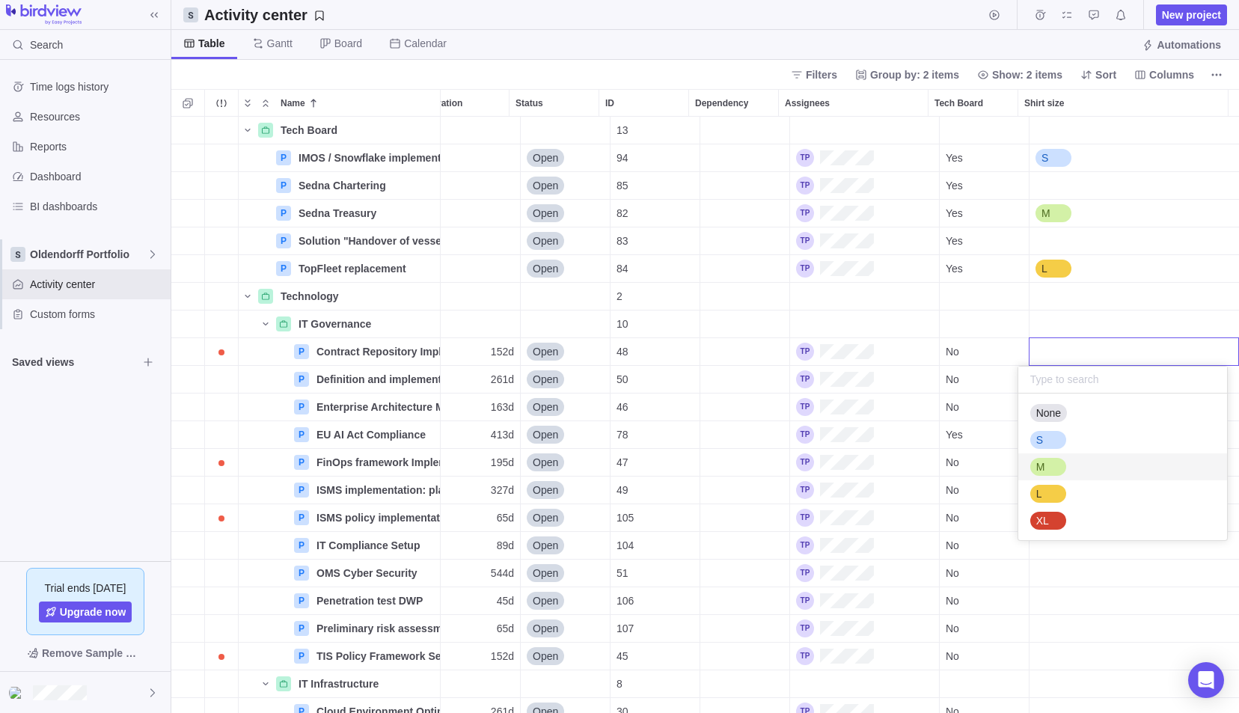
click at [1068, 468] on div "M" at bounding box center [1122, 466] width 209 height 27
click at [1066, 488] on div "Shirt size" at bounding box center [1133, 490] width 209 height 27
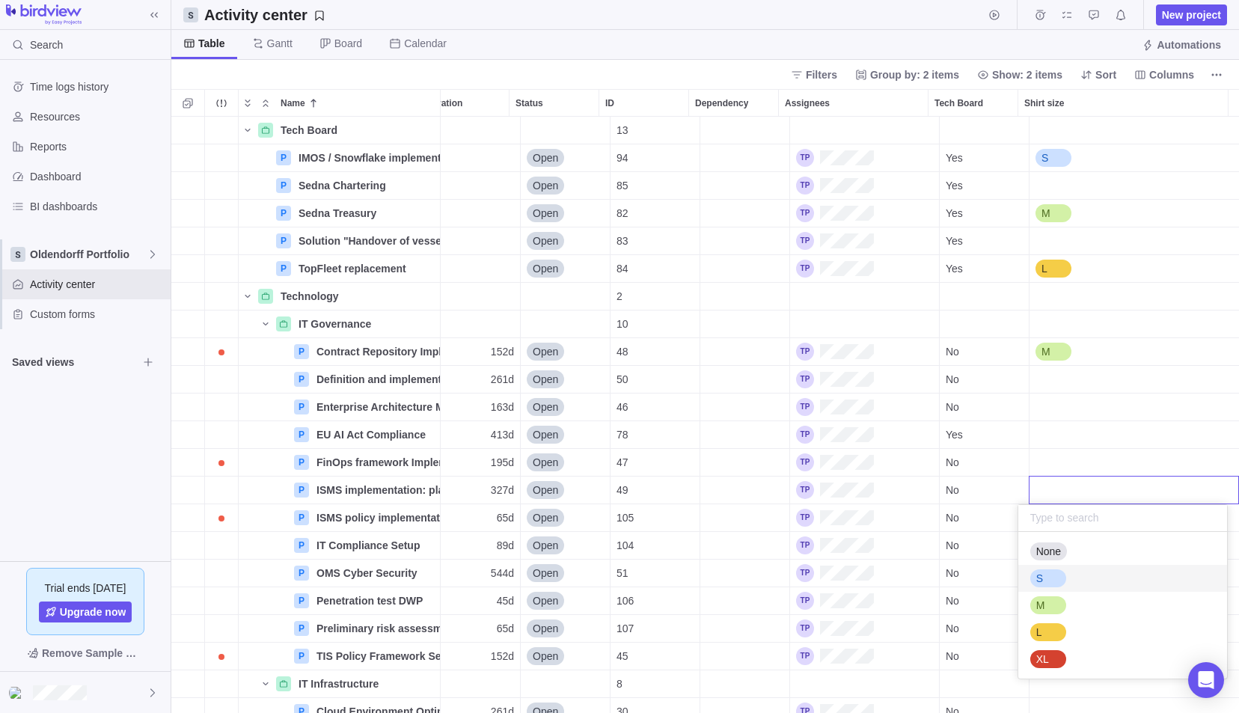
click at [1074, 585] on div "S" at bounding box center [1122, 578] width 209 height 27
click at [1082, 646] on div "Shirt size" at bounding box center [1133, 656] width 209 height 27
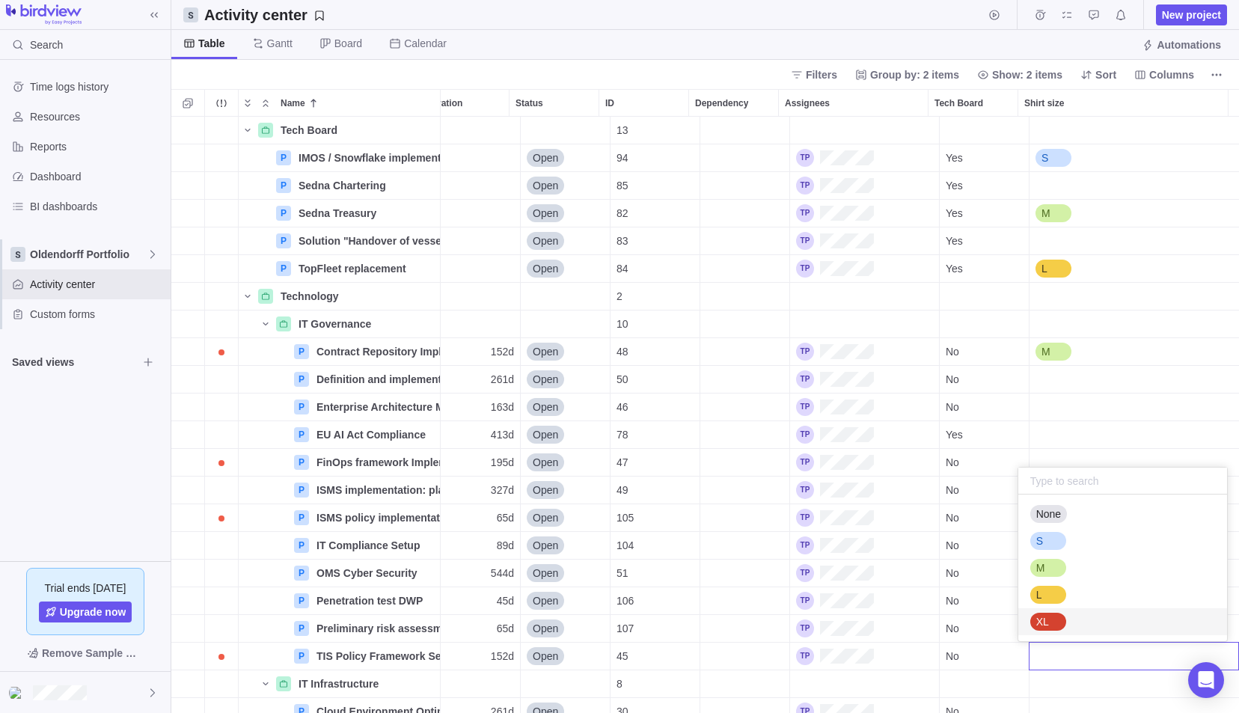
click at [1069, 631] on div "XL" at bounding box center [1122, 621] width 209 height 27
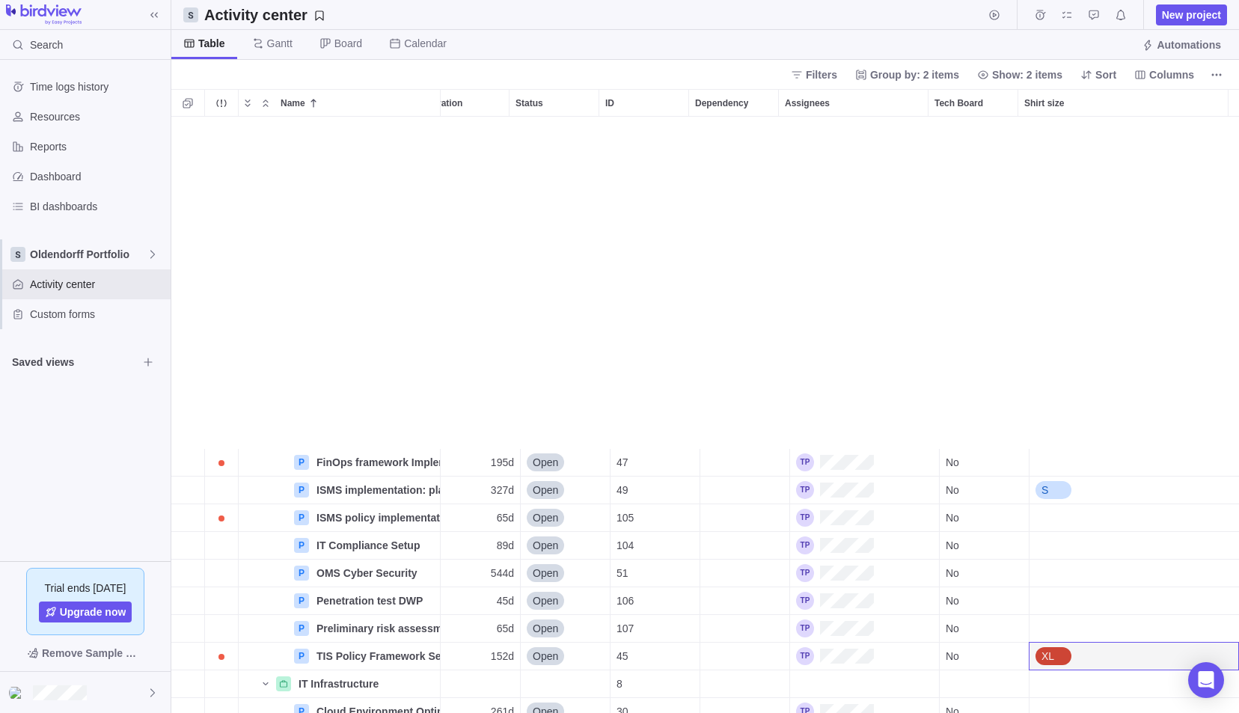
scroll to position [374, 201]
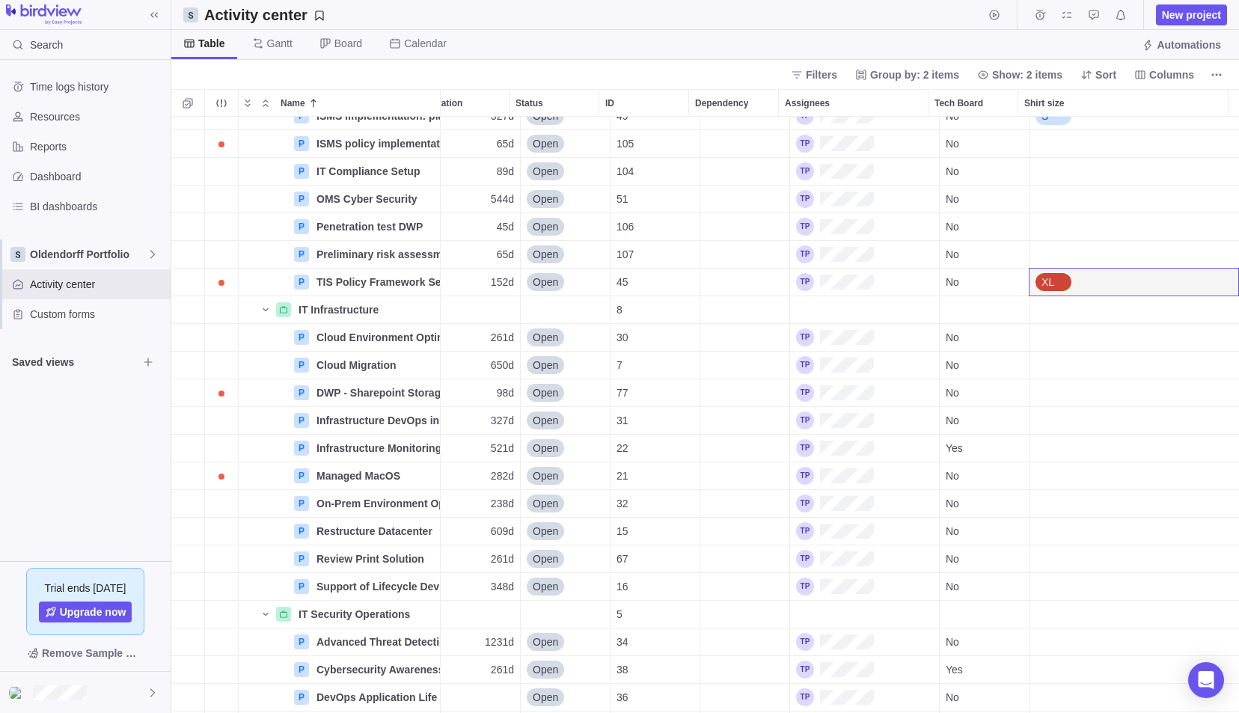
click at [1068, 607] on div "Shirt size" at bounding box center [1133, 615] width 209 height 28
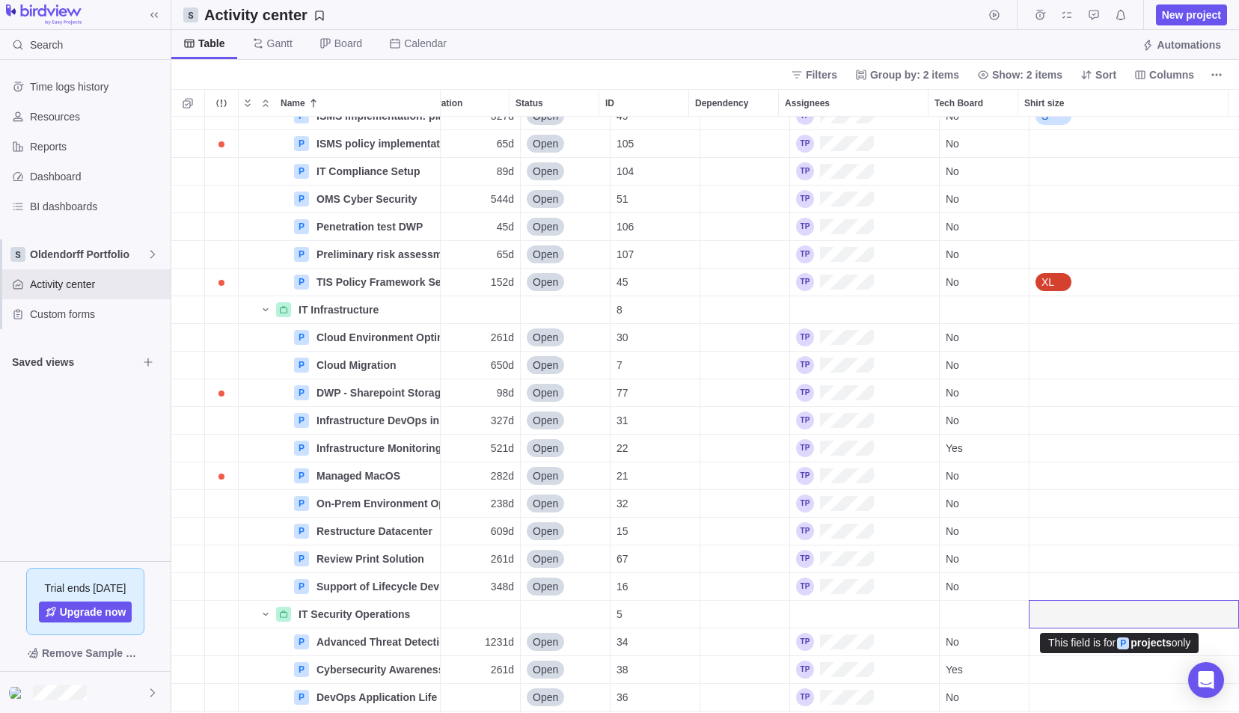
click at [1073, 643] on div "This field is for P projects only" at bounding box center [1119, 643] width 142 height 13
click at [1068, 625] on div "Shirt size" at bounding box center [1133, 615] width 209 height 28
click at [1068, 622] on div "Shirt size" at bounding box center [1133, 615] width 209 height 28
click at [1070, 607] on div "Shirt size" at bounding box center [1133, 615] width 209 height 28
click at [1065, 587] on div "Shirt size" at bounding box center [1133, 586] width 209 height 27
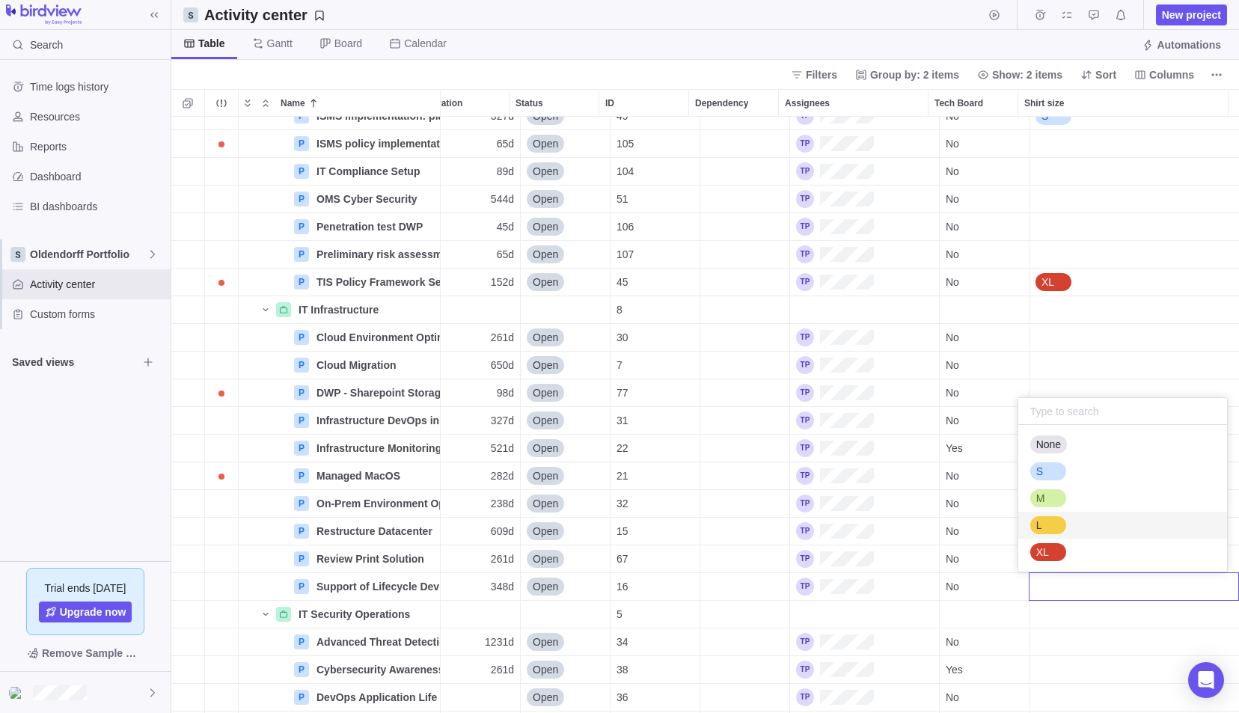
click at [1056, 510] on div "M" at bounding box center [1122, 498] width 209 height 27
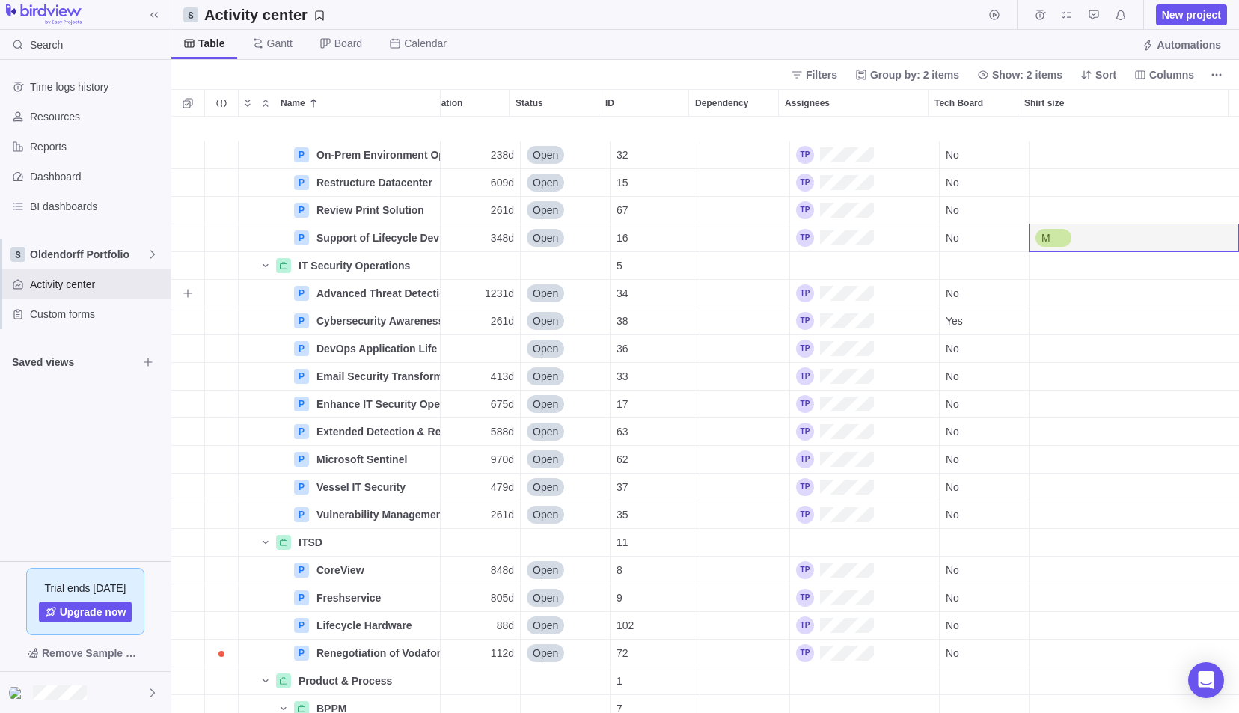
scroll to position [748, 201]
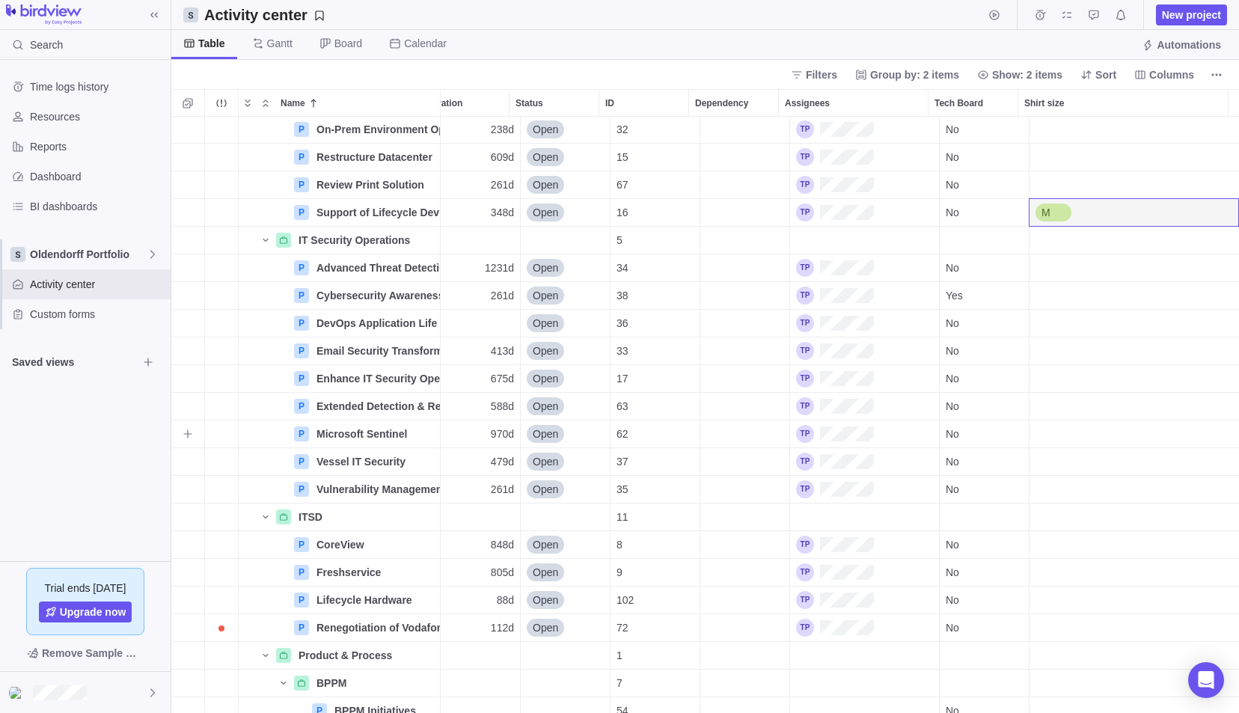
click at [1035, 435] on div "Shirt size" at bounding box center [1133, 433] width 209 height 27
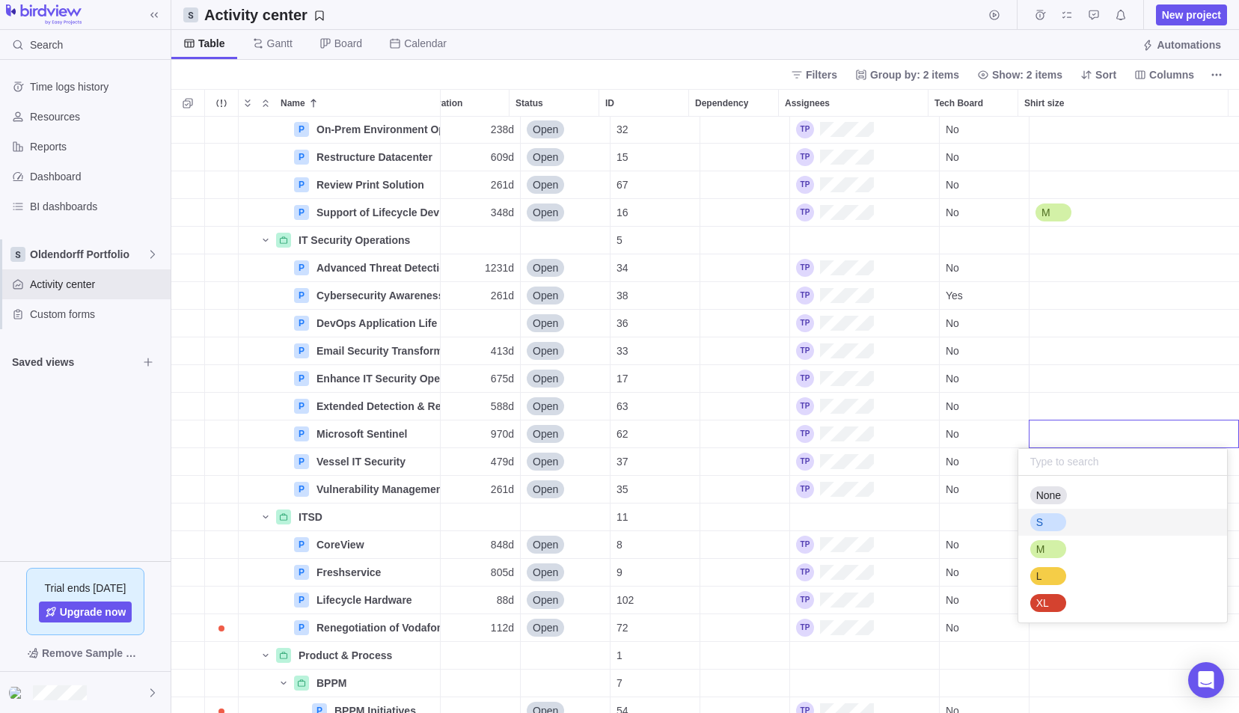
click at [1055, 548] on div "M" at bounding box center [1048, 549] width 36 height 18
click at [1065, 602] on div "Shirt size" at bounding box center [1133, 600] width 209 height 27
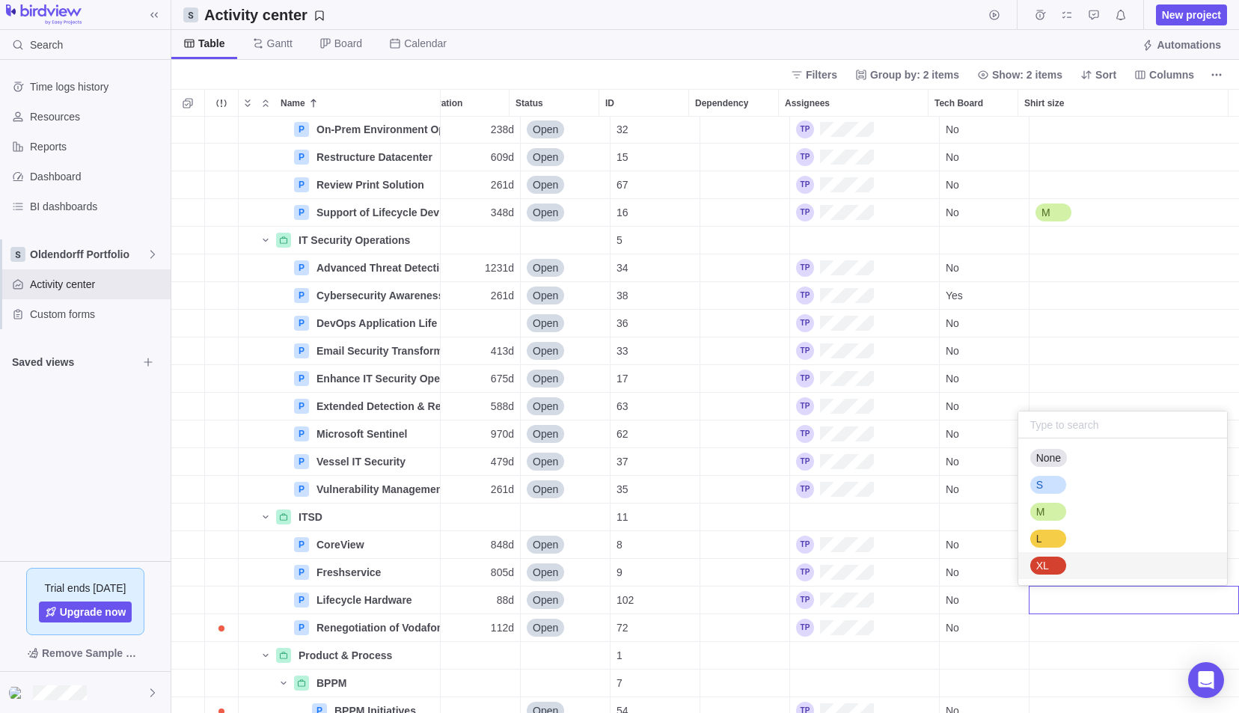
click at [1065, 570] on div "XL" at bounding box center [1122, 565] width 209 height 27
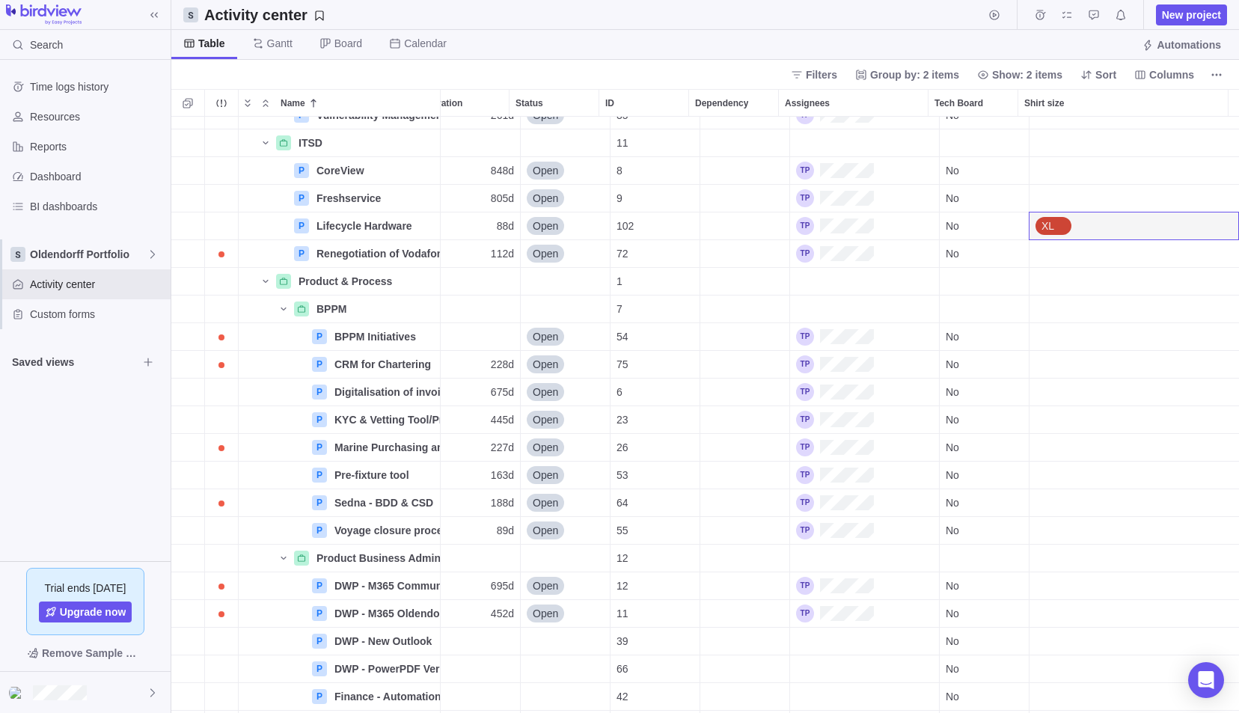
click at [1052, 552] on div "Shirt size" at bounding box center [1133, 559] width 209 height 28
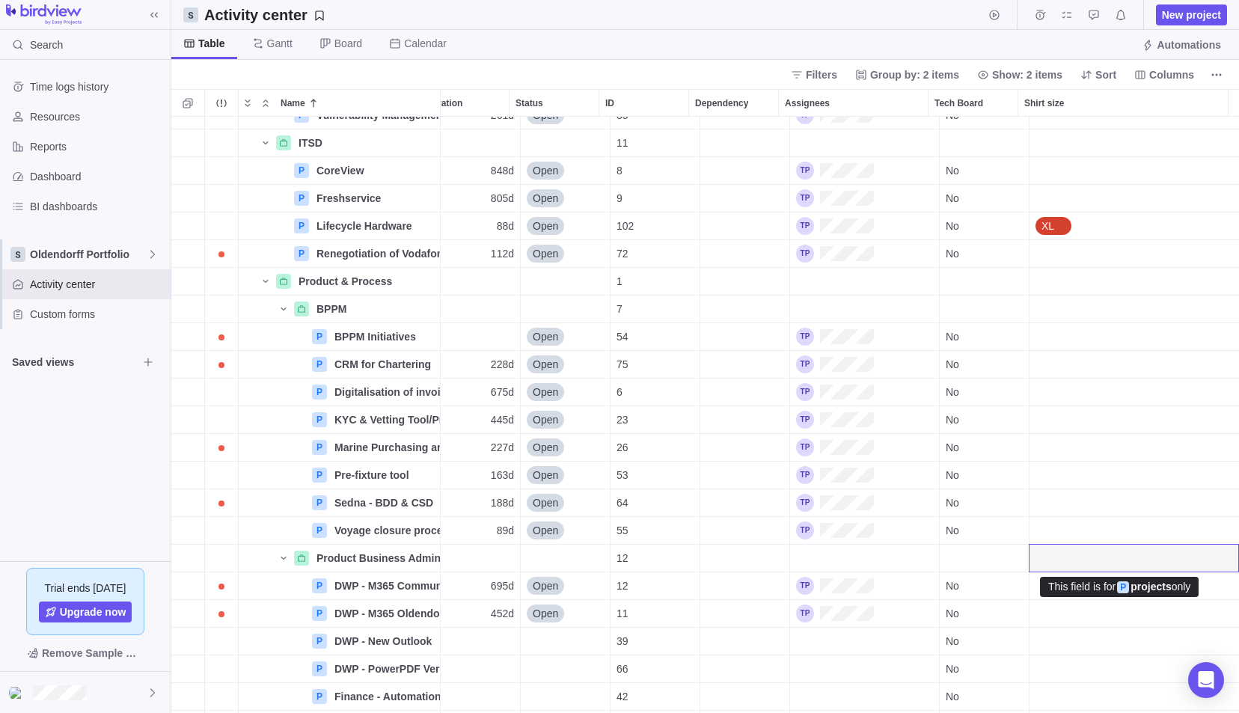
click at [1048, 526] on div "Shirt size" at bounding box center [1133, 530] width 209 height 27
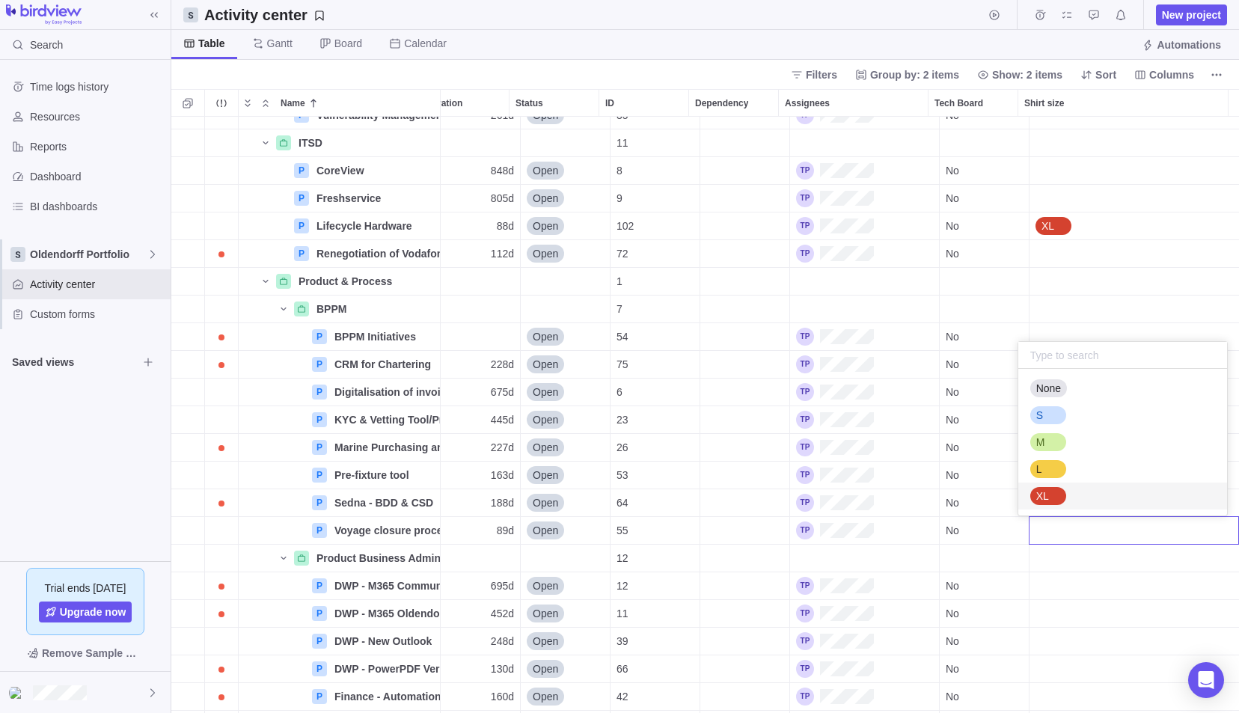
click at [1062, 494] on div "XL" at bounding box center [1048, 496] width 36 height 18
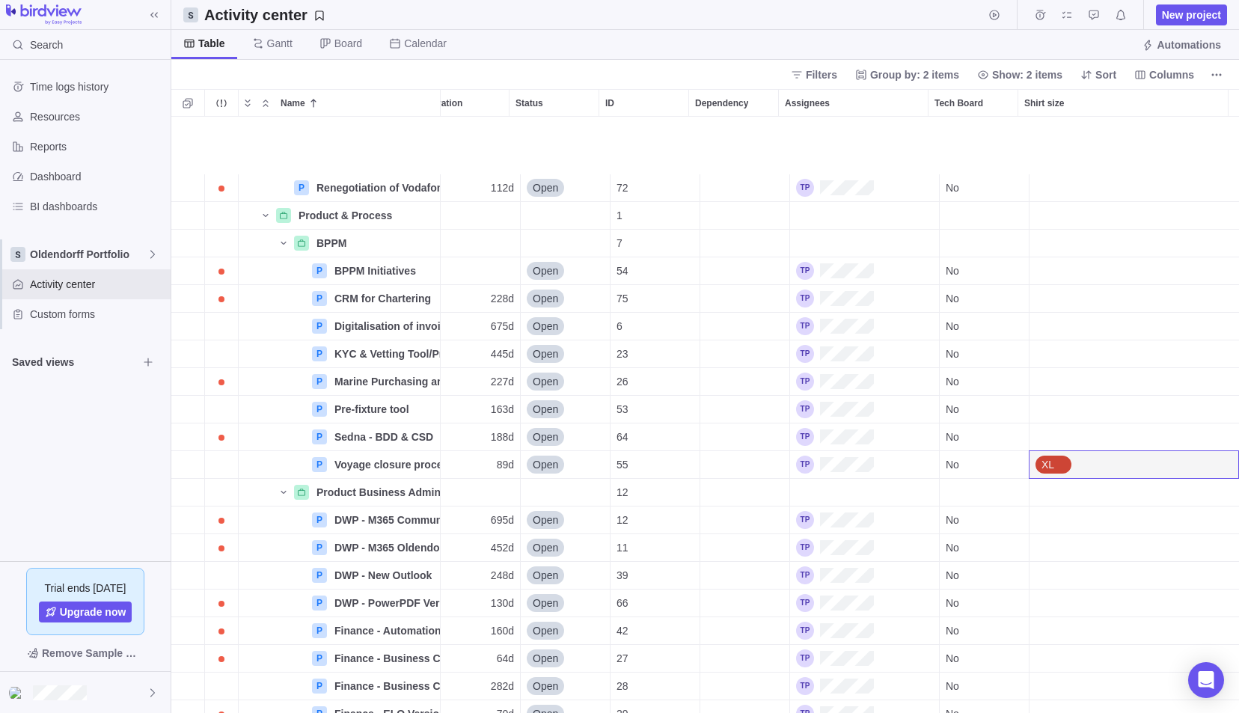
scroll to position [1272, 201]
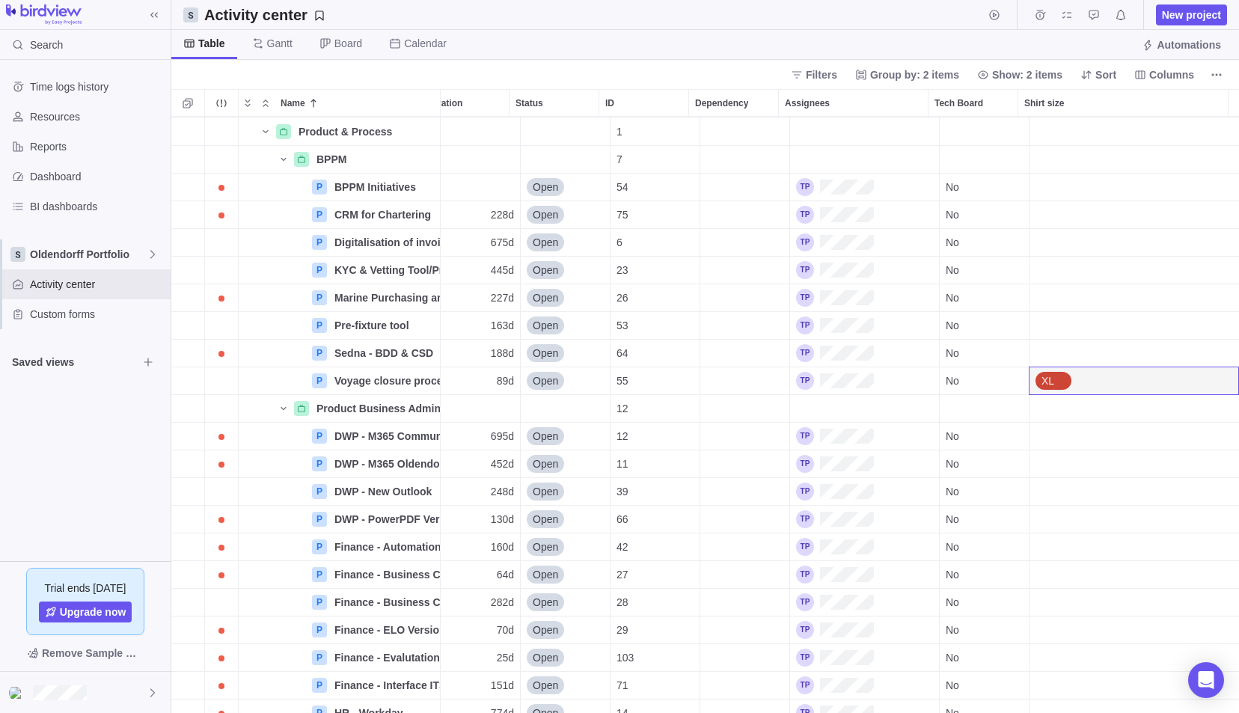
click at [1046, 555] on div "Shirt size" at bounding box center [1133, 546] width 209 height 27
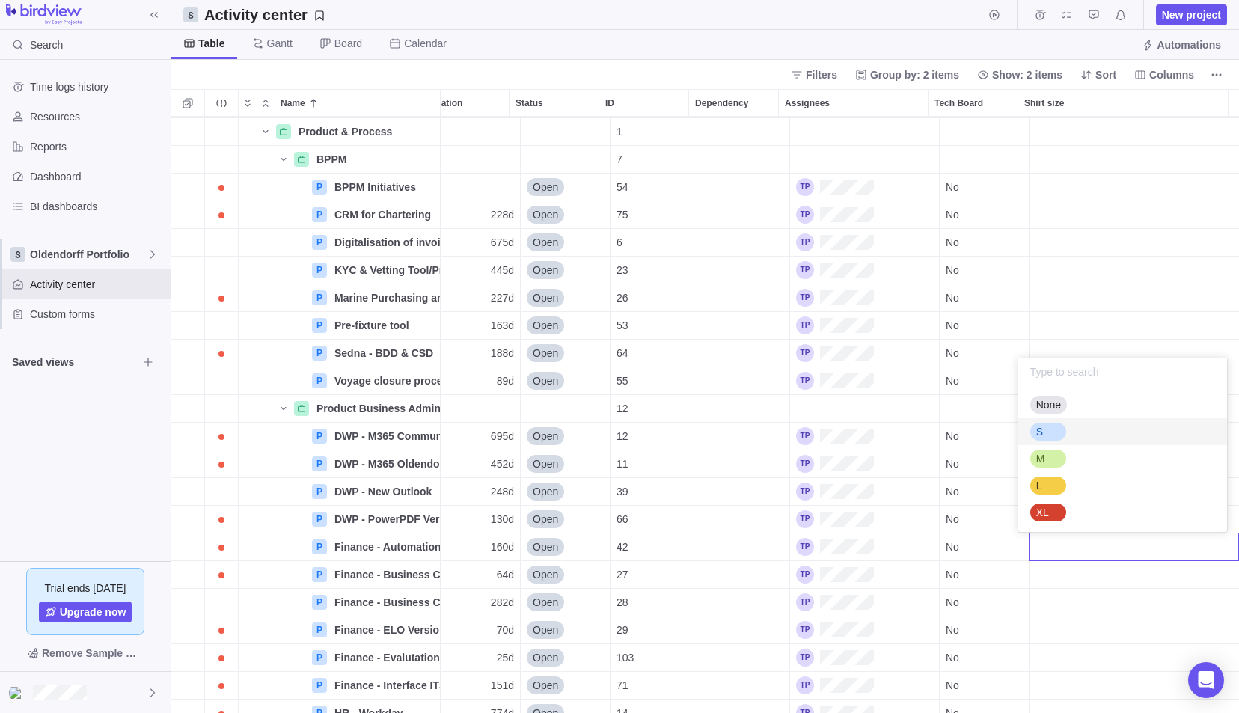
click at [1064, 431] on div "S" at bounding box center [1048, 432] width 36 height 18
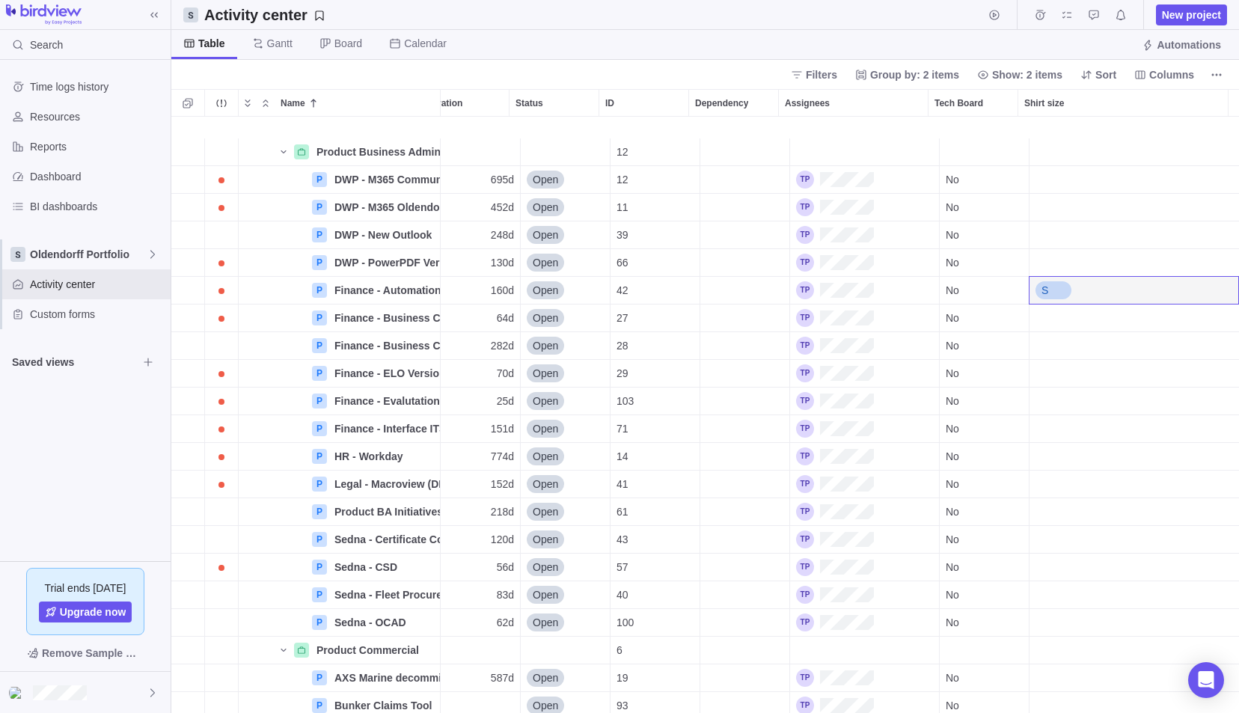
scroll to position [1571, 201]
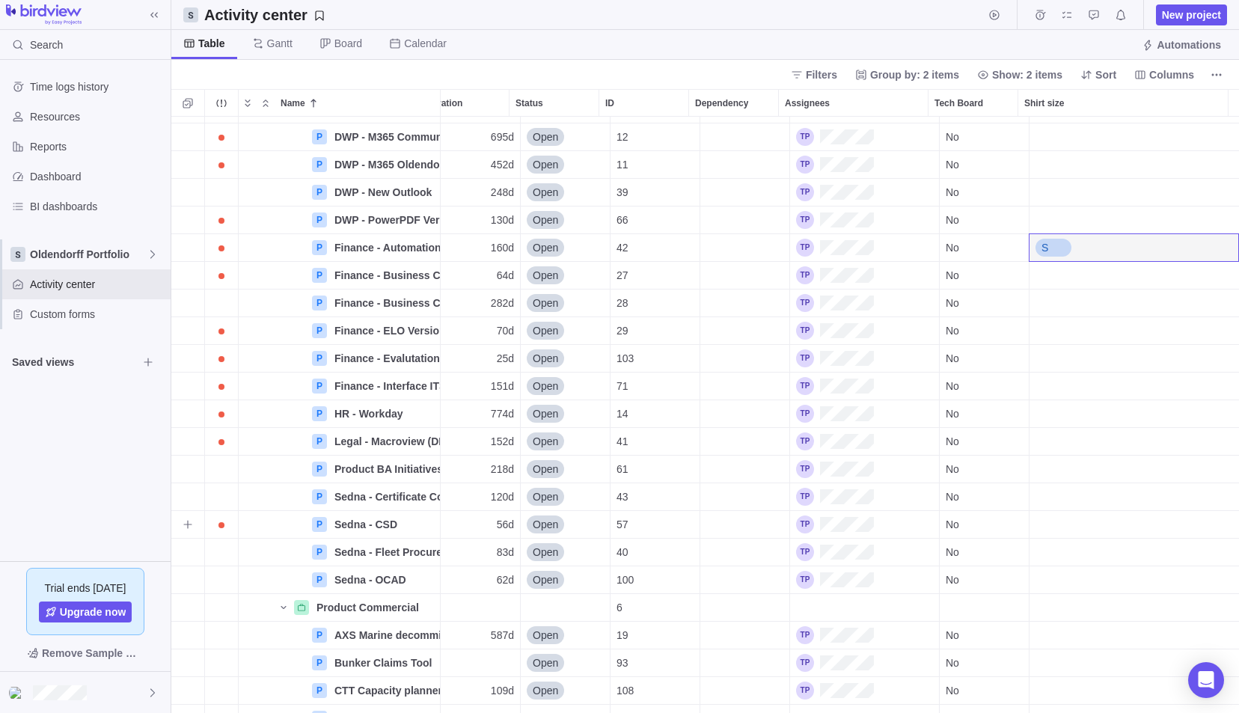
click at [1052, 526] on div "Shirt size" at bounding box center [1133, 524] width 209 height 27
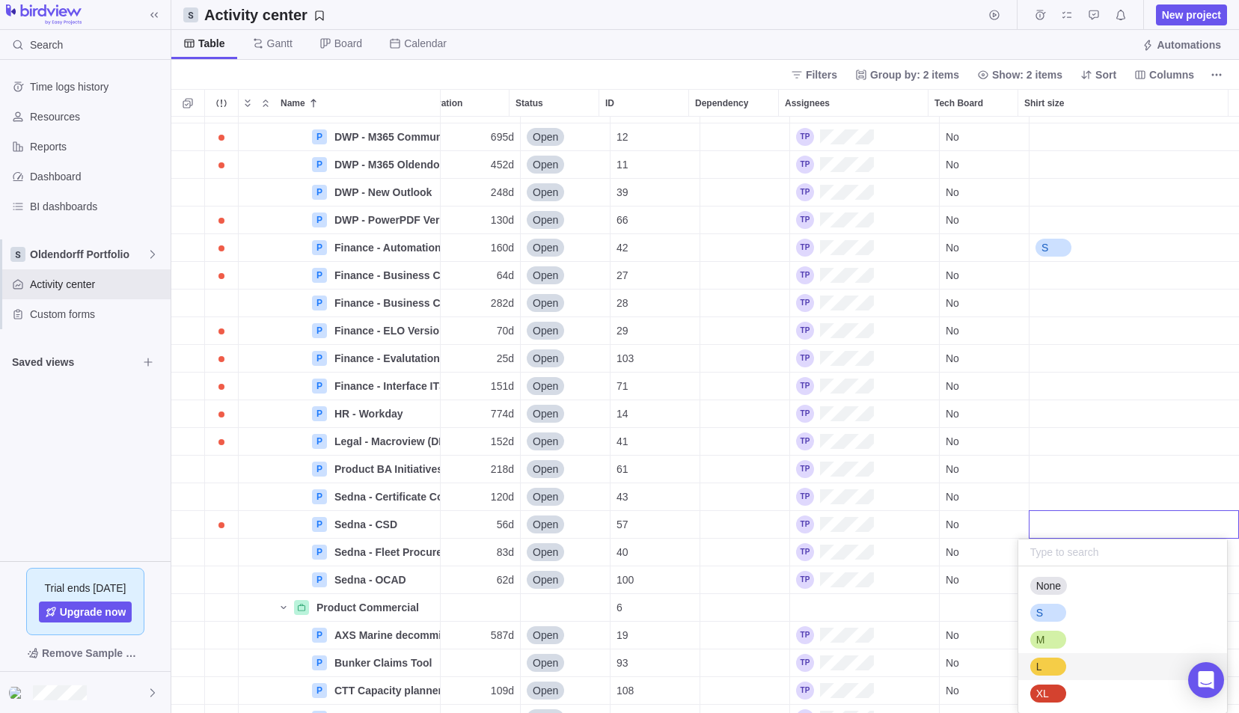
click at [1068, 663] on div "L" at bounding box center [1122, 666] width 209 height 27
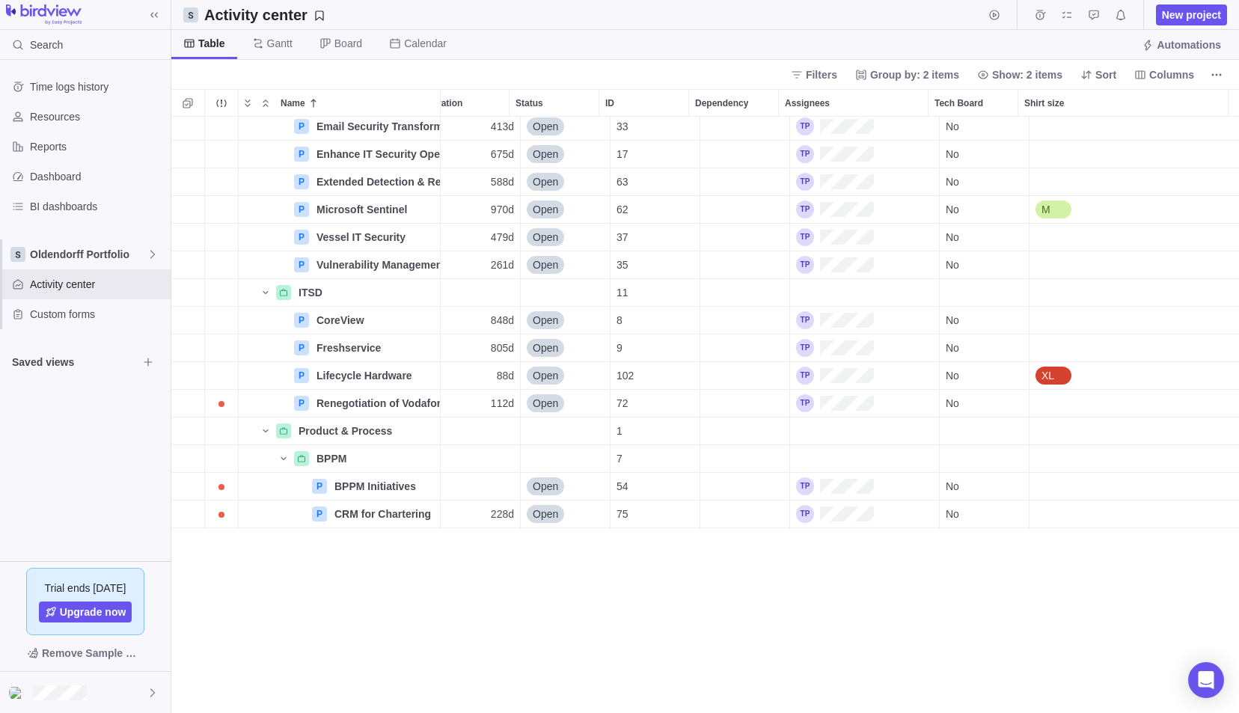
scroll to position [449, 201]
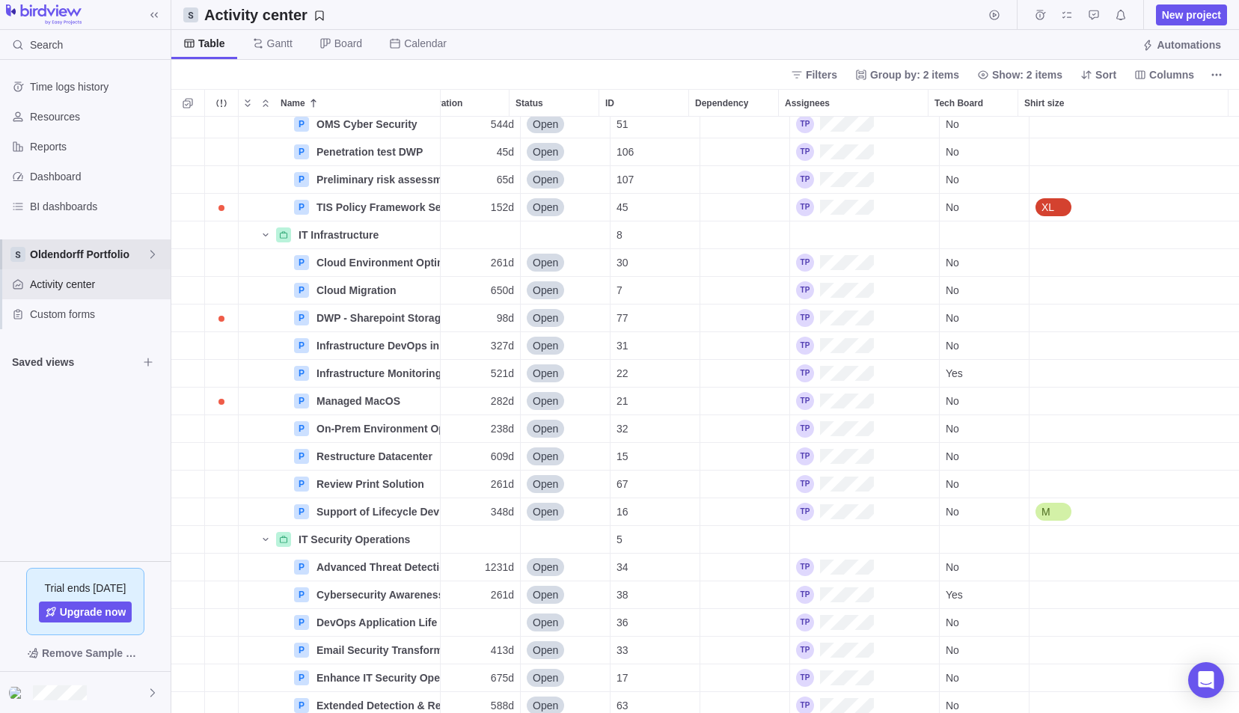
click at [61, 249] on span "Oldendorff Portfolio" at bounding box center [88, 254] width 117 height 15
click at [67, 295] on span "Main" at bounding box center [86, 288] width 92 height 15
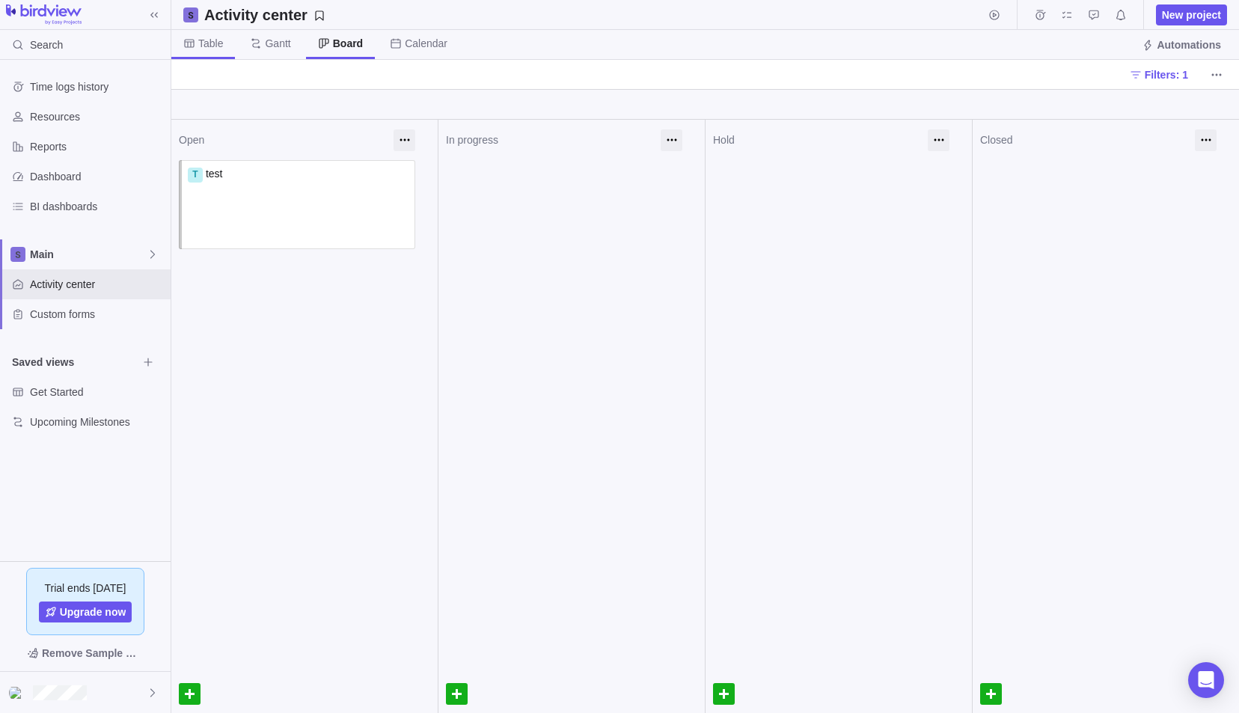
click at [221, 45] on span "Table" at bounding box center [210, 43] width 25 height 15
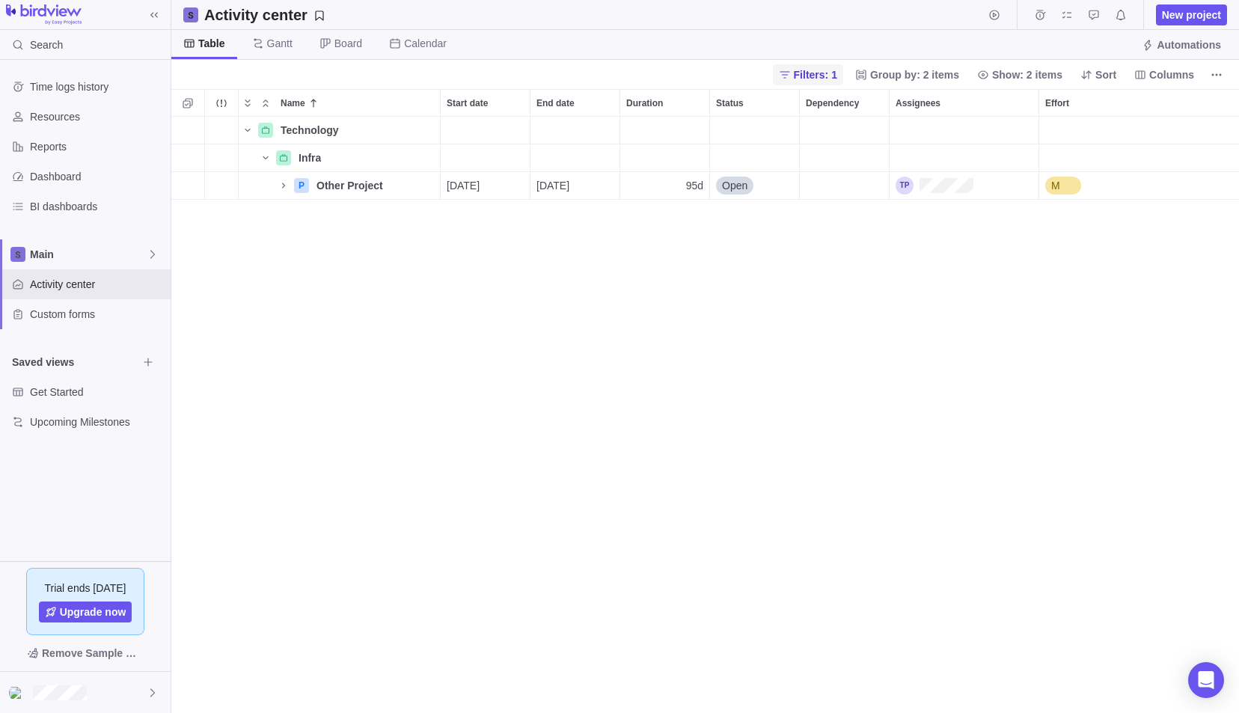
scroll to position [12, 12]
click at [830, 71] on span "Filters: 1" at bounding box center [815, 74] width 43 height 15
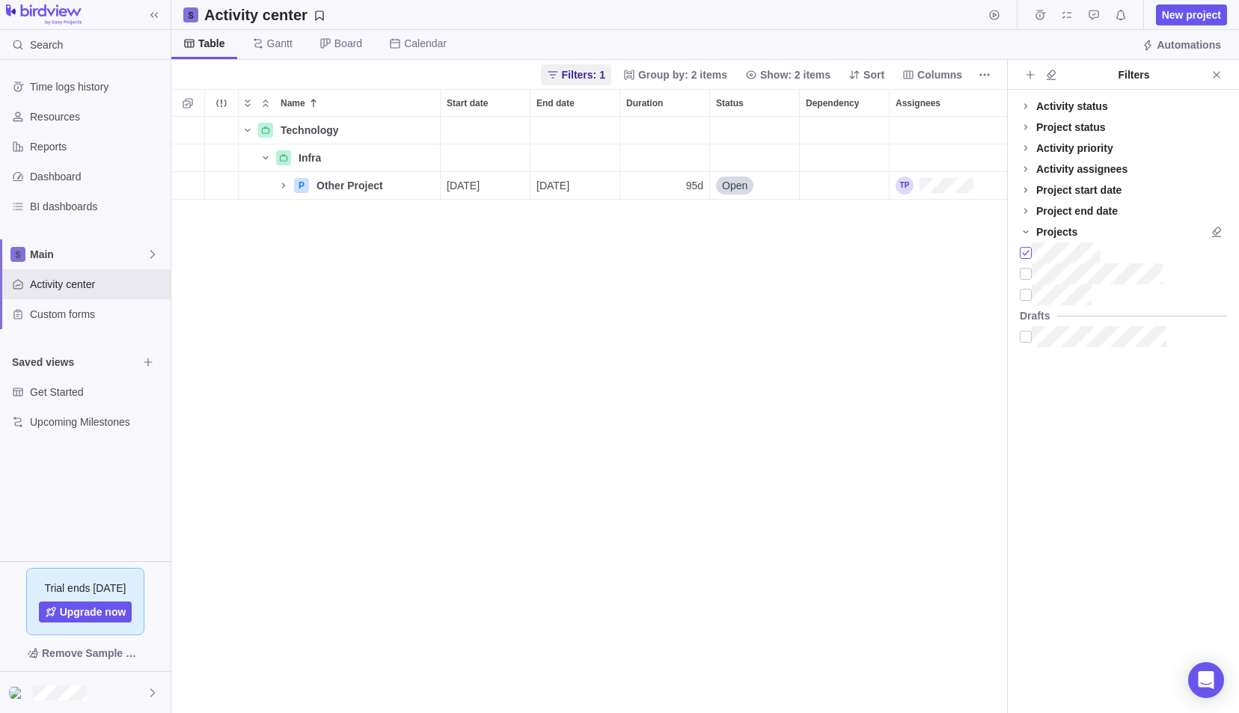
click at [1026, 245] on div at bounding box center [1026, 252] width 12 height 21
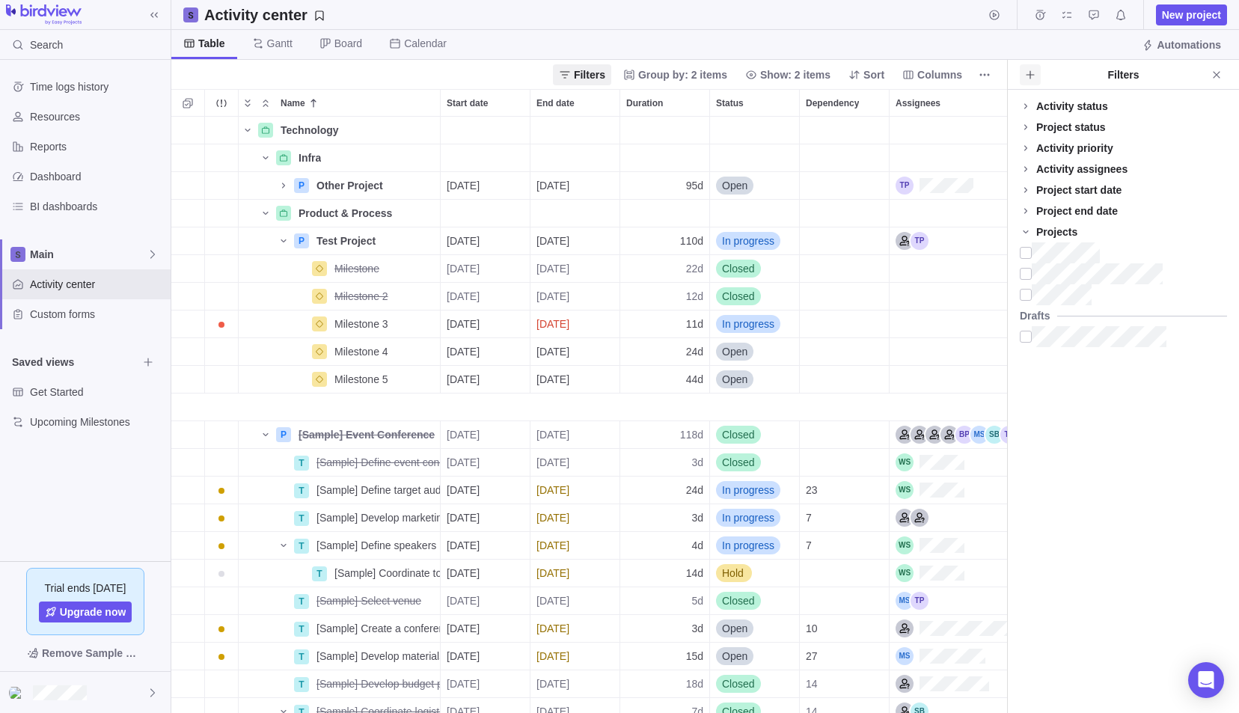
click at [1031, 76] on icon "Add filters" at bounding box center [1030, 75] width 12 height 12
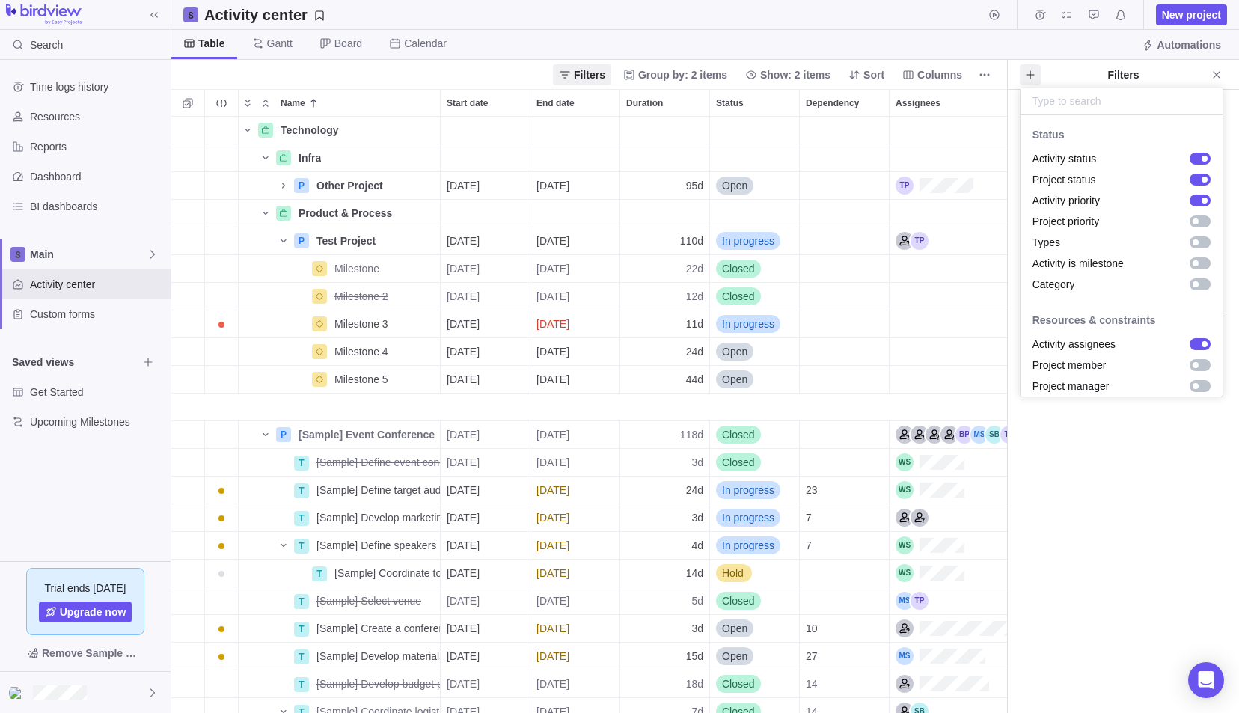
click at [340, 232] on body "Search Time logs history Resources Reports Dashboard BI dashboards Main Activit…" at bounding box center [619, 356] width 1239 height 713
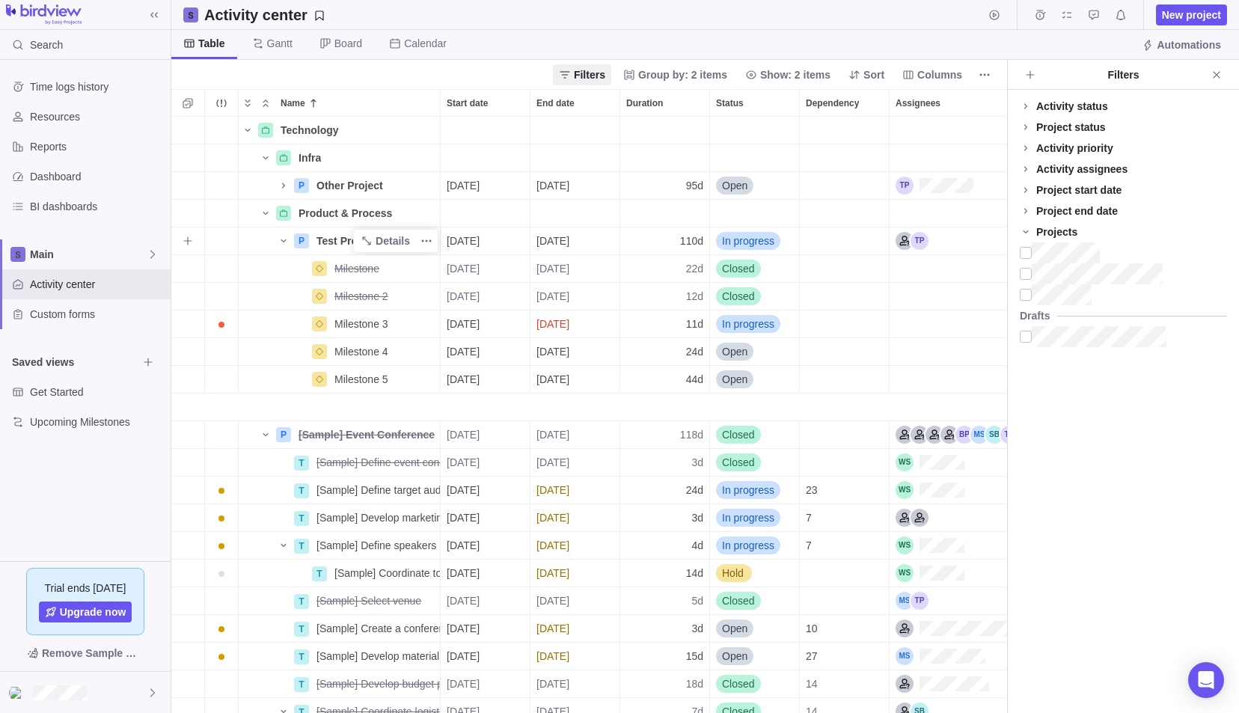
click at [341, 244] on span "Test Project" at bounding box center [345, 240] width 59 height 15
click at [278, 263] on div "Technology Details Infra Details P Other Project Details [DATE] [DATE] 95d Open…" at bounding box center [589, 415] width 836 height 597
click at [379, 236] on span "Details" at bounding box center [393, 240] width 34 height 15
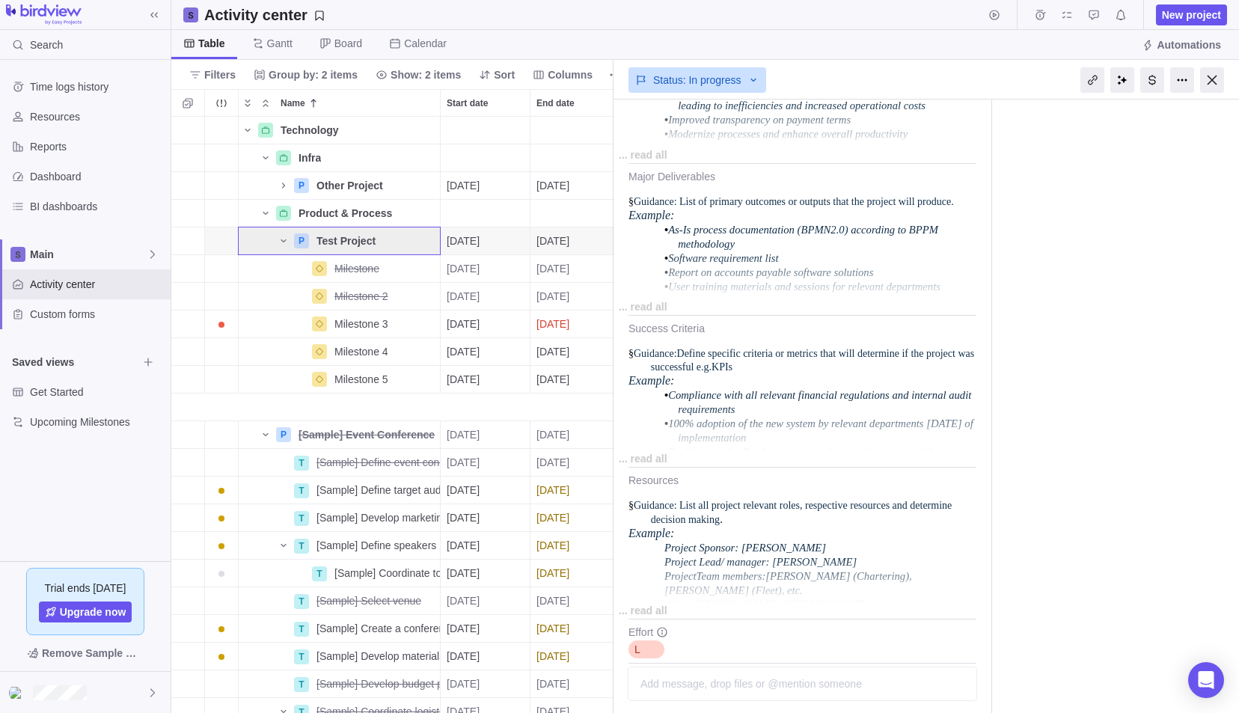
scroll to position [868, 0]
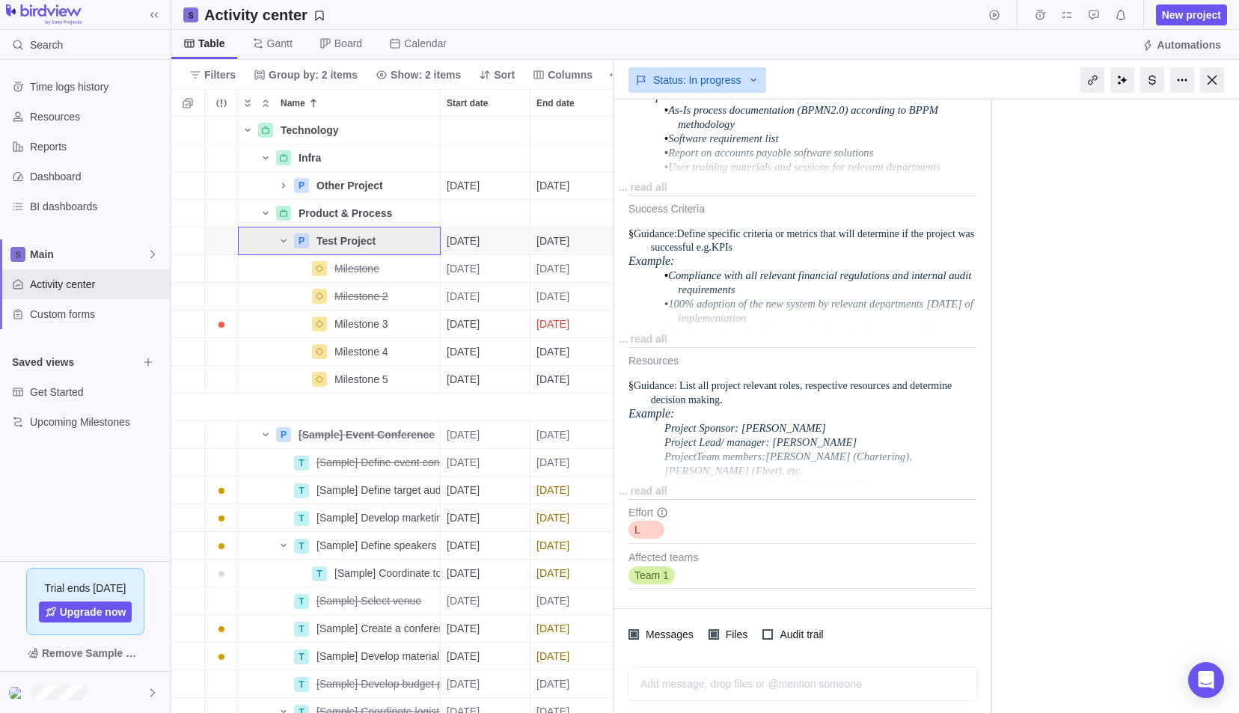
click at [1212, 78] on div at bounding box center [1212, 79] width 24 height 25
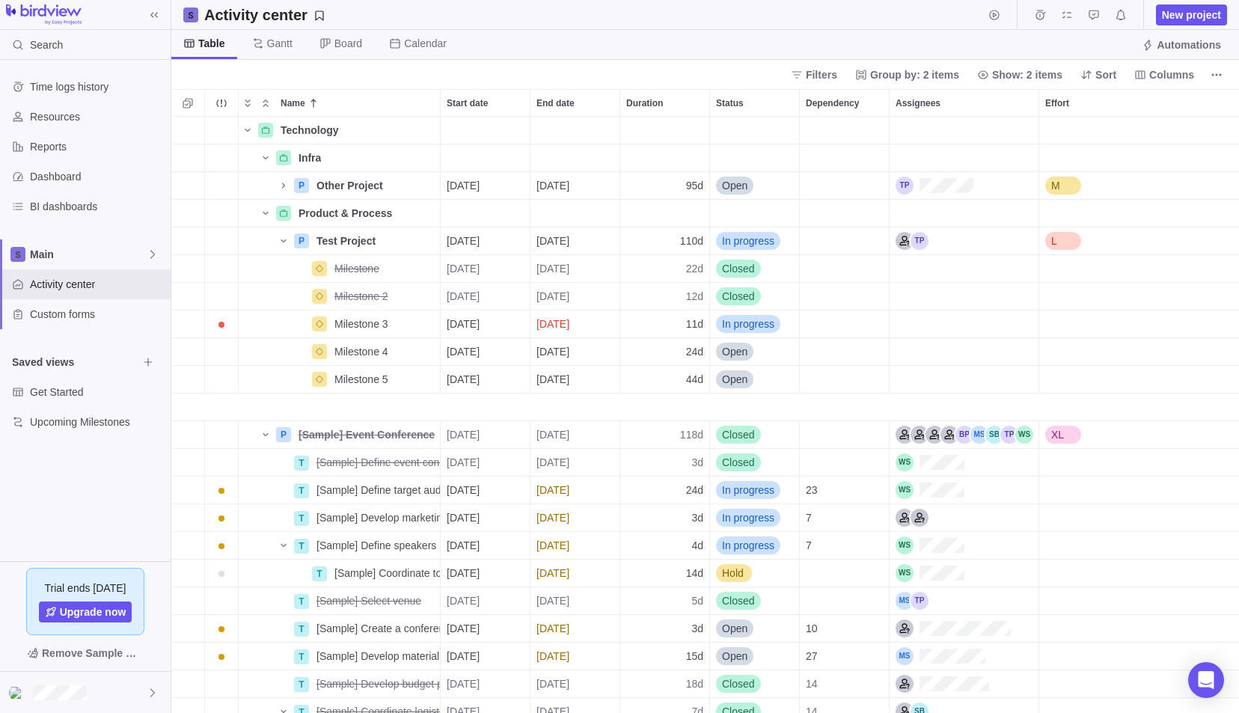
scroll to position [585, 1056]
click at [402, 239] on span "Details" at bounding box center [393, 240] width 34 height 15
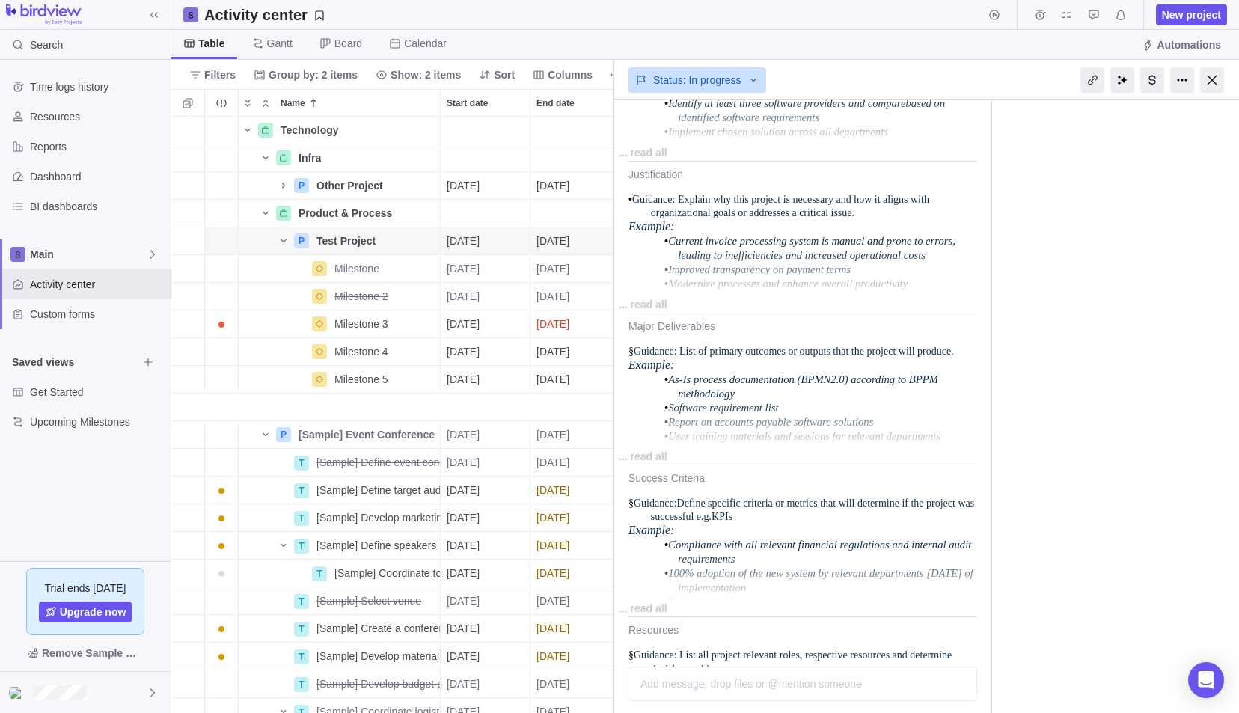
scroll to position [868, 0]
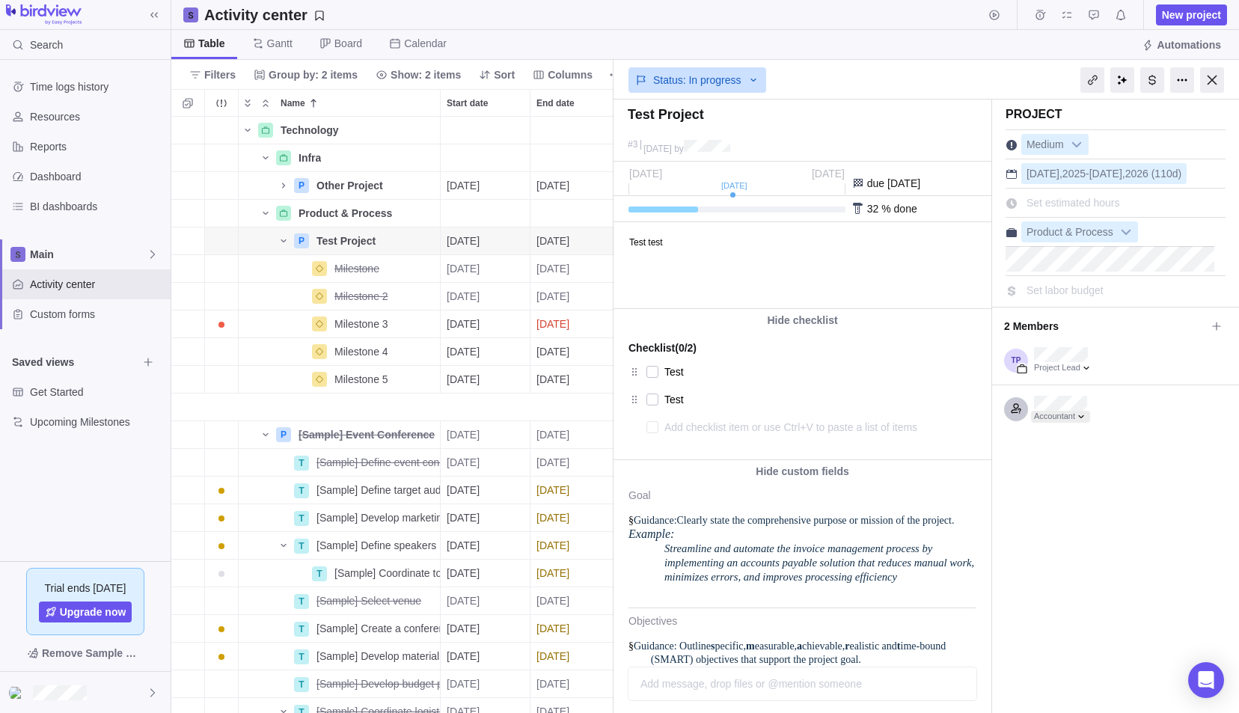
click at [1074, 413] on div at bounding box center [1060, 417] width 59 height 12
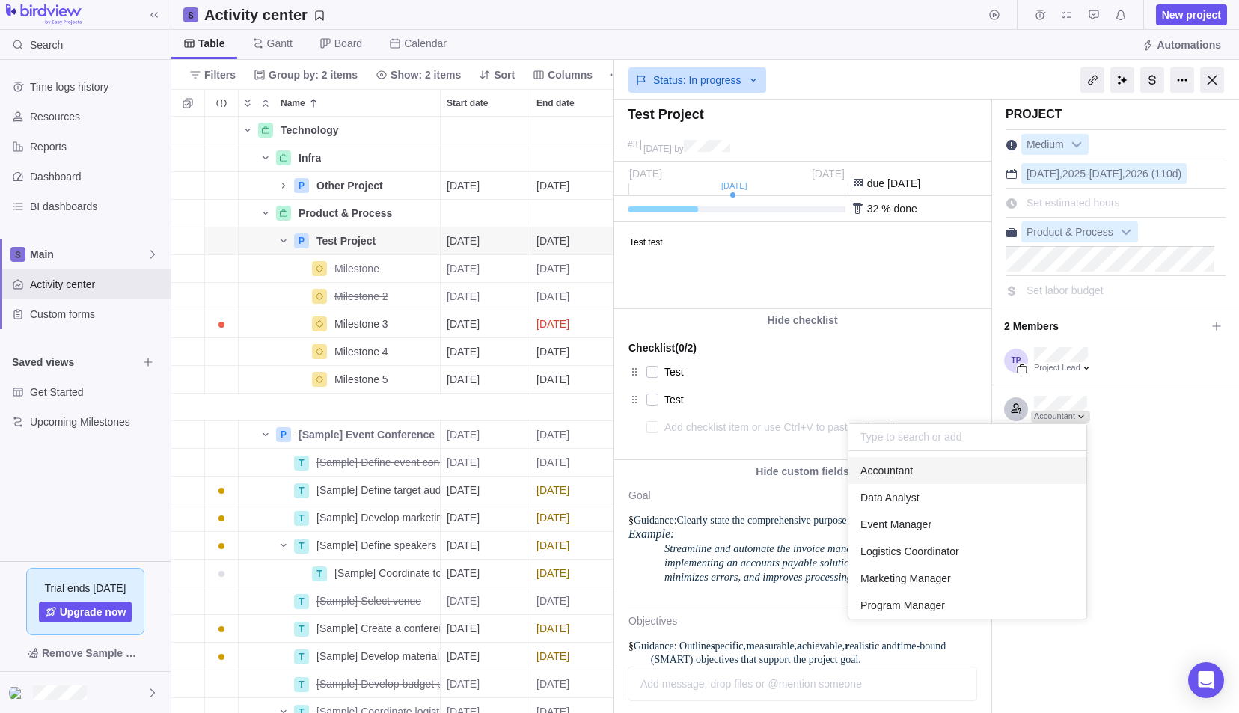
drag, startPoint x: 1082, startPoint y: 414, endPoint x: 1092, endPoint y: 417, distance: 10.0
click at [1082, 414] on div at bounding box center [1060, 417] width 59 height 12
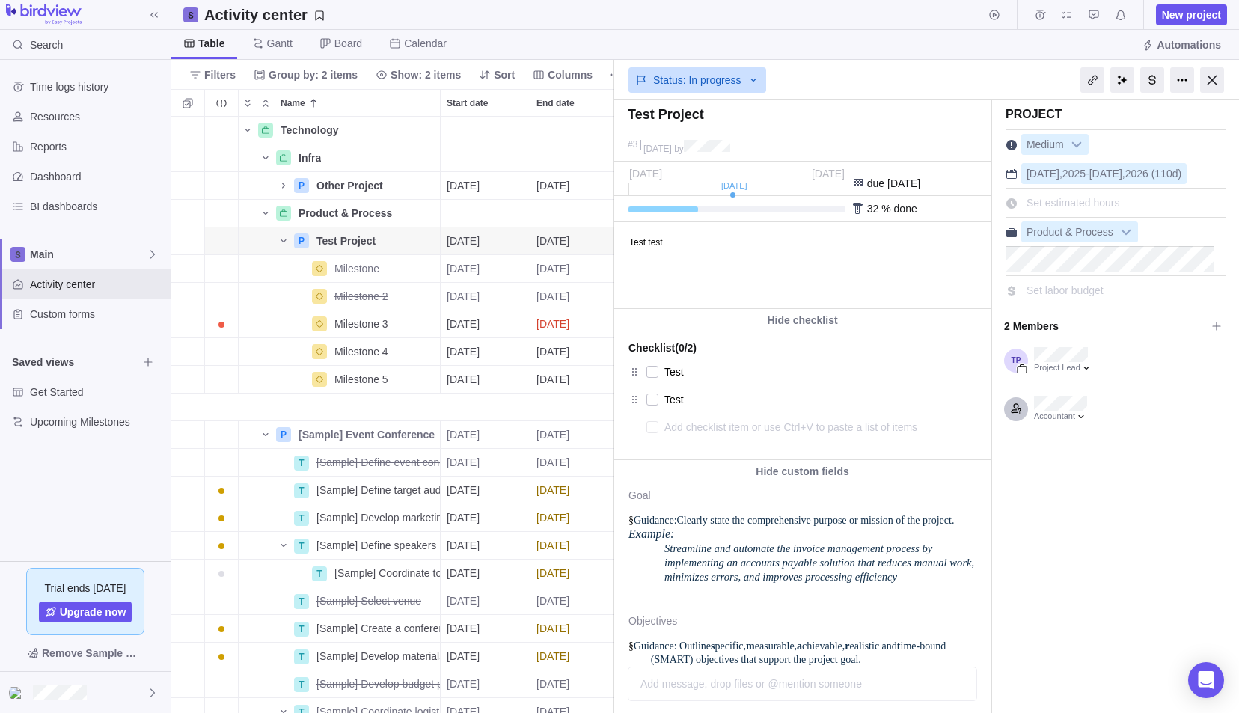
click at [1210, 322] on icon at bounding box center [1216, 326] width 12 height 12
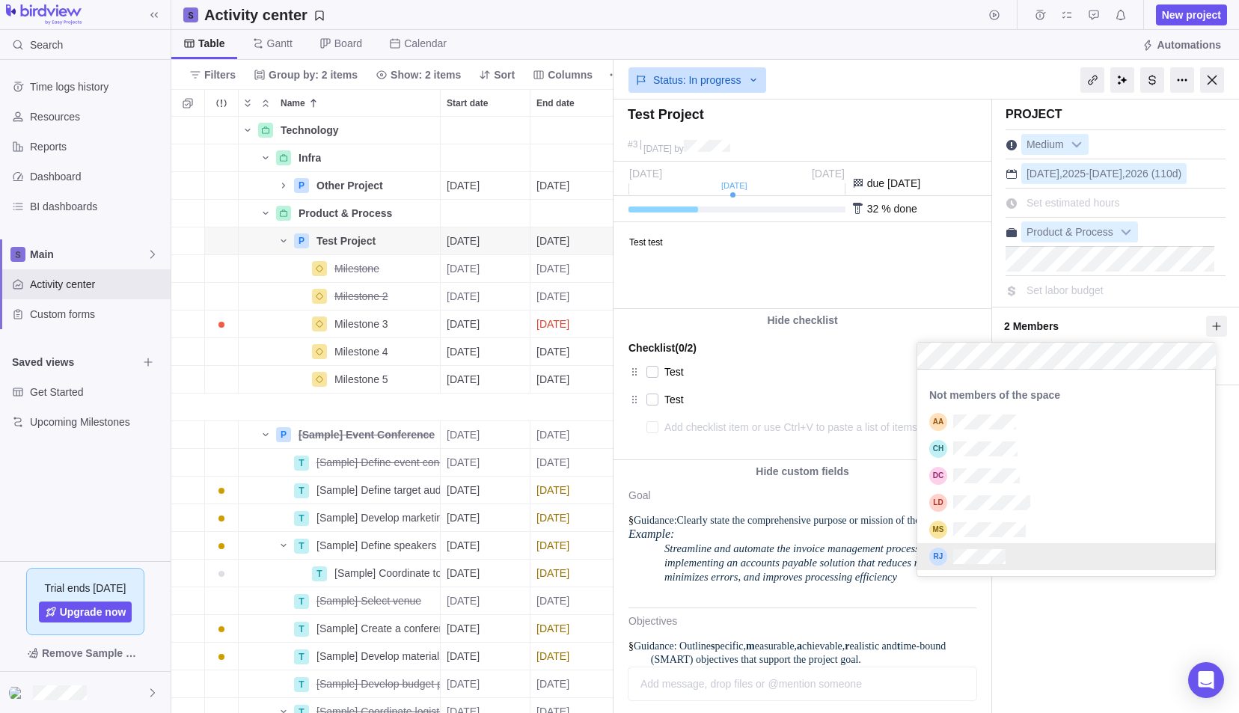
click at [1063, 634] on div "Test Project #[DATE] by Project was completed on its planned end date [DATE] [D…" at bounding box center [925, 406] width 625 height 613
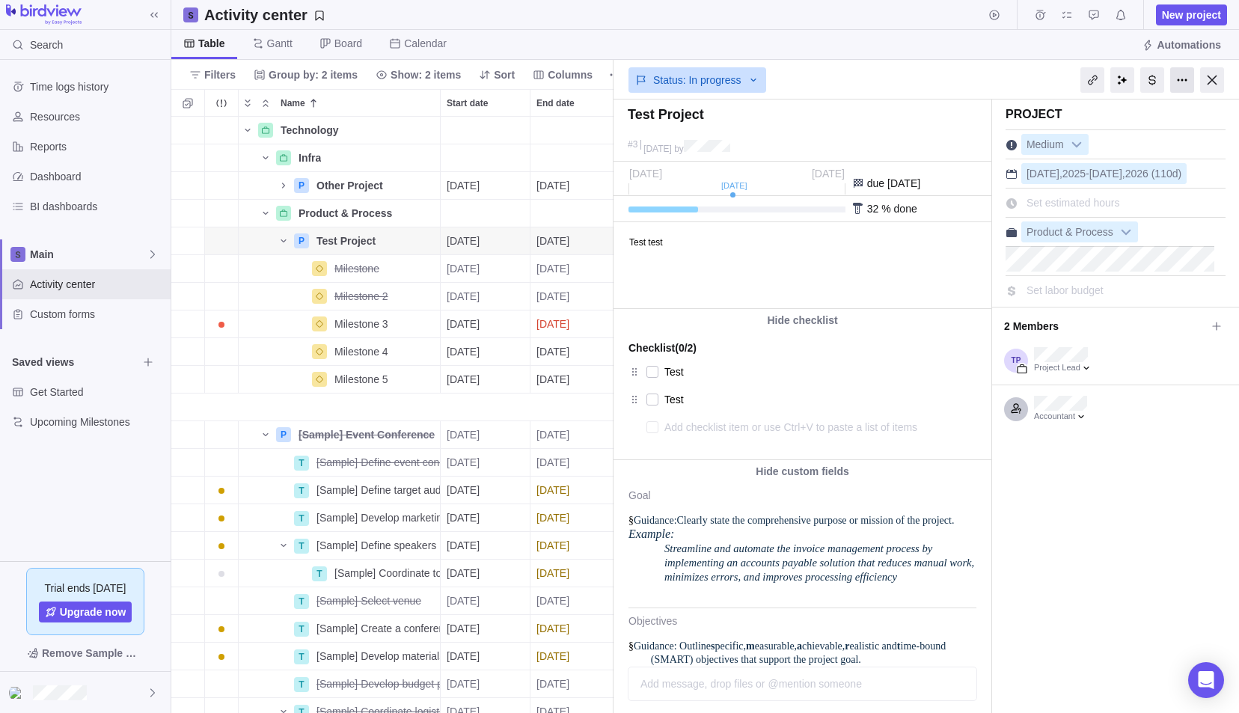
click at [1182, 82] on div at bounding box center [1182, 79] width 24 height 25
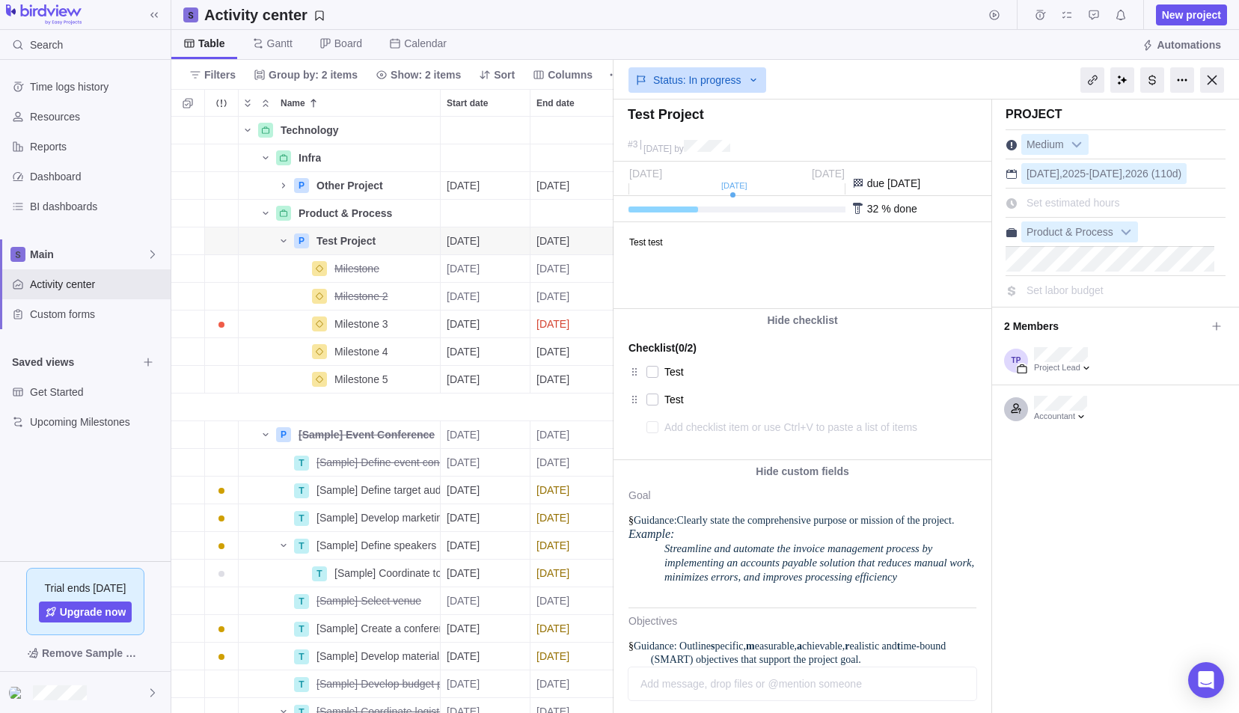
click at [726, 20] on div "Activity center New project" at bounding box center [705, 15] width 1068 height 30
click at [1216, 76] on div at bounding box center [1212, 79] width 24 height 25
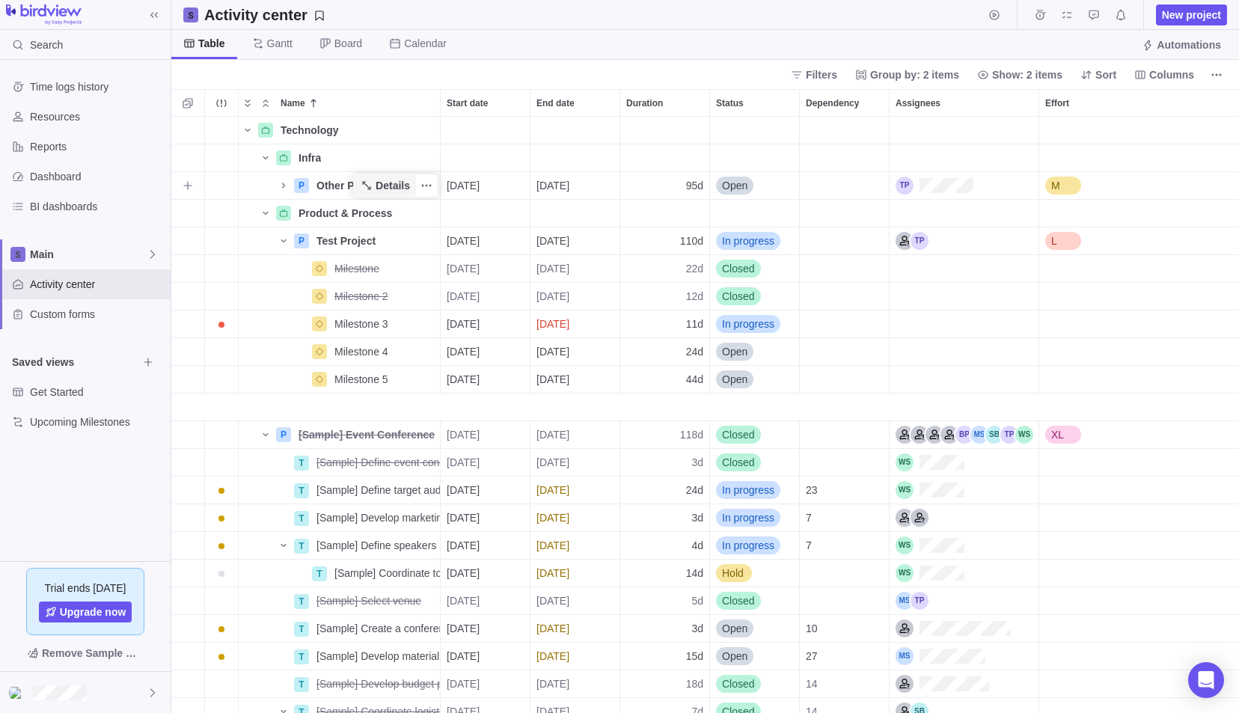
click at [378, 178] on span "Details" at bounding box center [393, 185] width 34 height 15
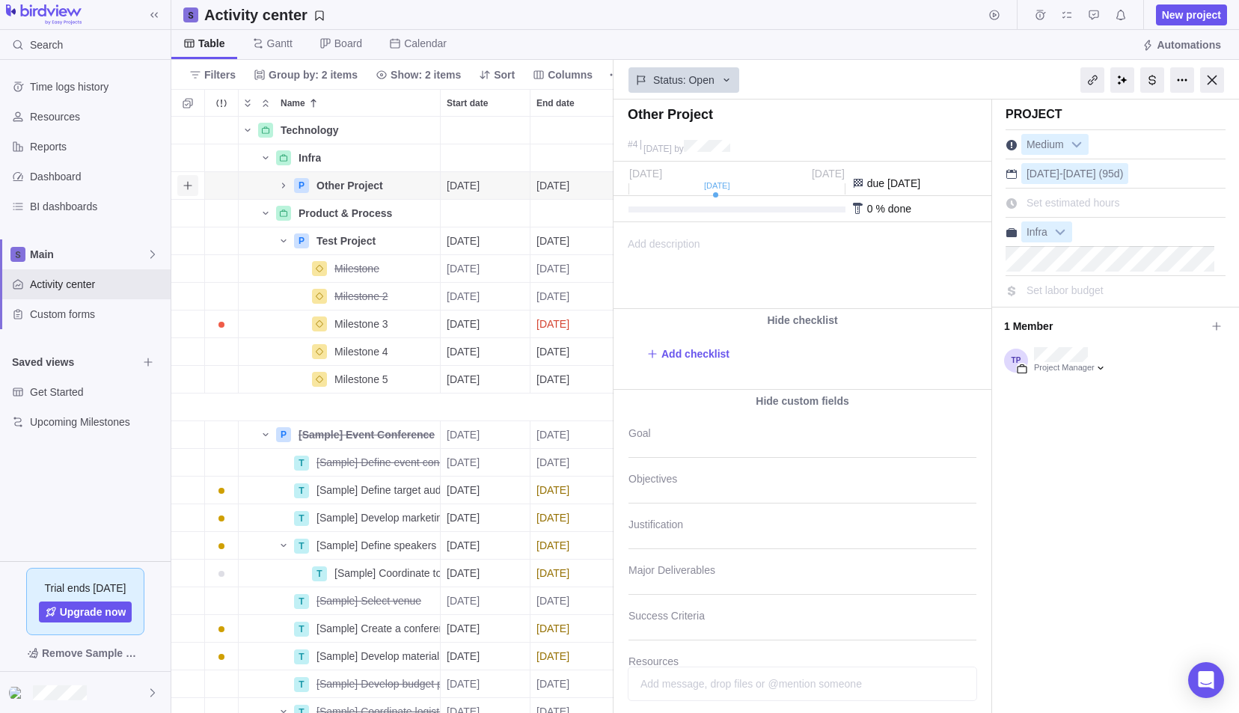
click at [192, 181] on icon "Add activity" at bounding box center [188, 186] width 12 height 12
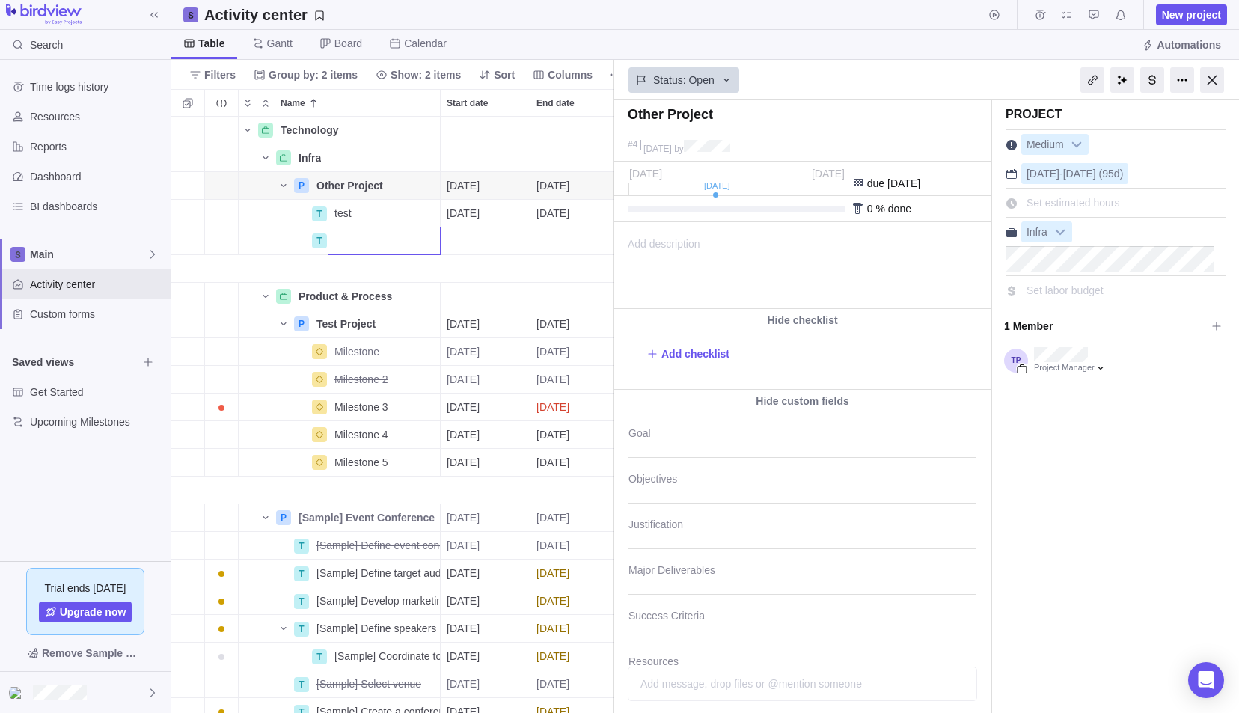
click at [370, 248] on input "Name" at bounding box center [384, 241] width 113 height 28
click at [394, 263] on div "Technology Details Infra Details P Other Project Details [DATE] [DATE] 95d Open…" at bounding box center [392, 415] width 442 height 597
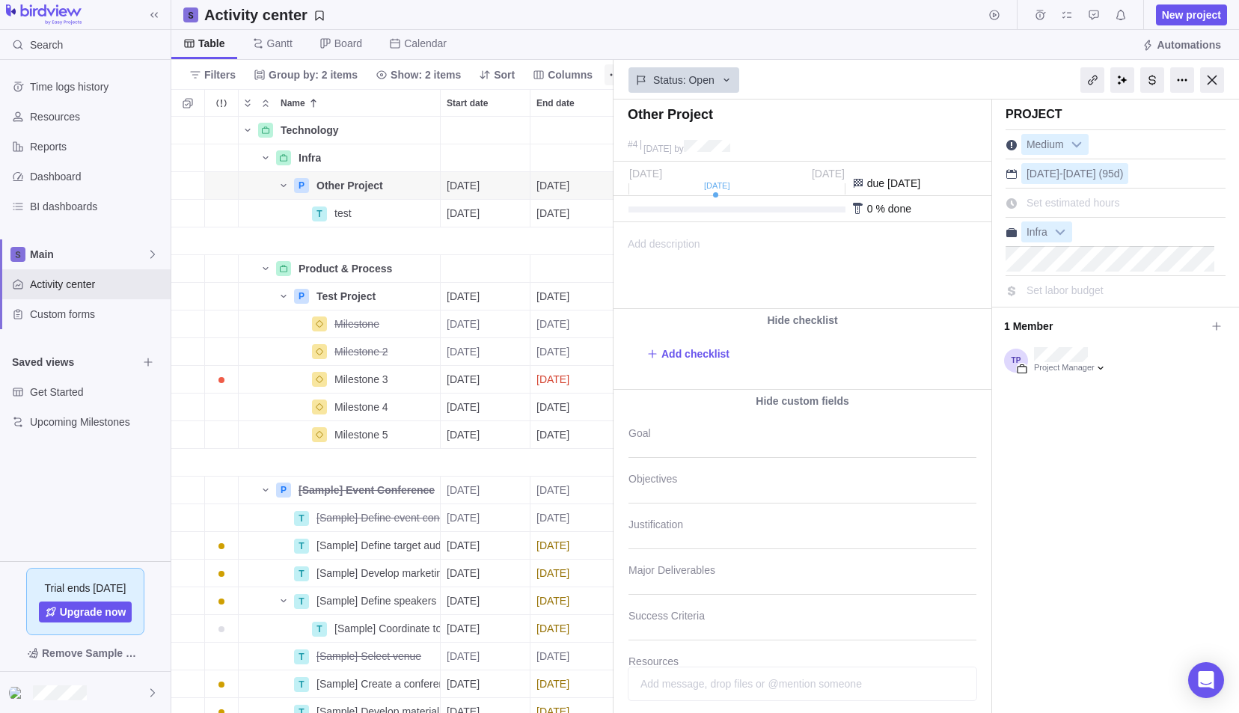
click at [1209, 82] on div at bounding box center [1212, 79] width 24 height 25
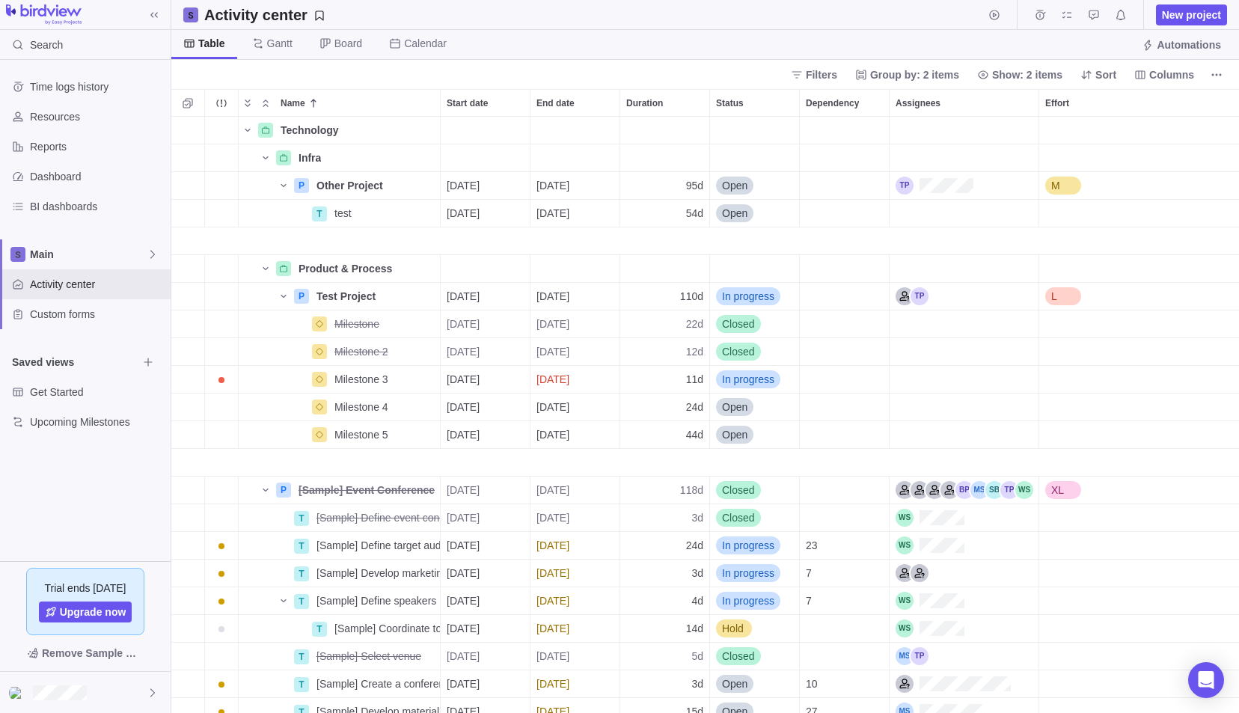
scroll to position [585, 1056]
click at [1184, 7] on span "New project" at bounding box center [1191, 14] width 59 height 15
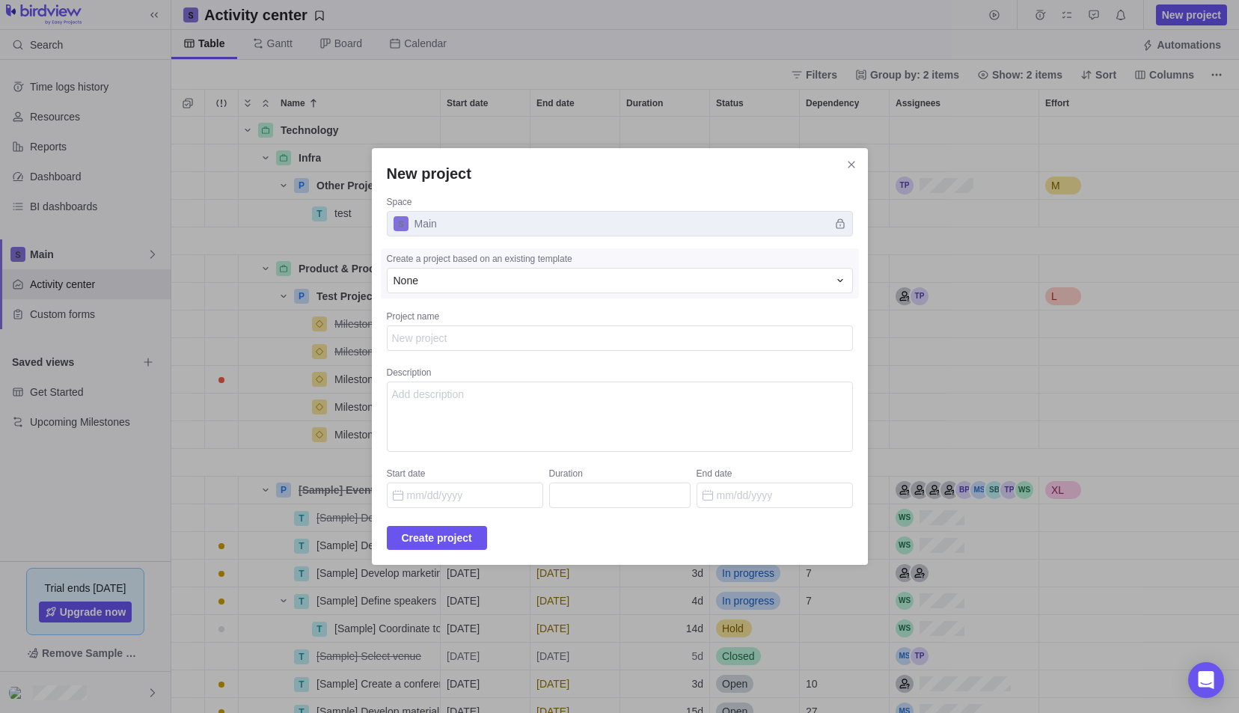
click at [459, 335] on textarea "Project name" at bounding box center [620, 337] width 466 height 25
type textarea "x"
type textarea "T"
type textarea "x"
type textarea "Te"
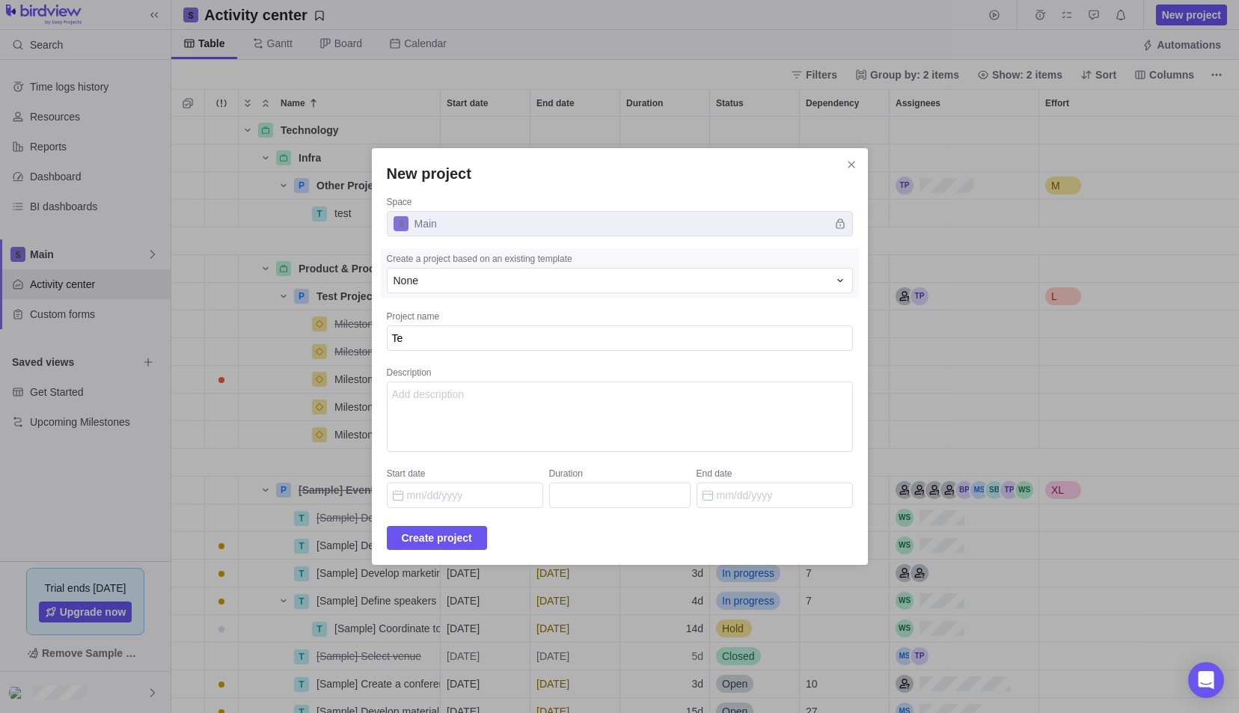
type textarea "x"
type textarea "Tes"
type textarea "x"
type textarea "Test"
type textarea "x"
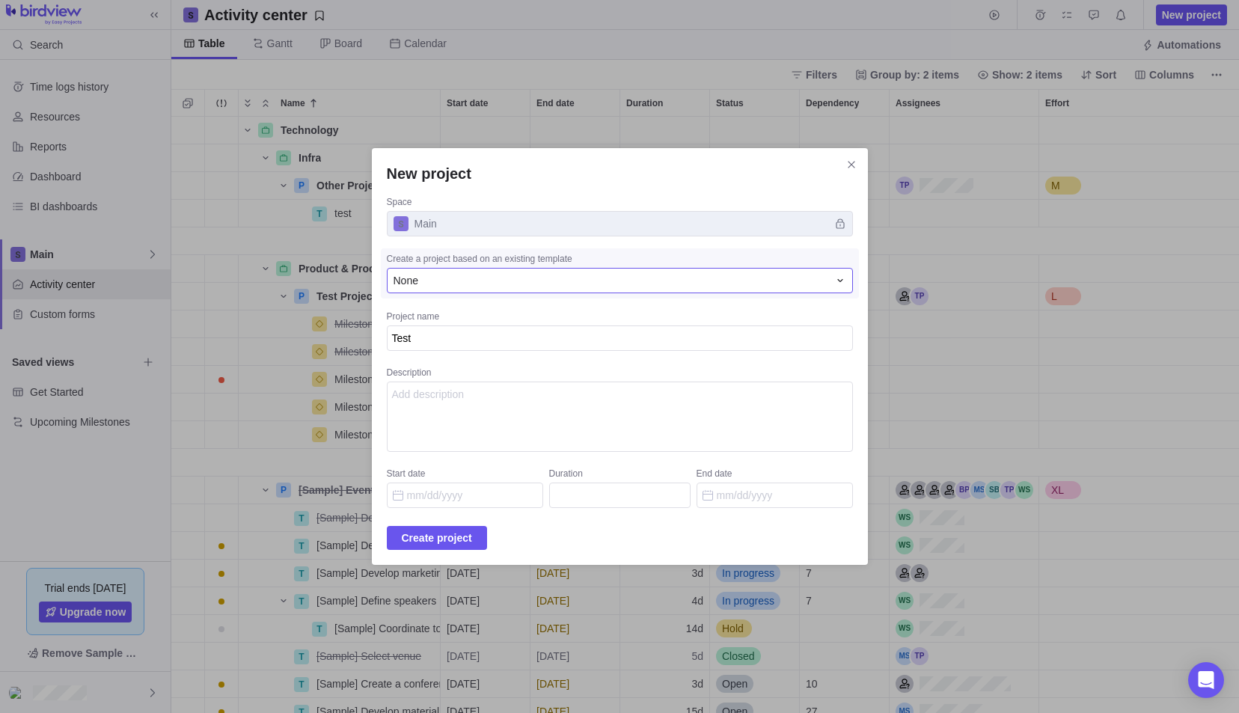
click at [694, 273] on div "None" at bounding box center [620, 280] width 466 height 25
click at [694, 275] on div "None" at bounding box center [611, 280] width 435 height 15
click at [442, 530] on span "Create project" at bounding box center [437, 538] width 70 height 18
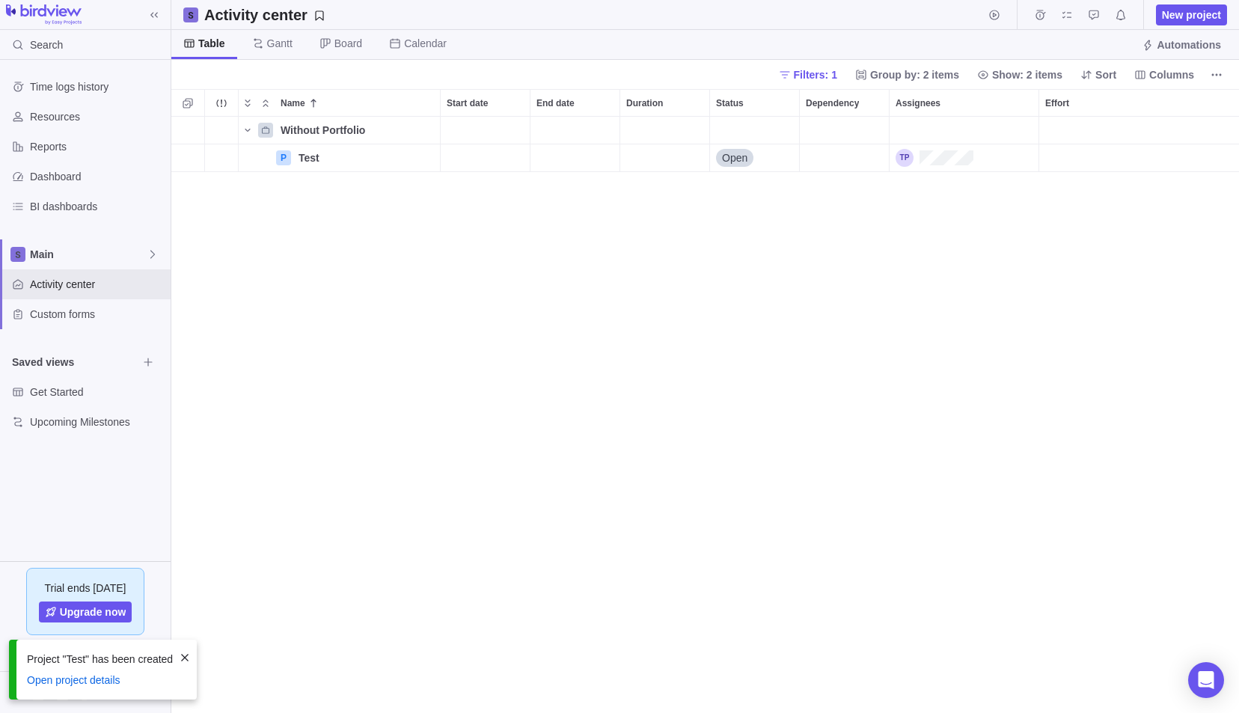
scroll to position [585, 1056]
click at [380, 144] on div "Test" at bounding box center [366, 157] width 147 height 27
click at [358, 224] on div "Without Portfolio P Test Open" at bounding box center [705, 415] width 1068 height 597
click at [388, 157] on span "Details" at bounding box center [393, 157] width 34 height 15
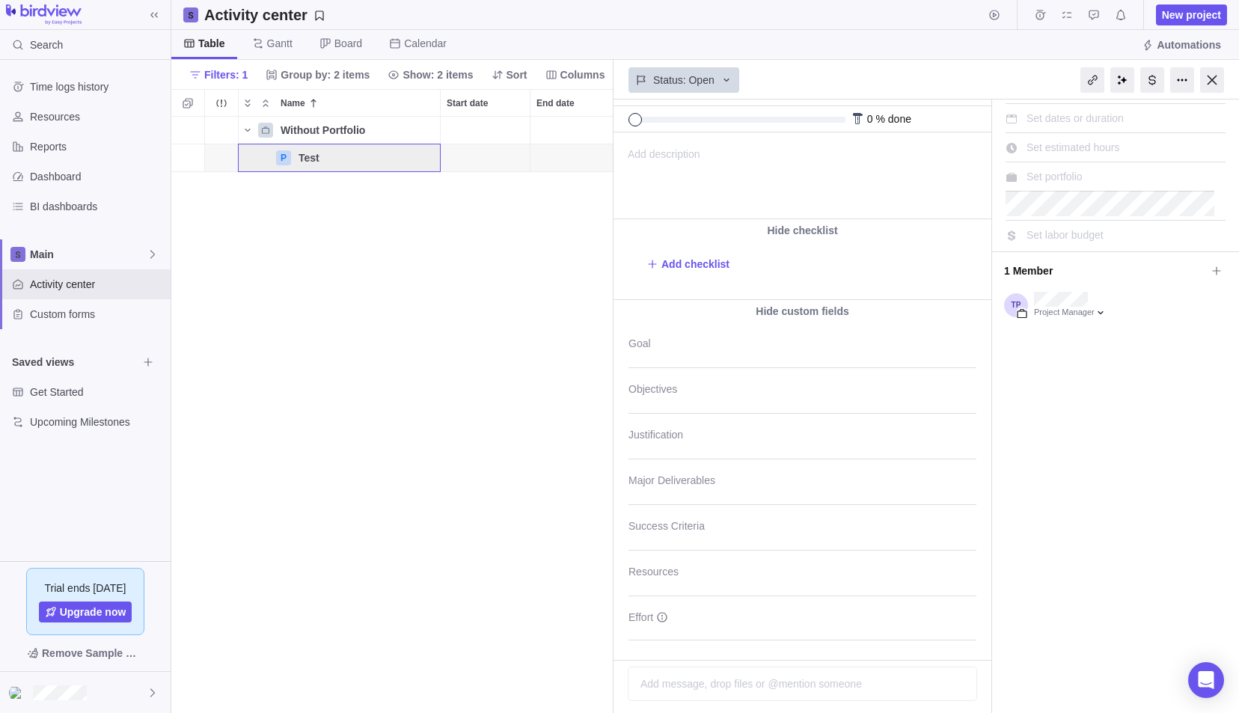
scroll to position [108, 0]
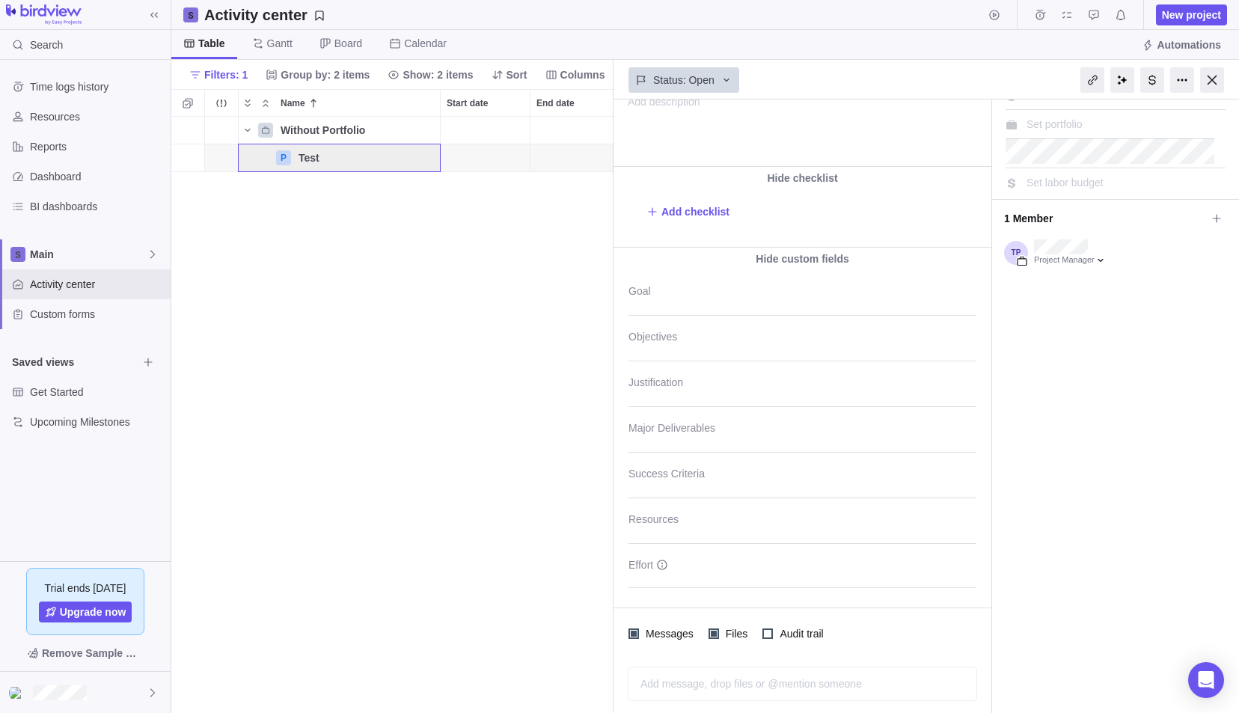
click at [443, 380] on div "Without Portfolio P Test Details Open" at bounding box center [392, 415] width 442 height 597
click at [270, 268] on div "Without Portfolio P Test Details Open" at bounding box center [392, 415] width 442 height 597
click at [221, 80] on span "Filters: 1" at bounding box center [225, 74] width 43 height 15
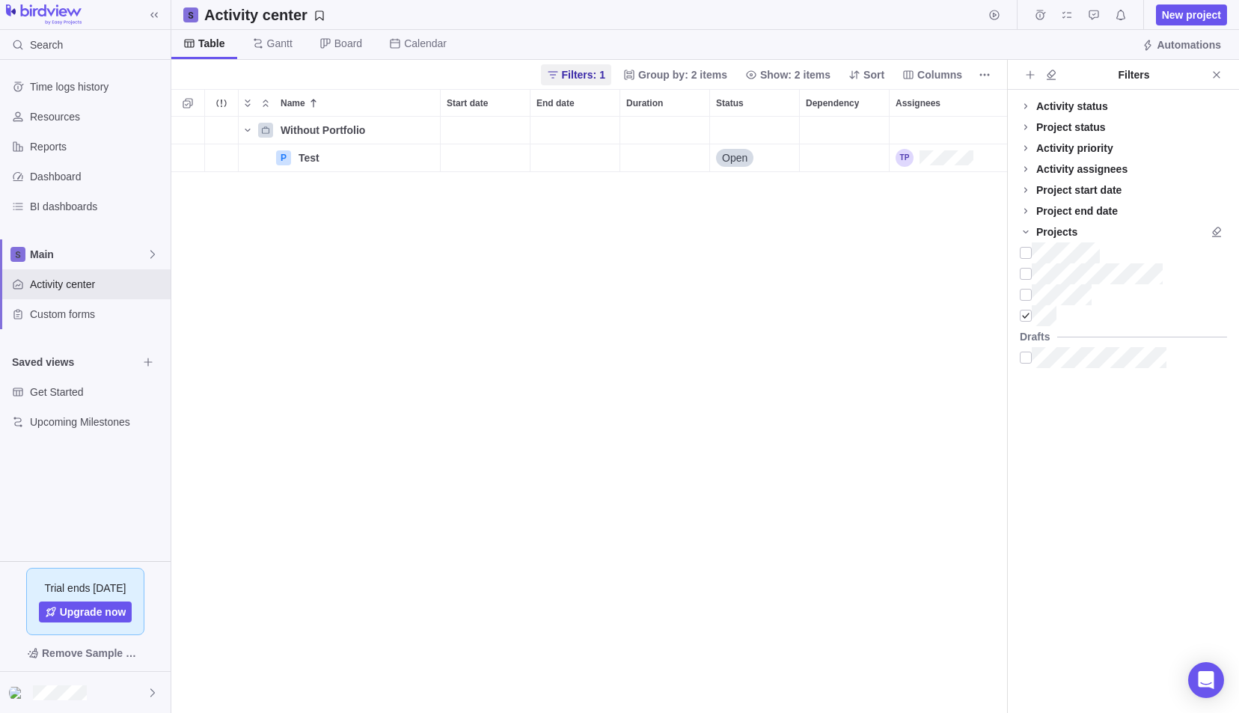
scroll to position [12, 12]
click at [1023, 316] on div at bounding box center [1026, 315] width 12 height 21
click at [727, 405] on div "Name Start date End date Duration Status Dependency Assignees Effort Affected t…" at bounding box center [589, 401] width 836 height 624
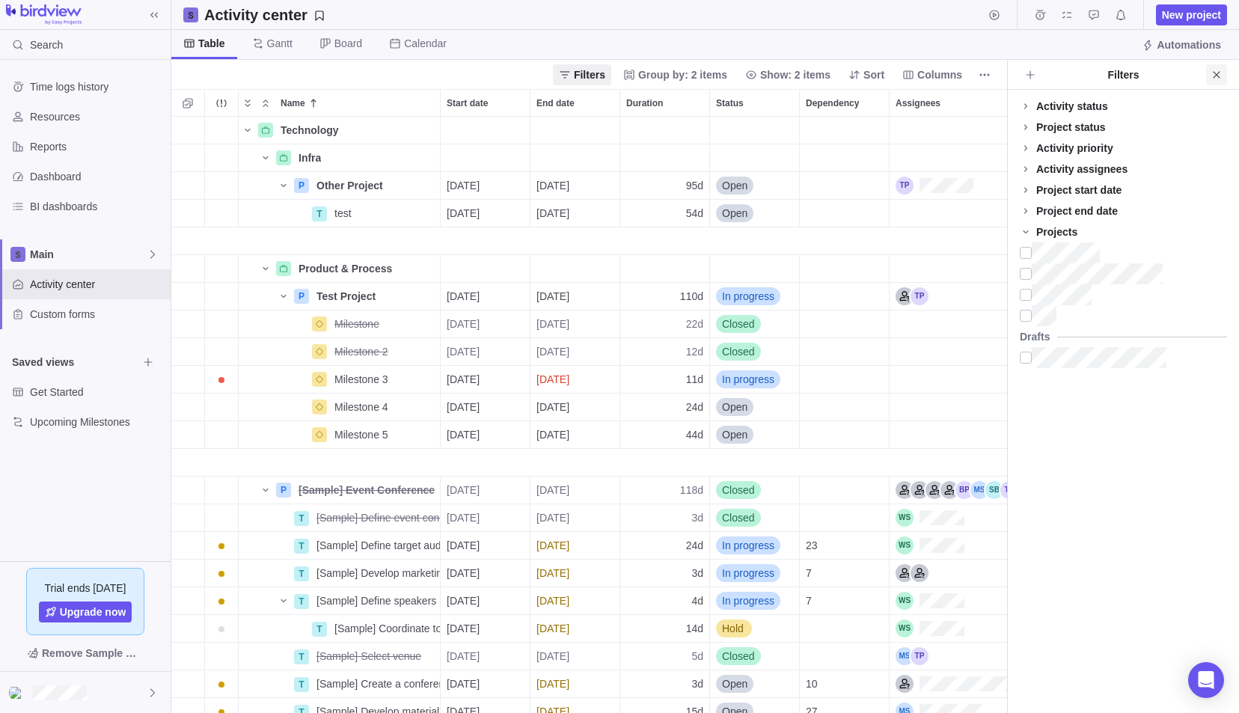
click at [1216, 73] on icon "Close" at bounding box center [1216, 74] width 7 height 7
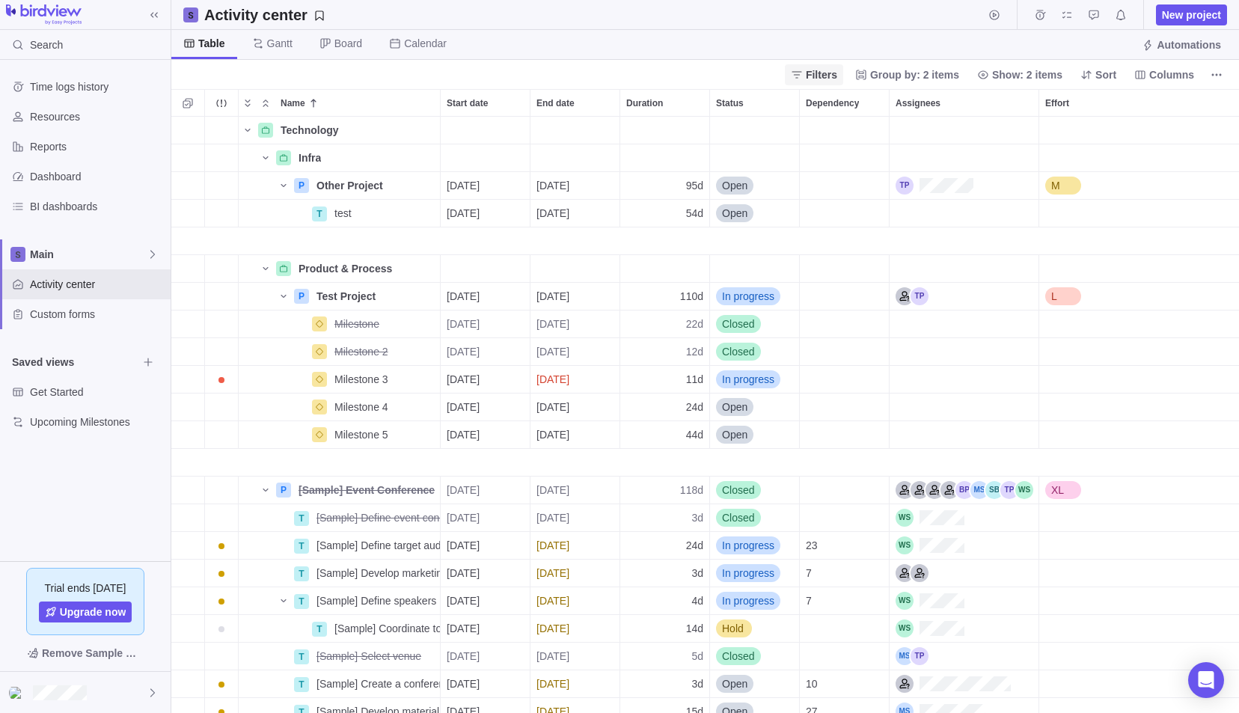
click at [829, 77] on span "Filters" at bounding box center [821, 74] width 31 height 15
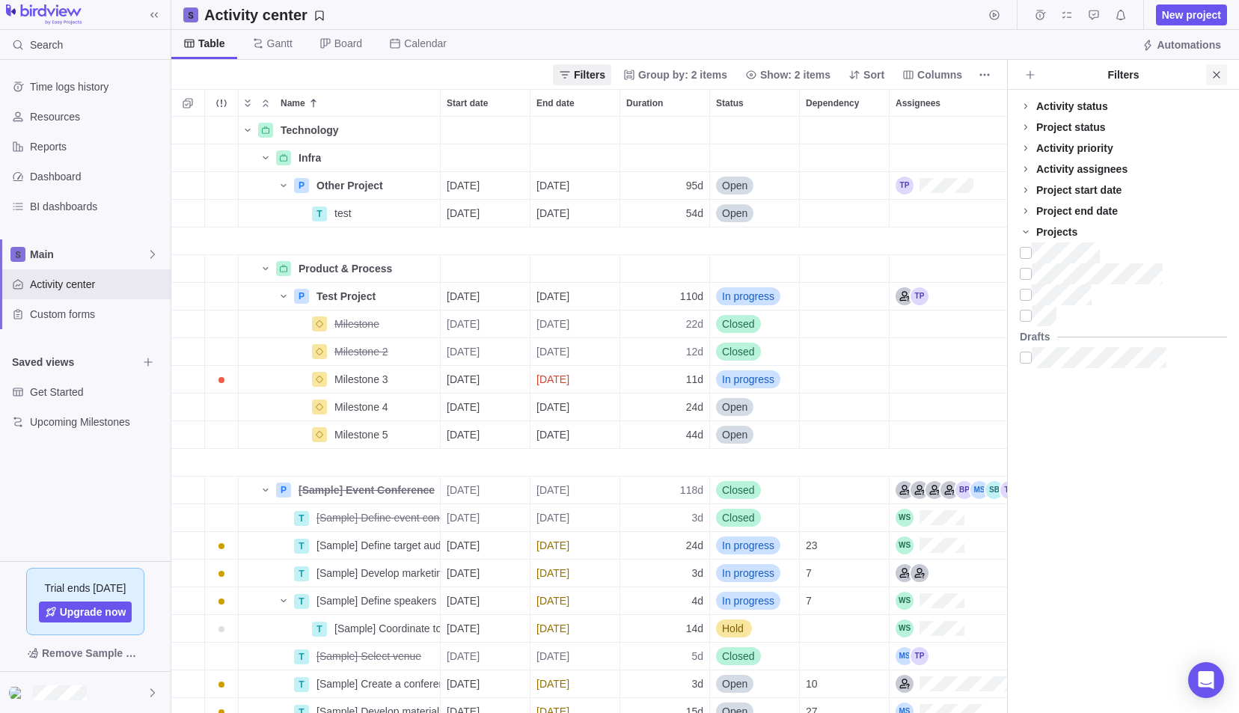
click at [1213, 76] on icon "Close" at bounding box center [1216, 74] width 7 height 7
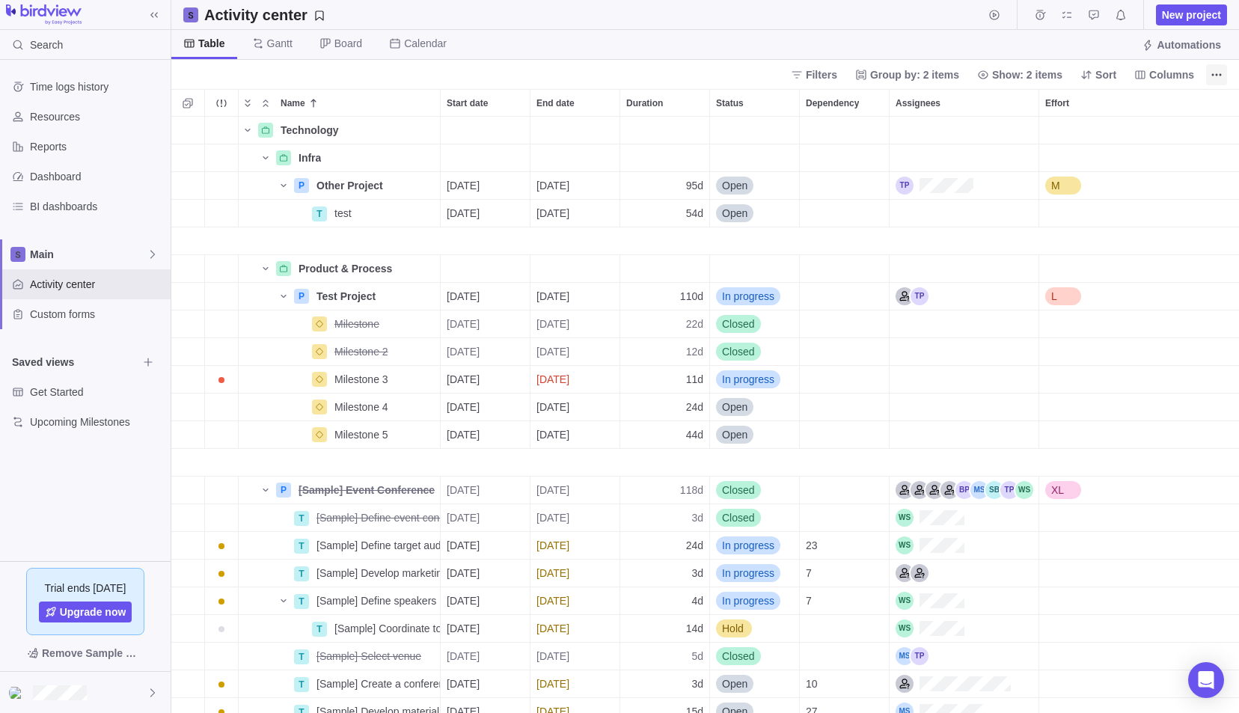
click at [1225, 73] on span "More actions" at bounding box center [1216, 74] width 21 height 21
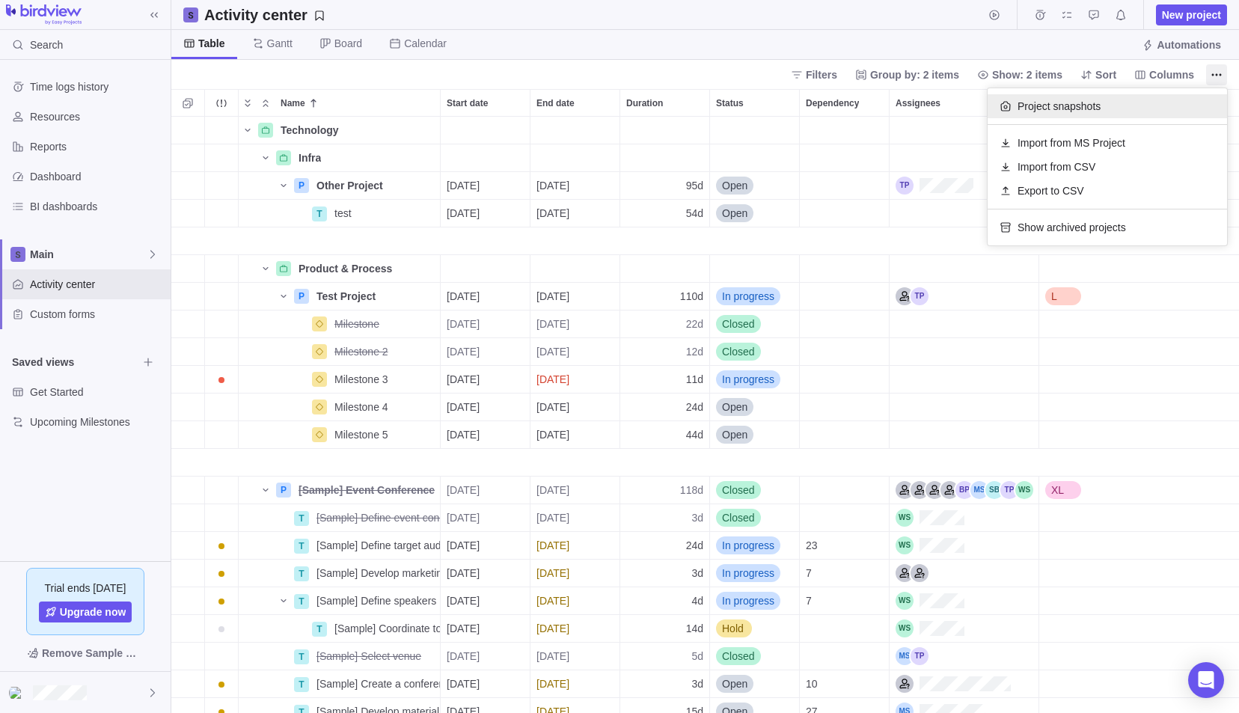
click at [1053, 109] on span "Project snapshots" at bounding box center [1058, 106] width 83 height 15
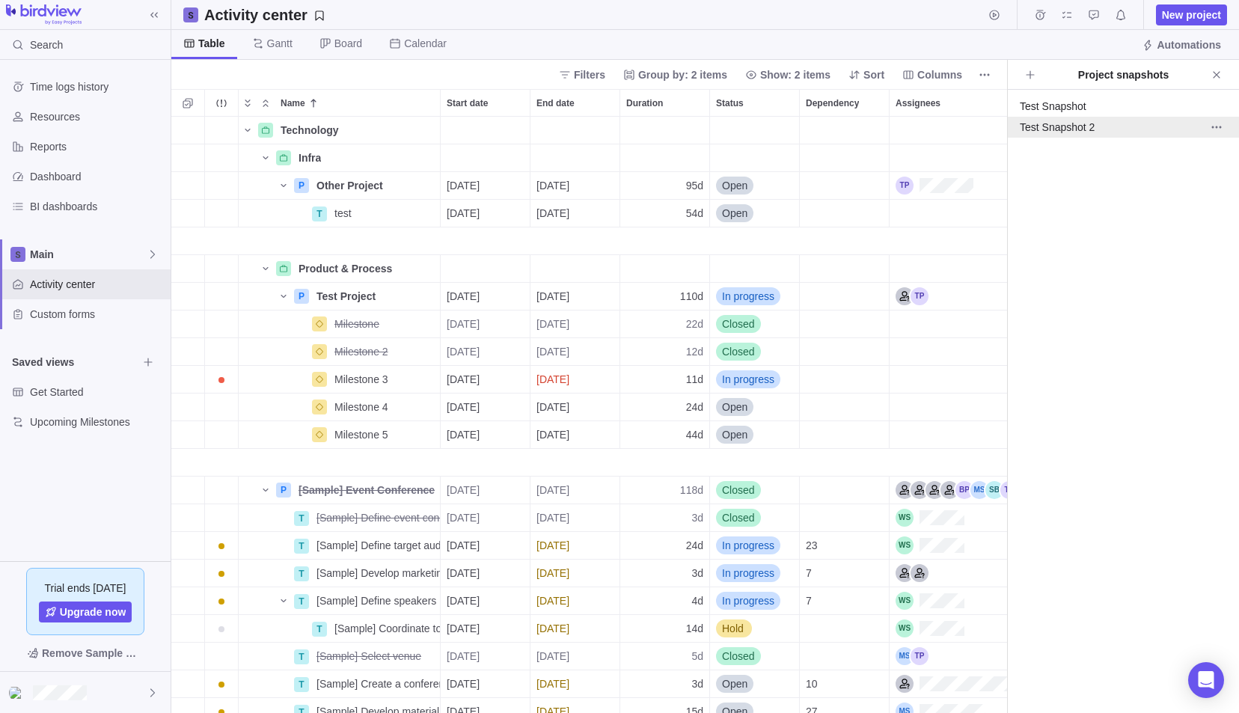
click at [1057, 134] on div "Test Snapshot 2" at bounding box center [1123, 127] width 231 height 21
click at [1052, 129] on div "Test Snapshot 2" at bounding box center [1107, 127] width 174 height 15
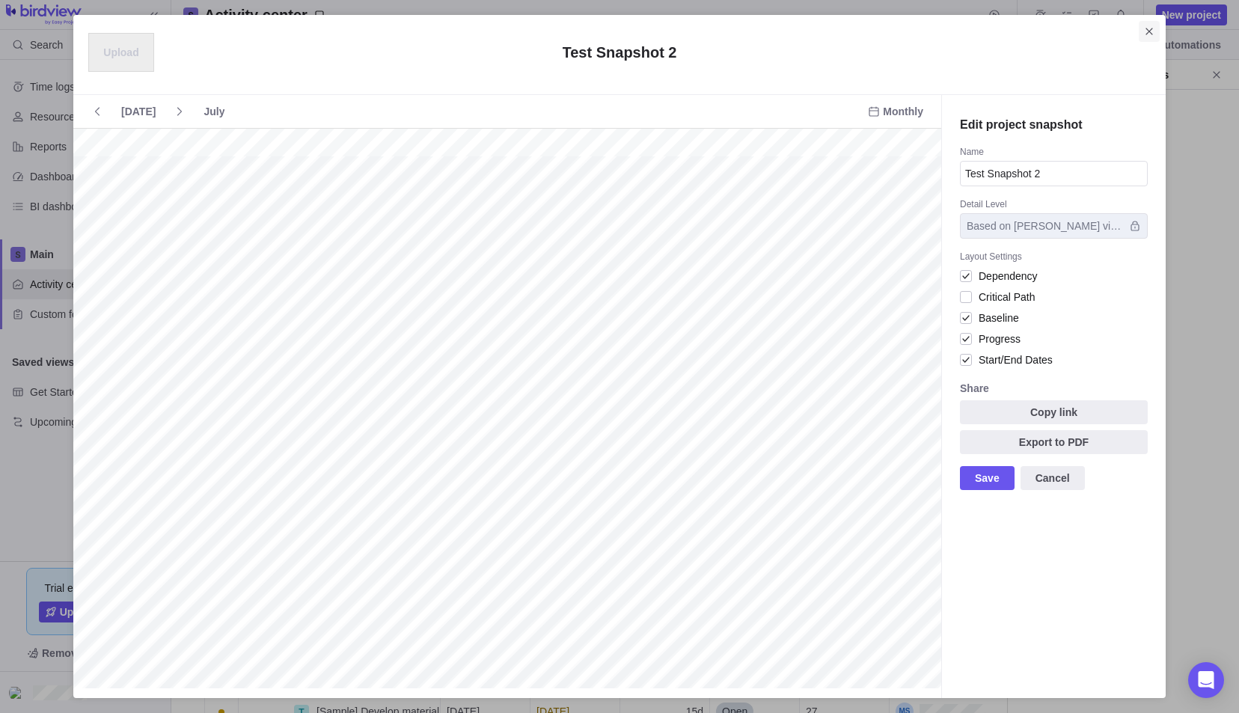
click at [1146, 30] on icon "Close" at bounding box center [1149, 31] width 12 height 12
